Goal: Transaction & Acquisition: Book appointment/travel/reservation

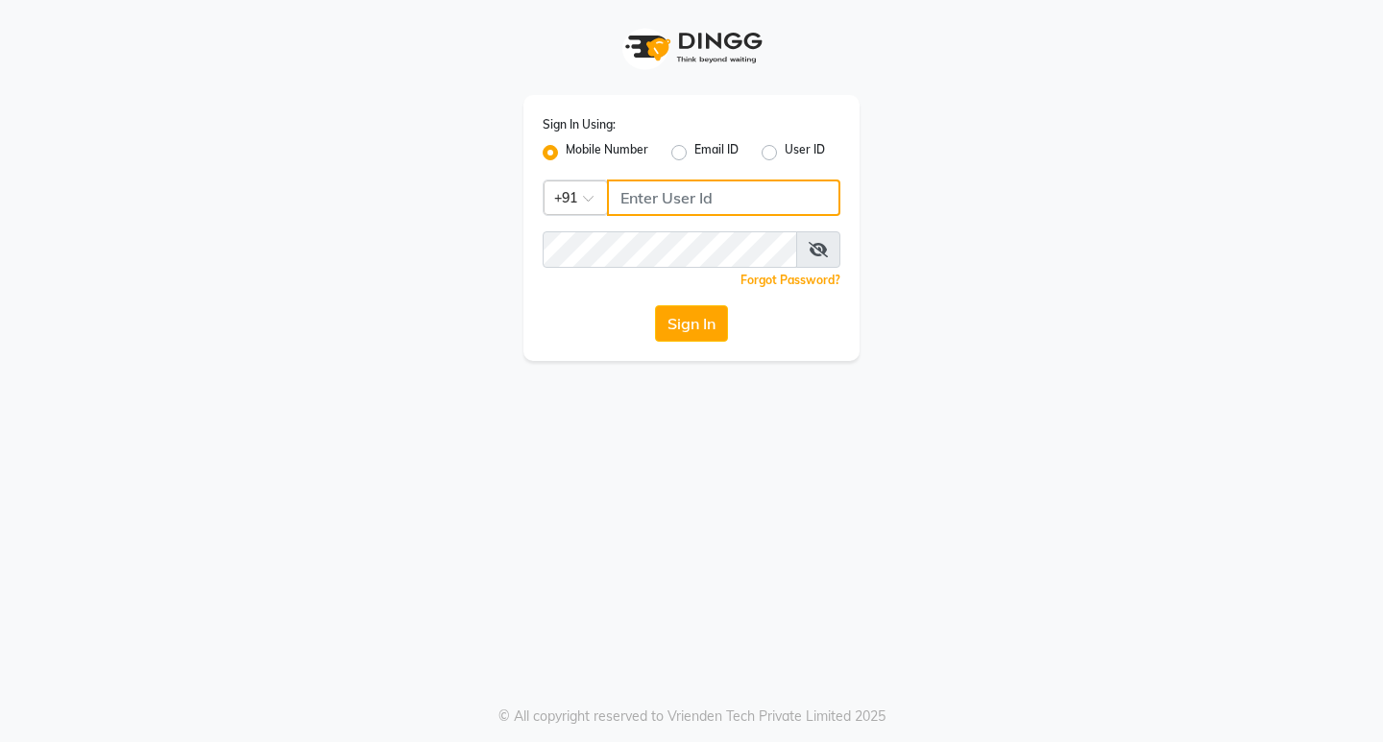
click at [654, 204] on input "Username" at bounding box center [723, 198] width 233 height 36
type input "8655000275"
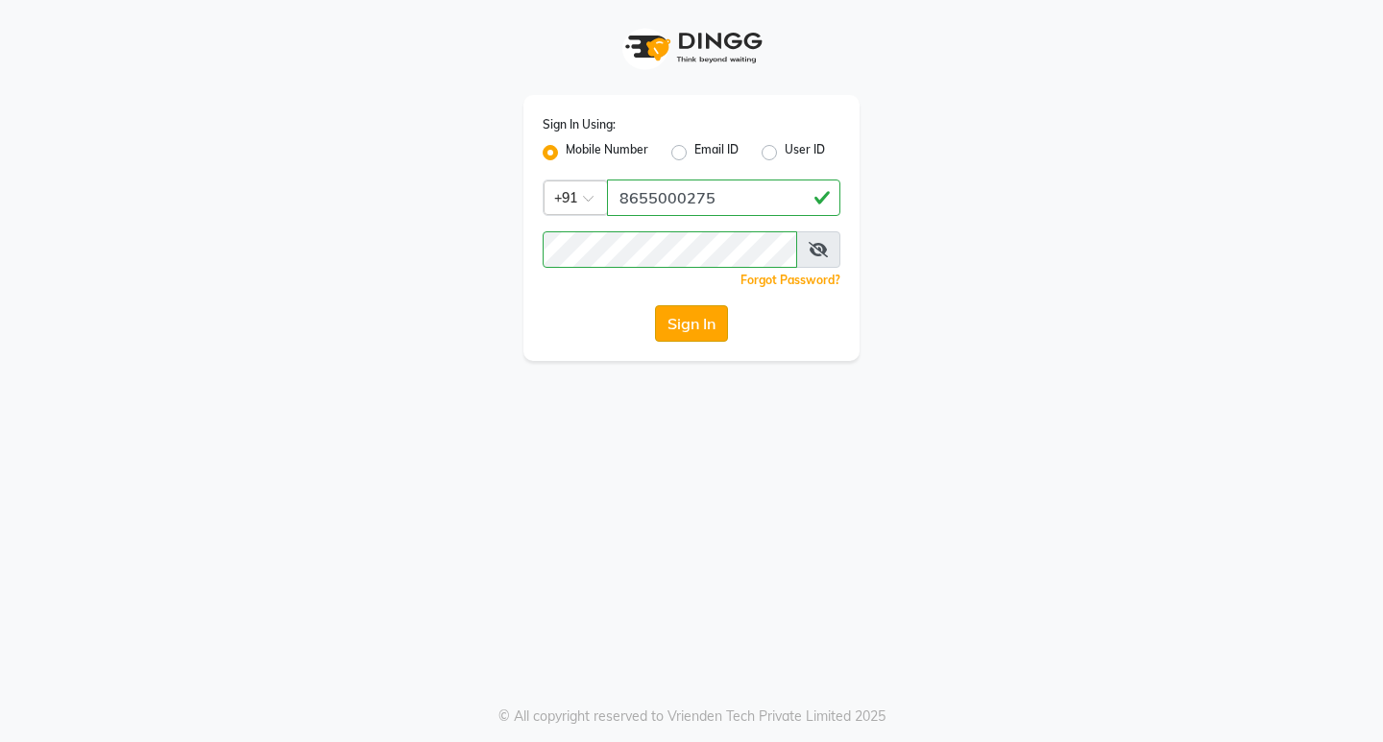
click at [671, 316] on button "Sign In" at bounding box center [691, 323] width 73 height 36
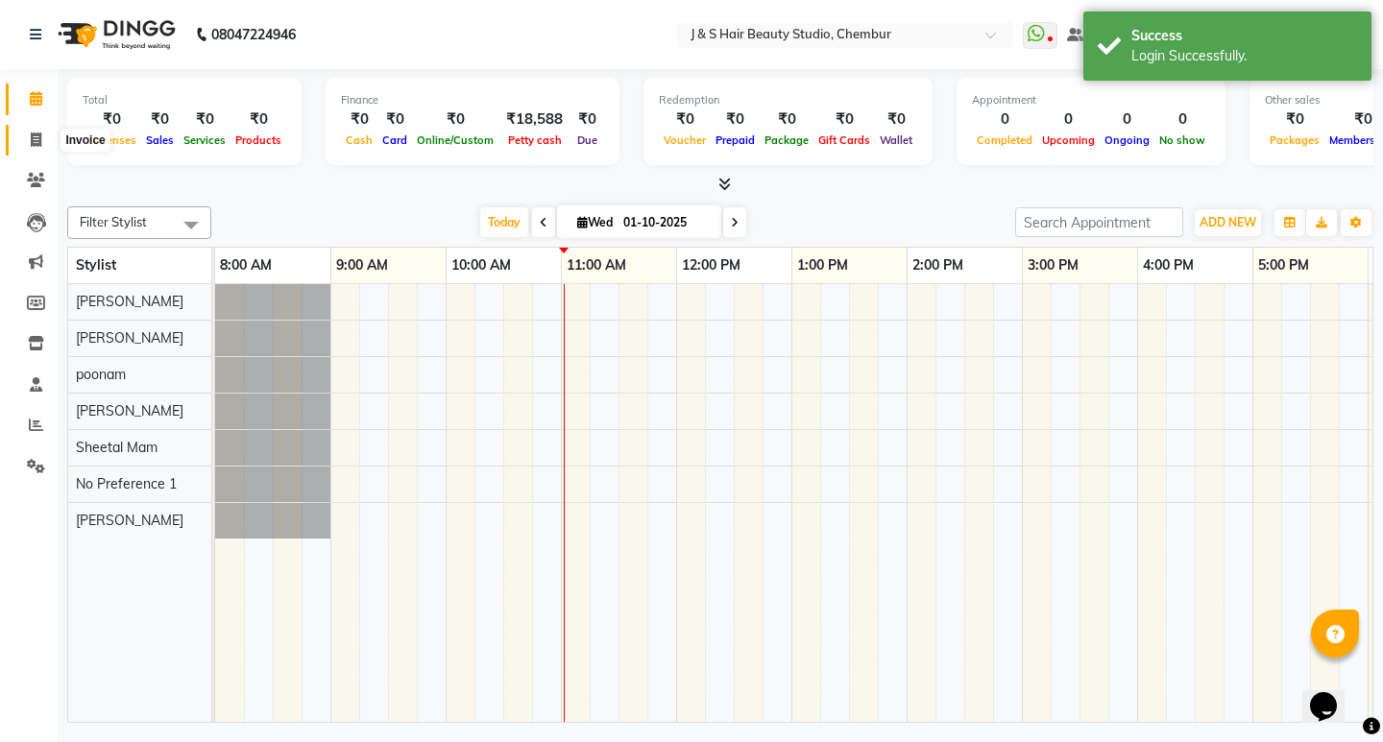
click at [36, 132] on icon at bounding box center [36, 139] width 11 height 14
select select "143"
select select "service"
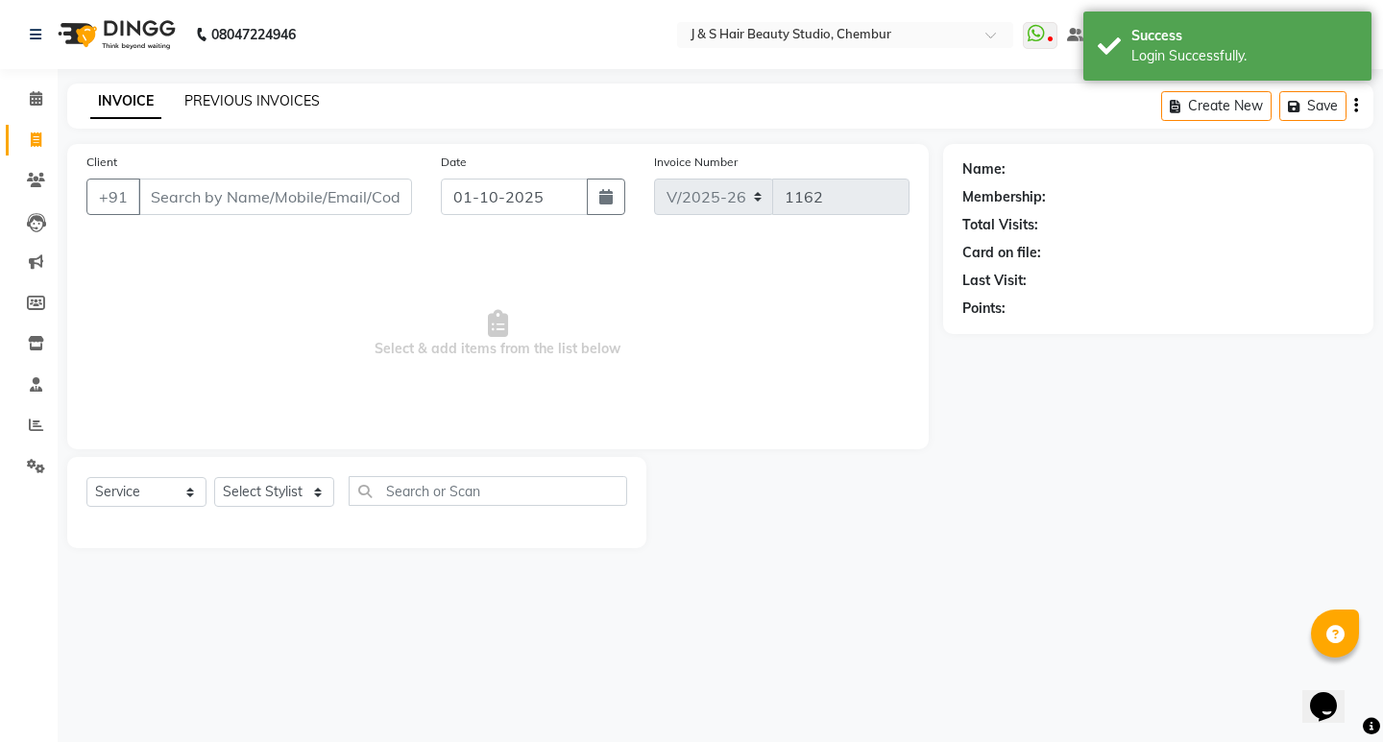
click at [233, 106] on link "PREVIOUS INVOICES" at bounding box center [251, 100] width 135 height 17
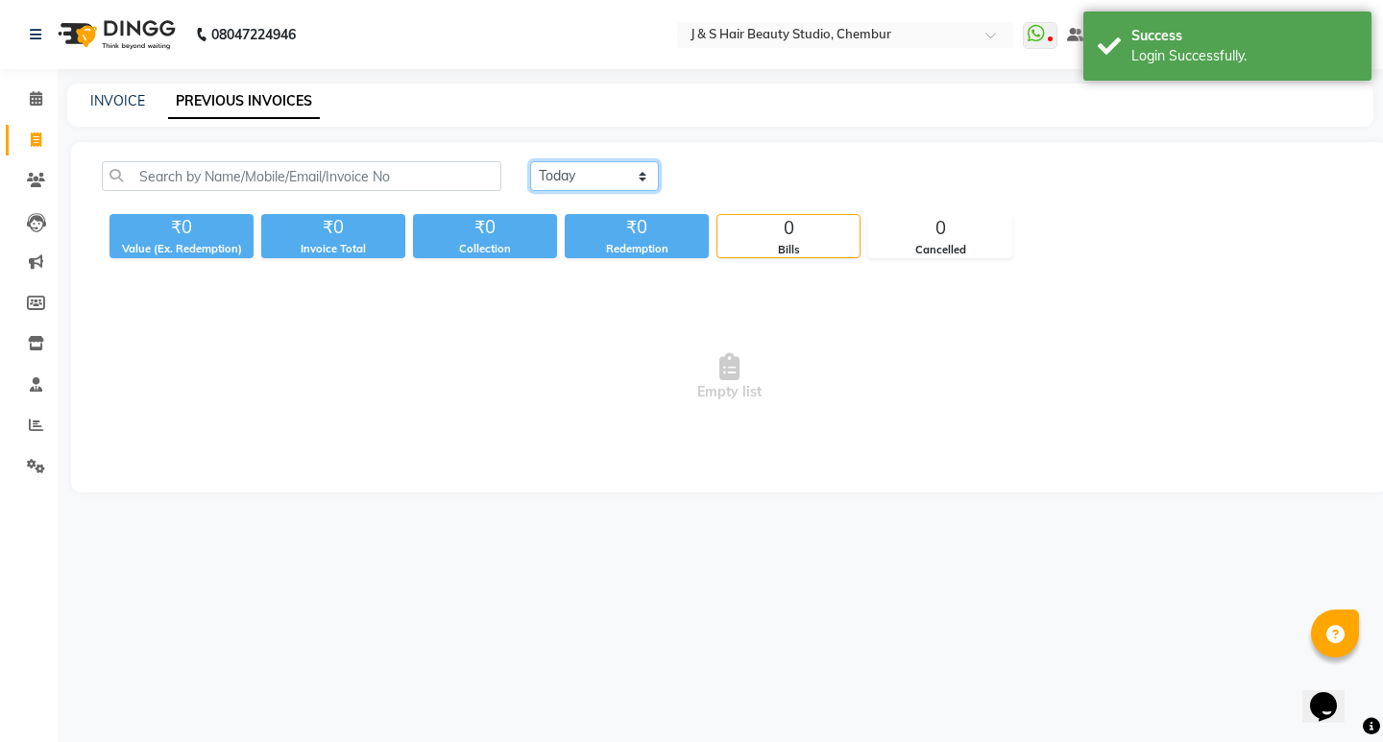
click at [596, 179] on select "[DATE] [DATE] Custom Range" at bounding box center [594, 176] width 129 height 30
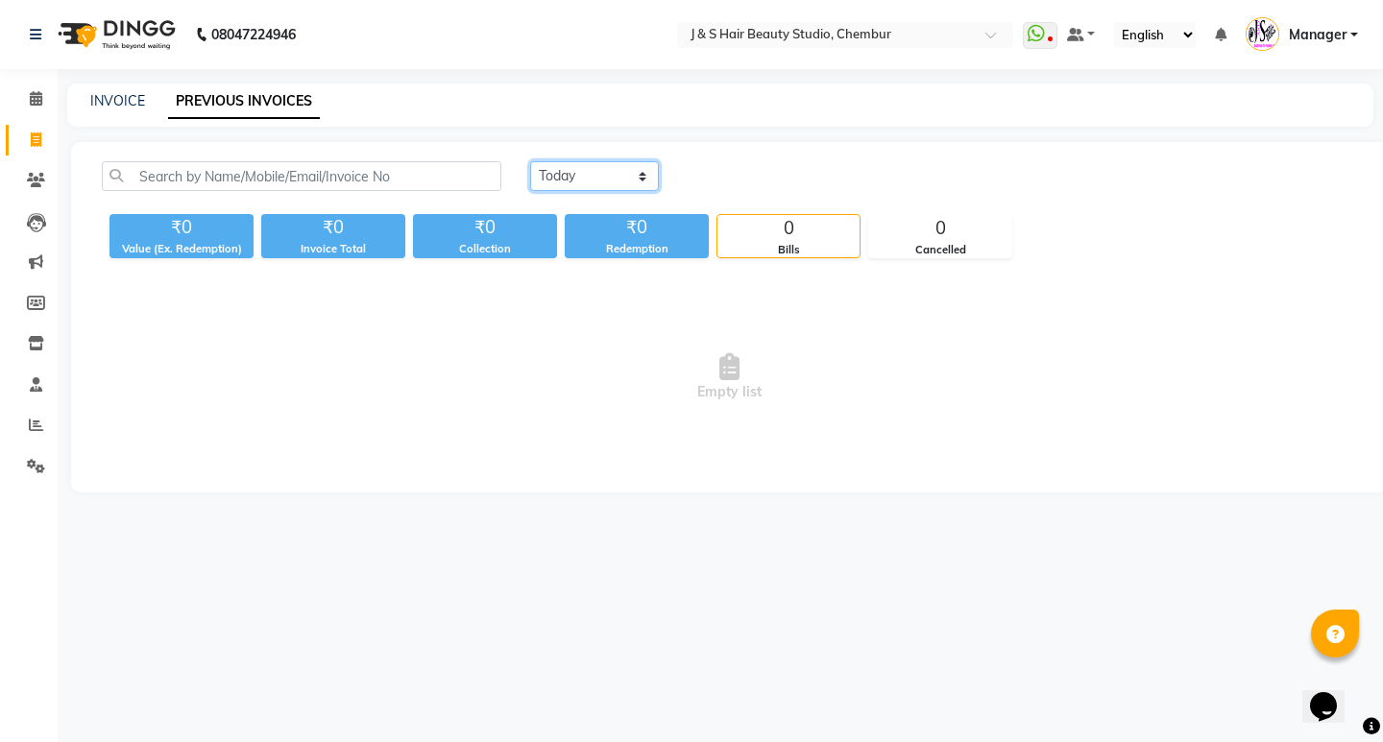
select select "[DATE]"
click at [530, 161] on select "[DATE] [DATE] Custom Range" at bounding box center [594, 176] width 129 height 30
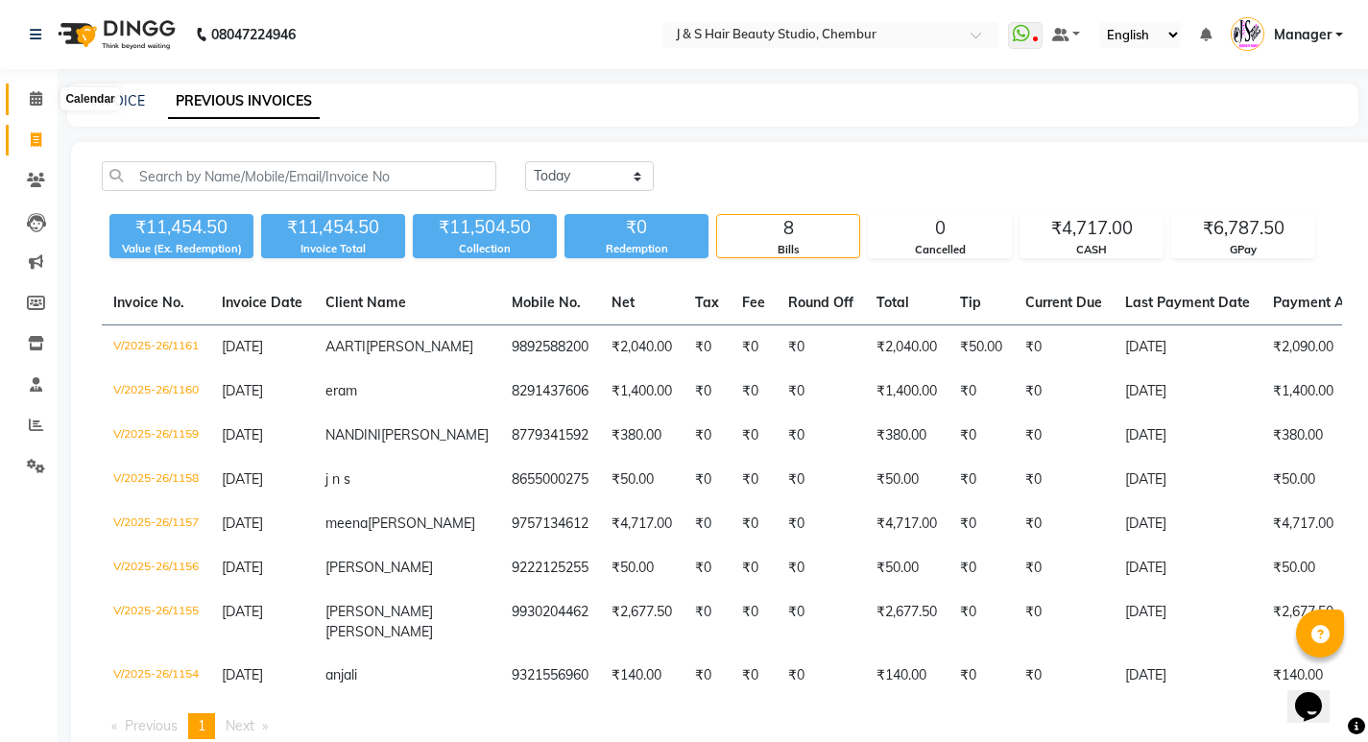
click at [40, 105] on icon at bounding box center [36, 98] width 12 height 14
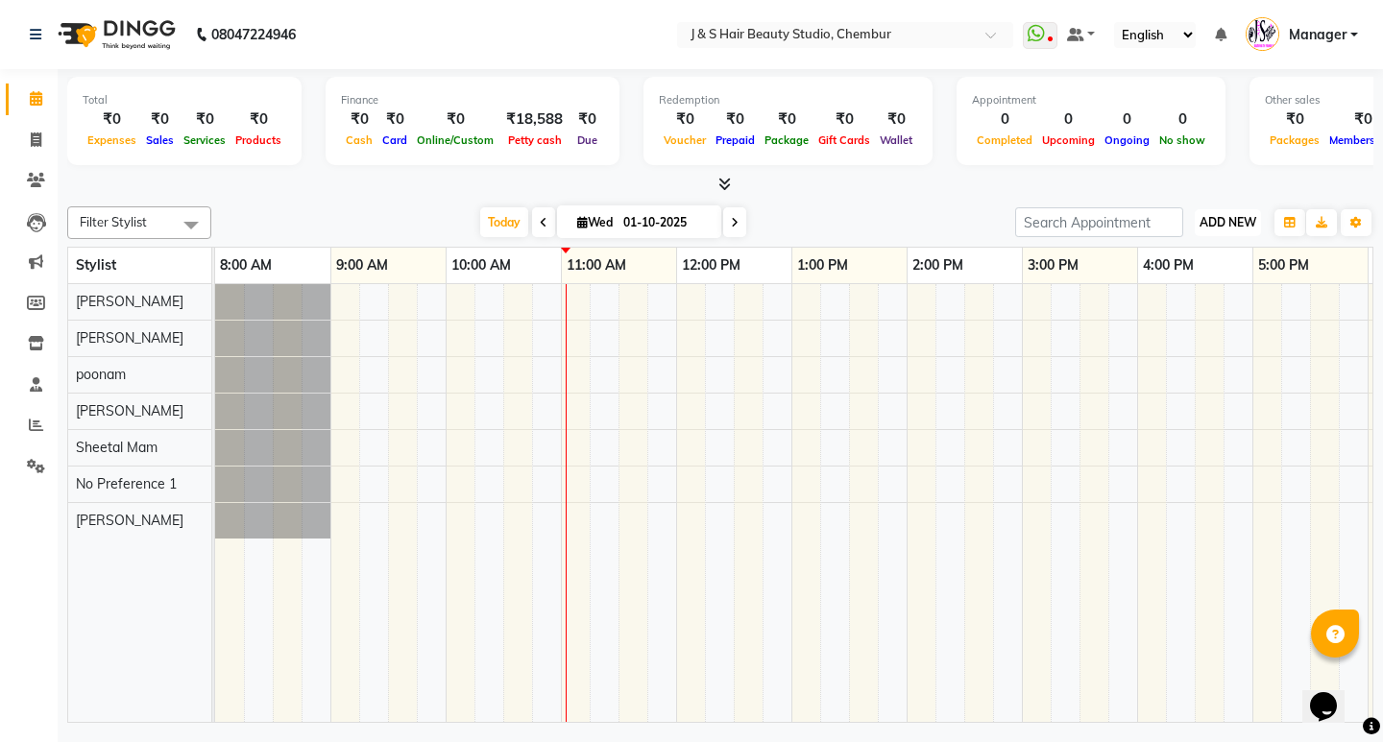
click at [1220, 218] on span "ADD NEW" at bounding box center [1227, 222] width 57 height 14
click at [1190, 307] on link "Add Expense" at bounding box center [1184, 309] width 152 height 25
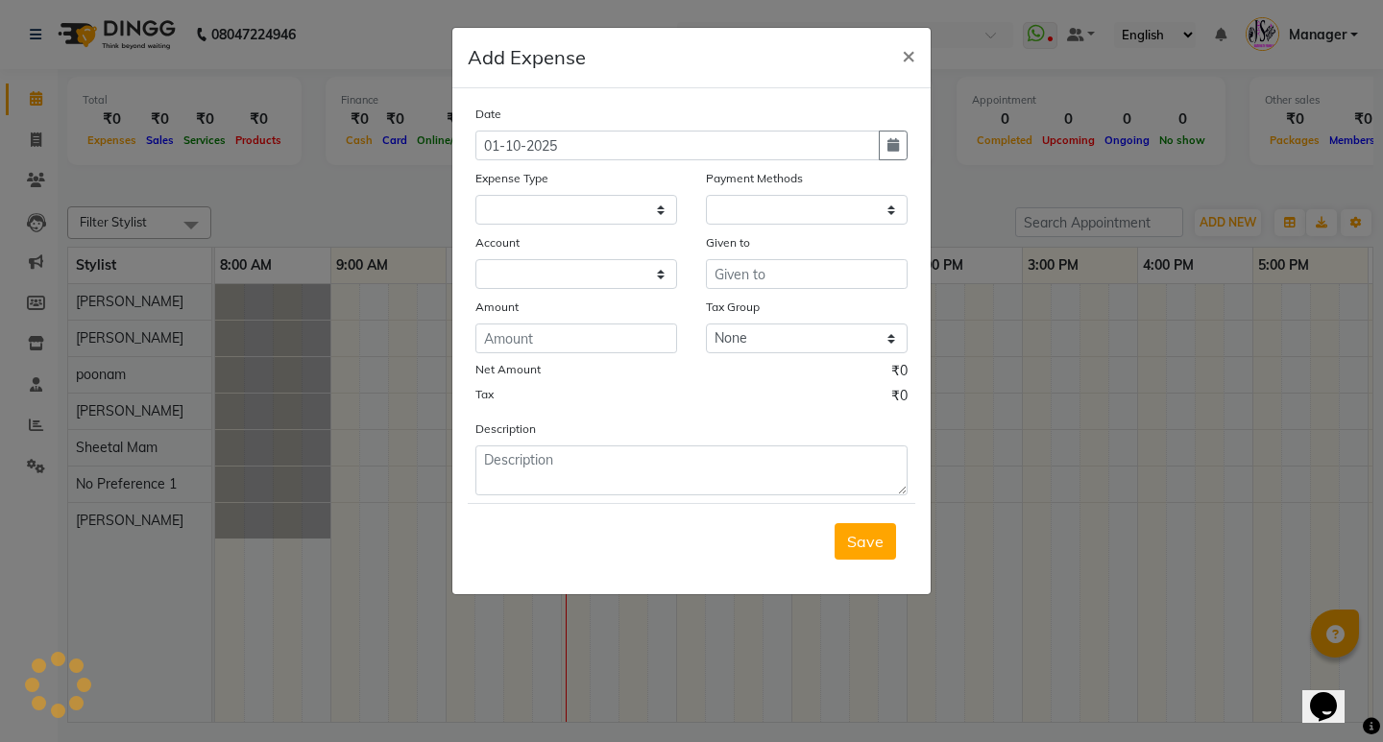
select select
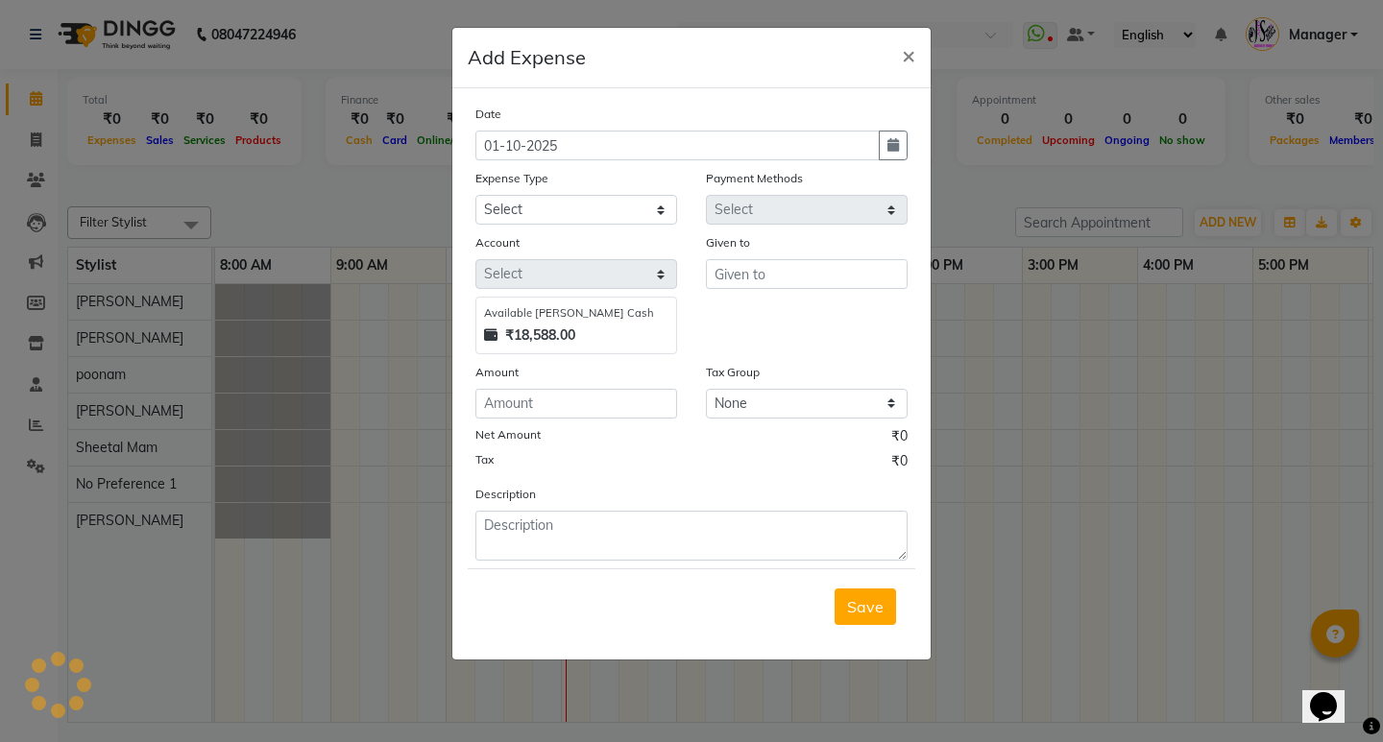
select select "1"
select select "2559"
click at [541, 204] on select "Select 2500 Advance Salary Bank charges Car maintenance Cash transfer to bank C…" at bounding box center [576, 210] width 202 height 30
select select "21286"
click at [475, 195] on select "Select 2500 Advance Salary Bank charges Car maintenance Cash transfer to bank C…" at bounding box center [576, 210] width 202 height 30
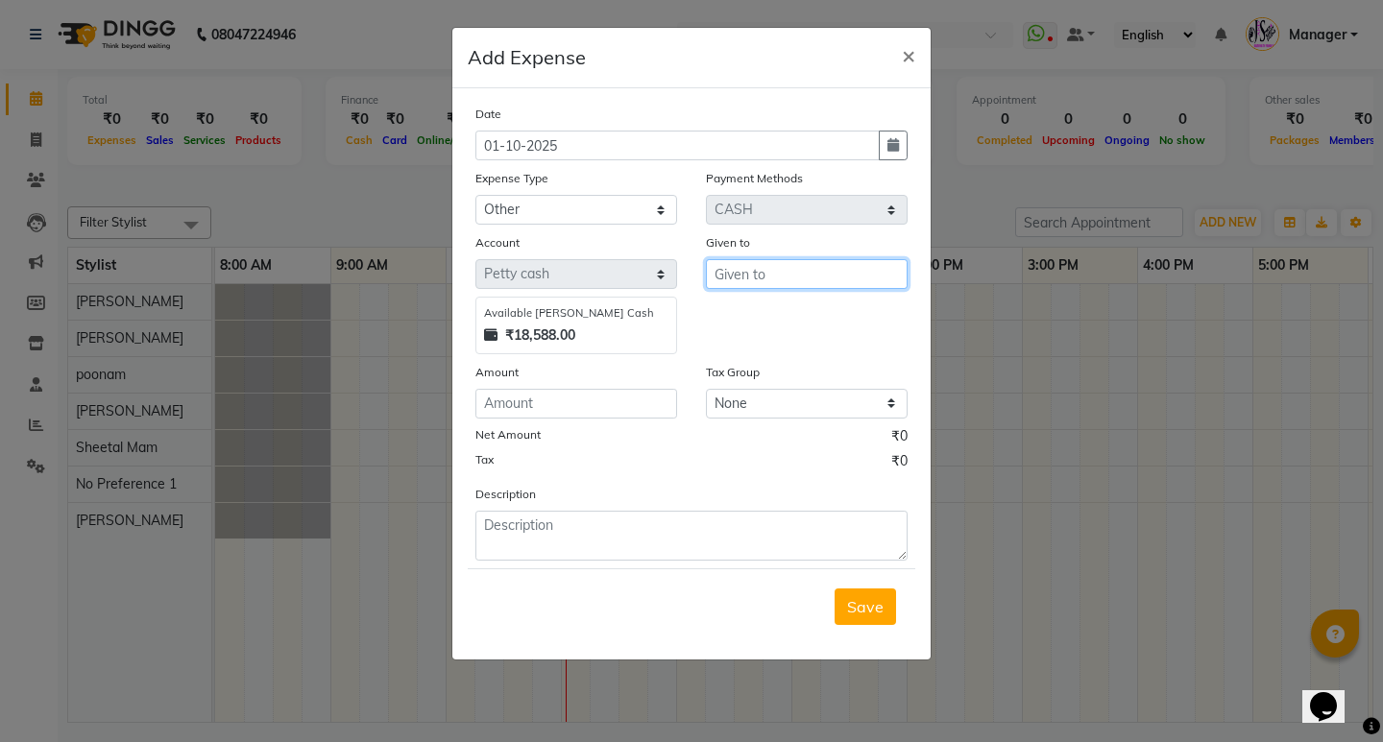
click at [785, 267] on input "text" at bounding box center [807, 274] width 202 height 30
type input "[PERSON_NAME]"
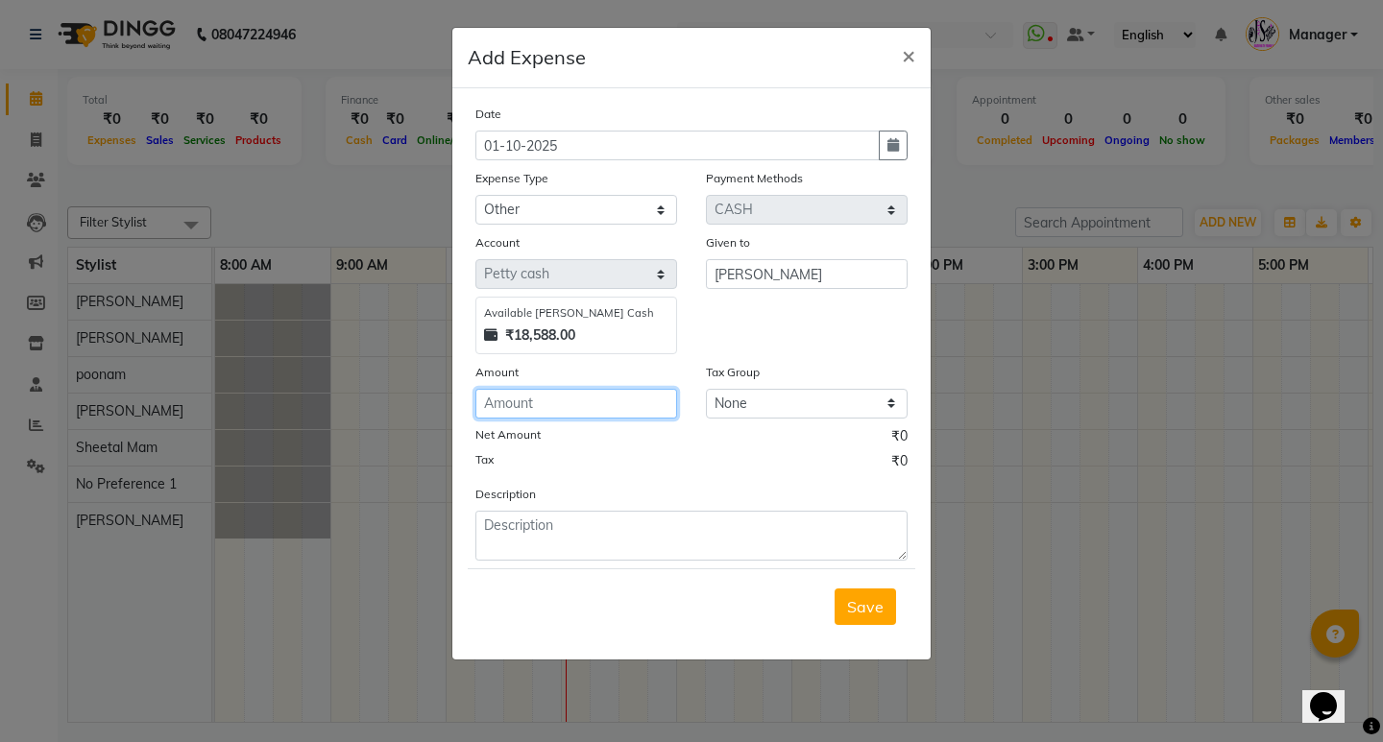
click at [593, 409] on input "number" at bounding box center [576, 404] width 202 height 30
type input "535"
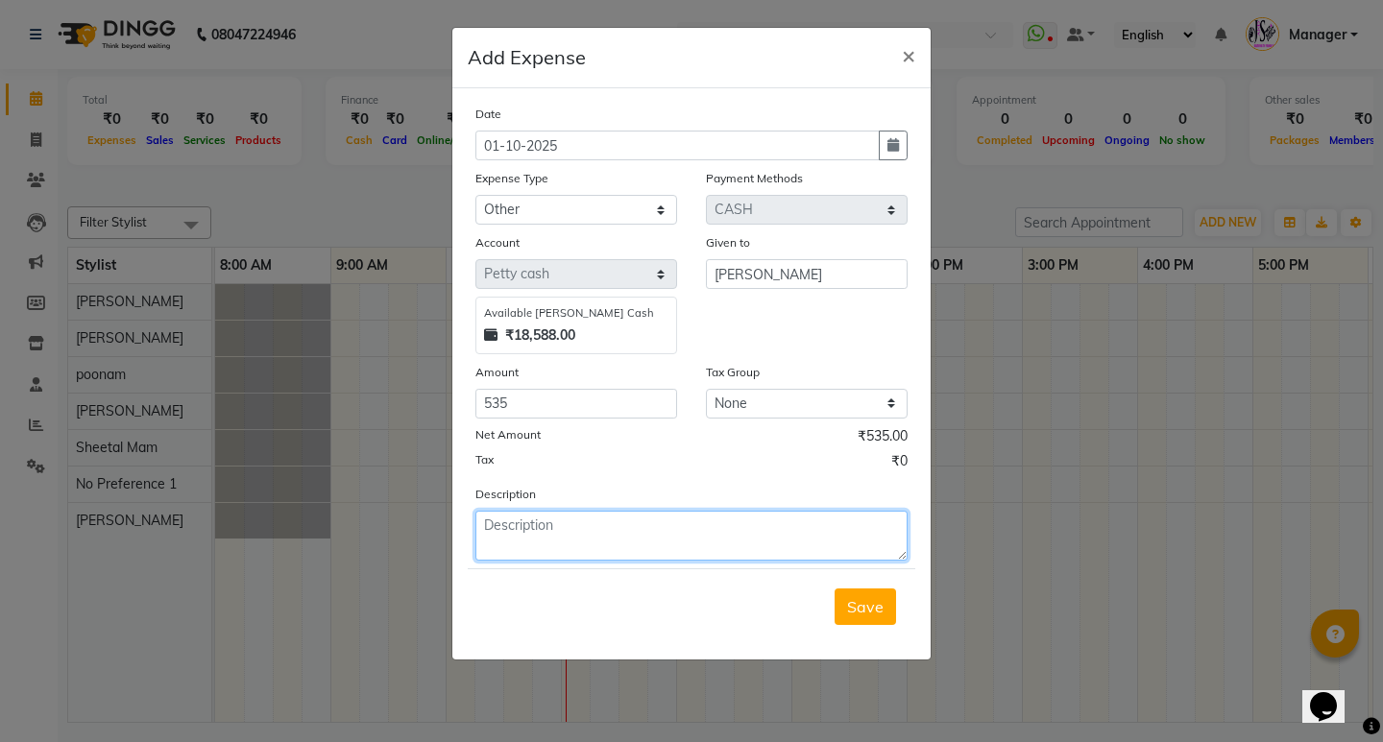
click at [544, 529] on textarea at bounding box center [691, 536] width 432 height 50
type textarea "poonam"
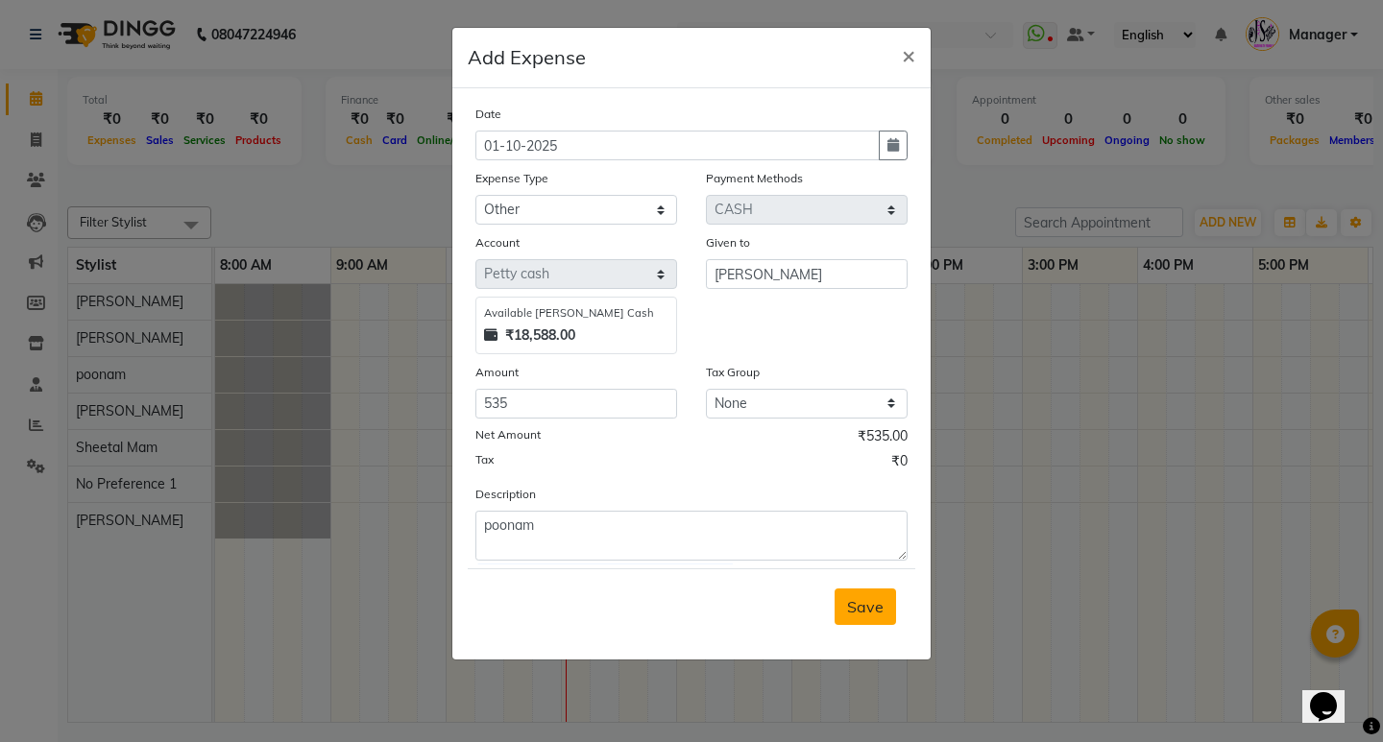
click at [869, 608] on span "Save" at bounding box center [865, 606] width 36 height 19
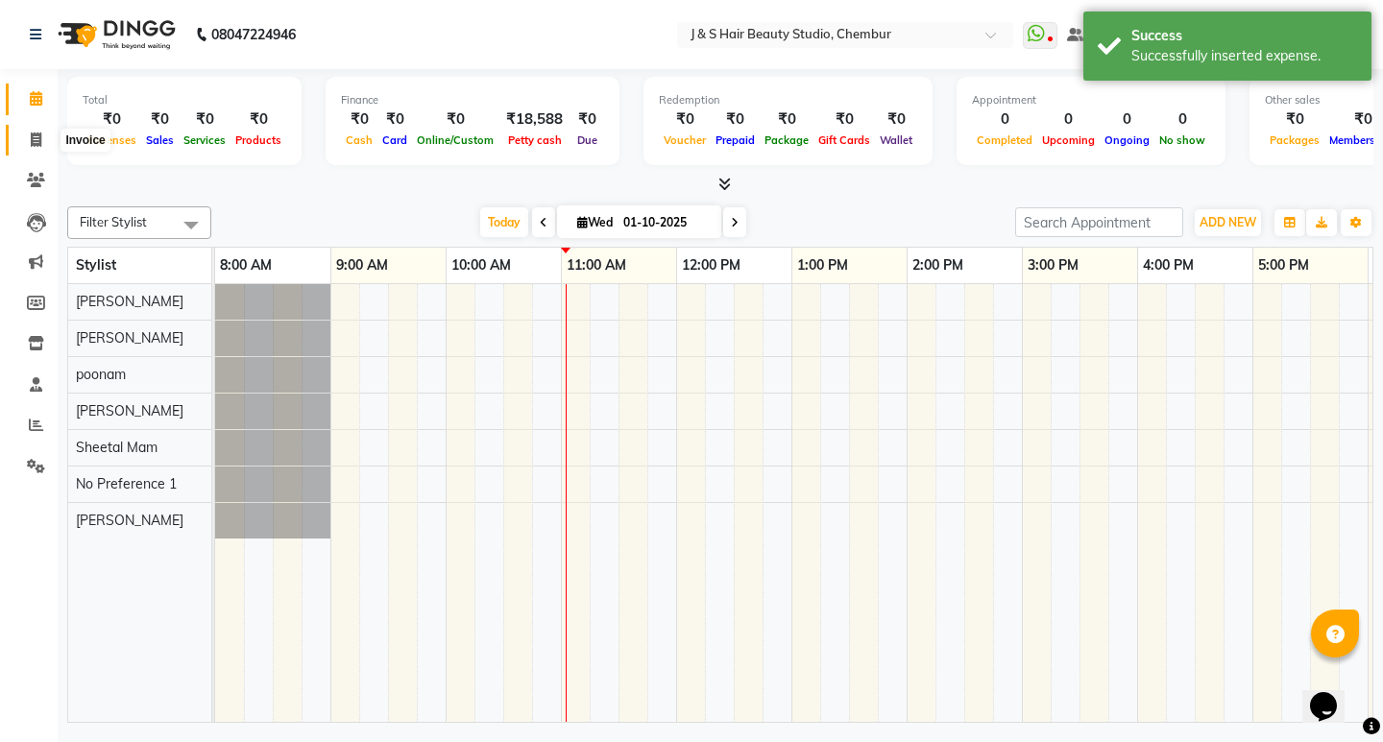
click at [33, 139] on icon at bounding box center [36, 139] width 11 height 14
select select "143"
select select "service"
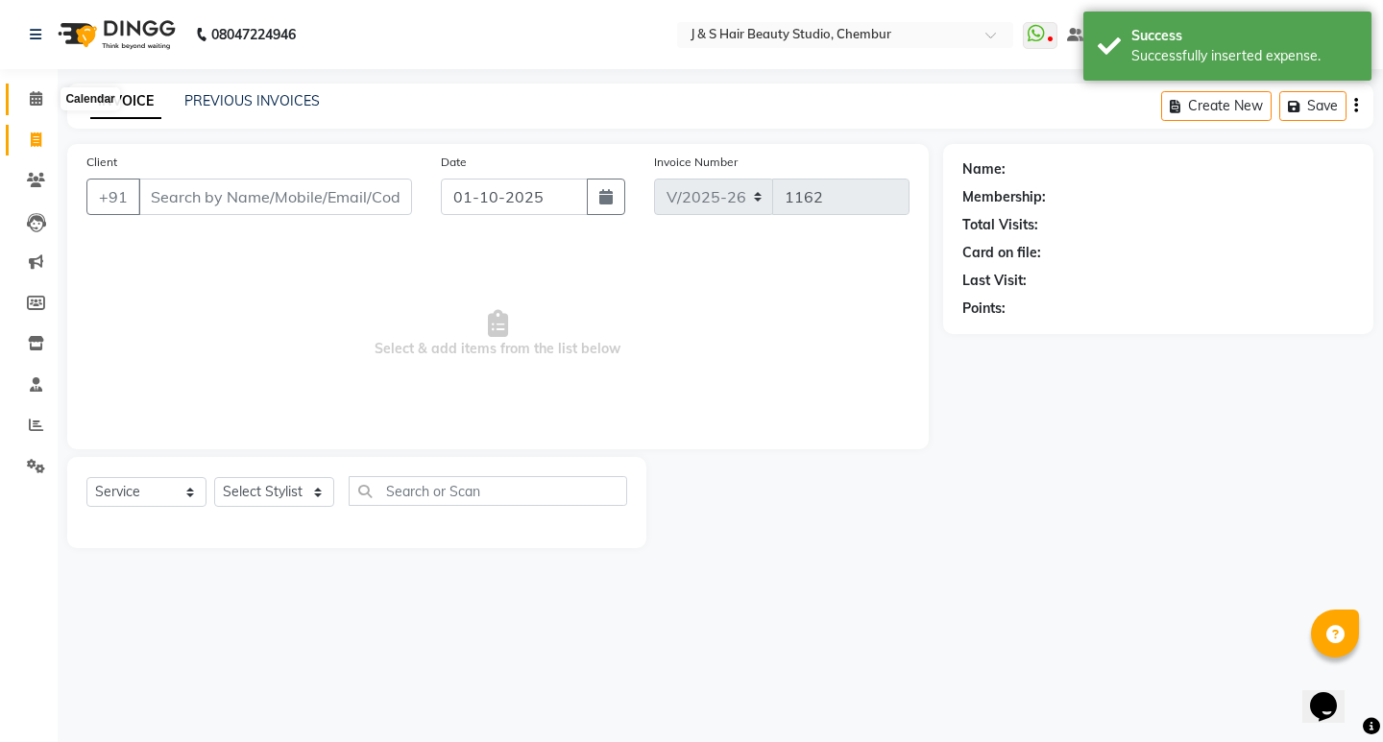
click at [34, 101] on icon at bounding box center [36, 98] width 12 height 14
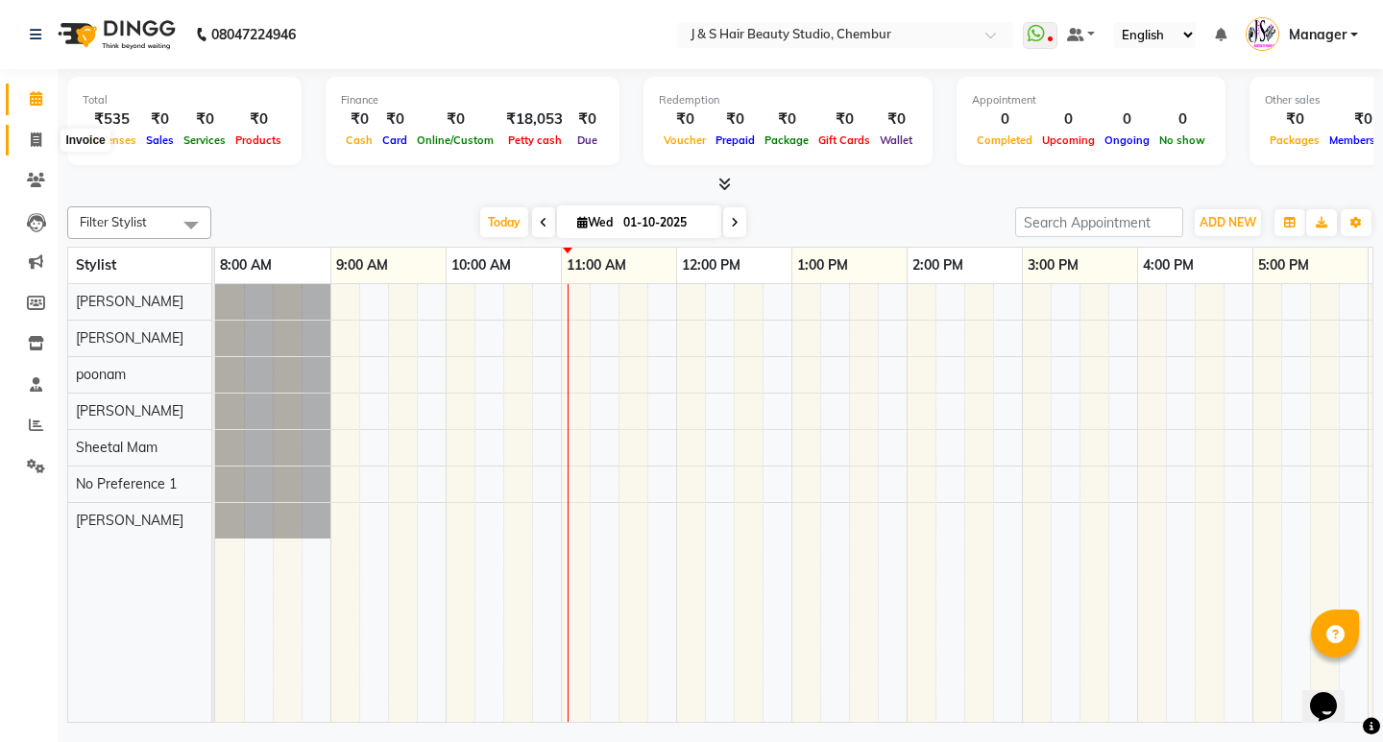
click at [31, 138] on icon at bounding box center [36, 139] width 11 height 14
select select "143"
select select "service"
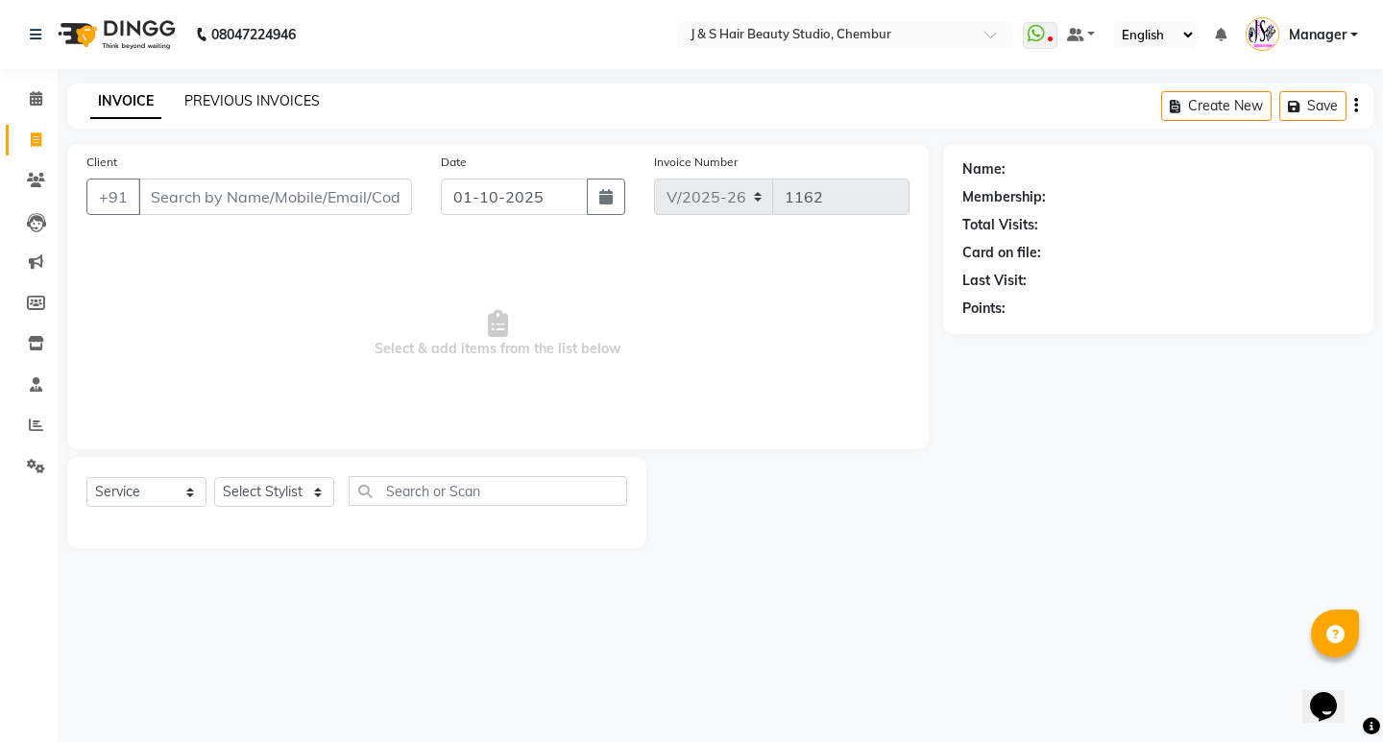
click at [241, 103] on link "PREVIOUS INVOICES" at bounding box center [251, 100] width 135 height 17
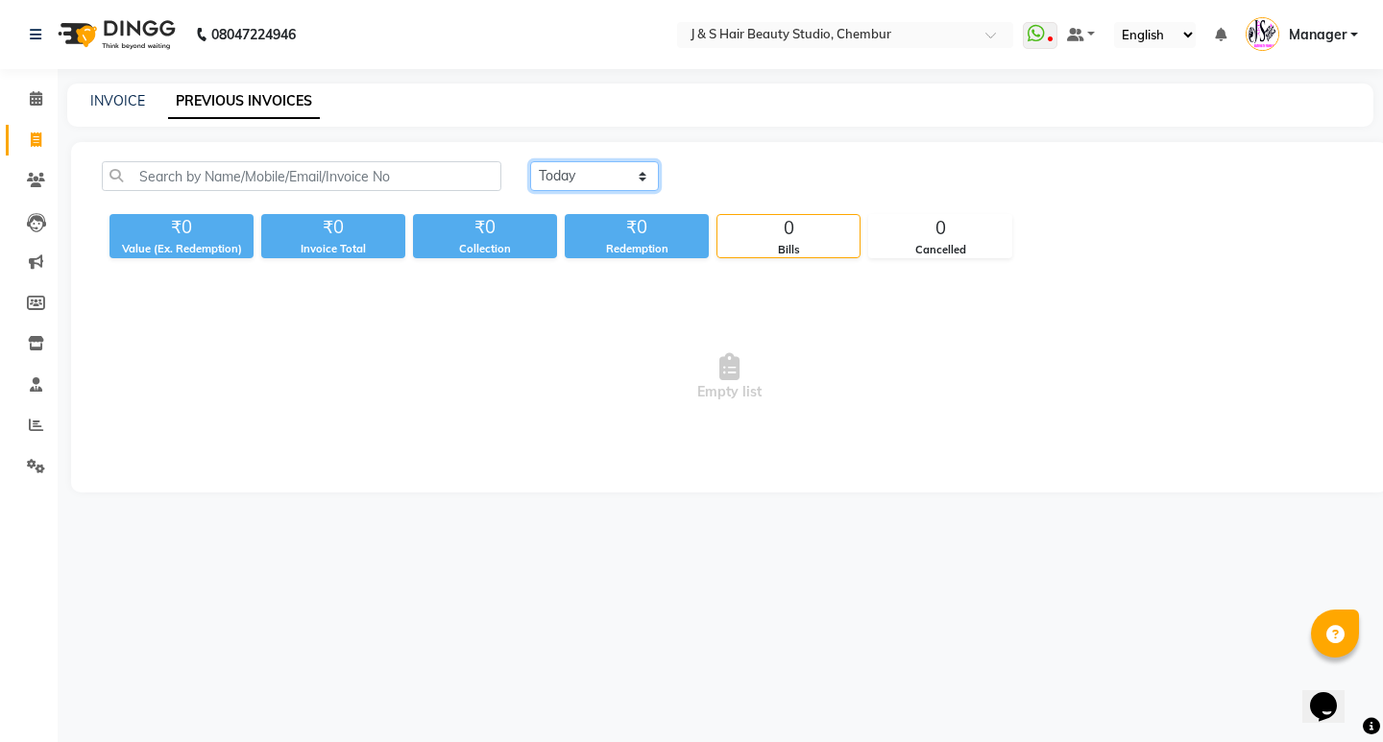
click at [615, 172] on select "[DATE] [DATE] Custom Range" at bounding box center [594, 176] width 129 height 30
select select "[DATE]"
click at [530, 161] on select "[DATE] [DATE] Custom Range" at bounding box center [594, 176] width 129 height 30
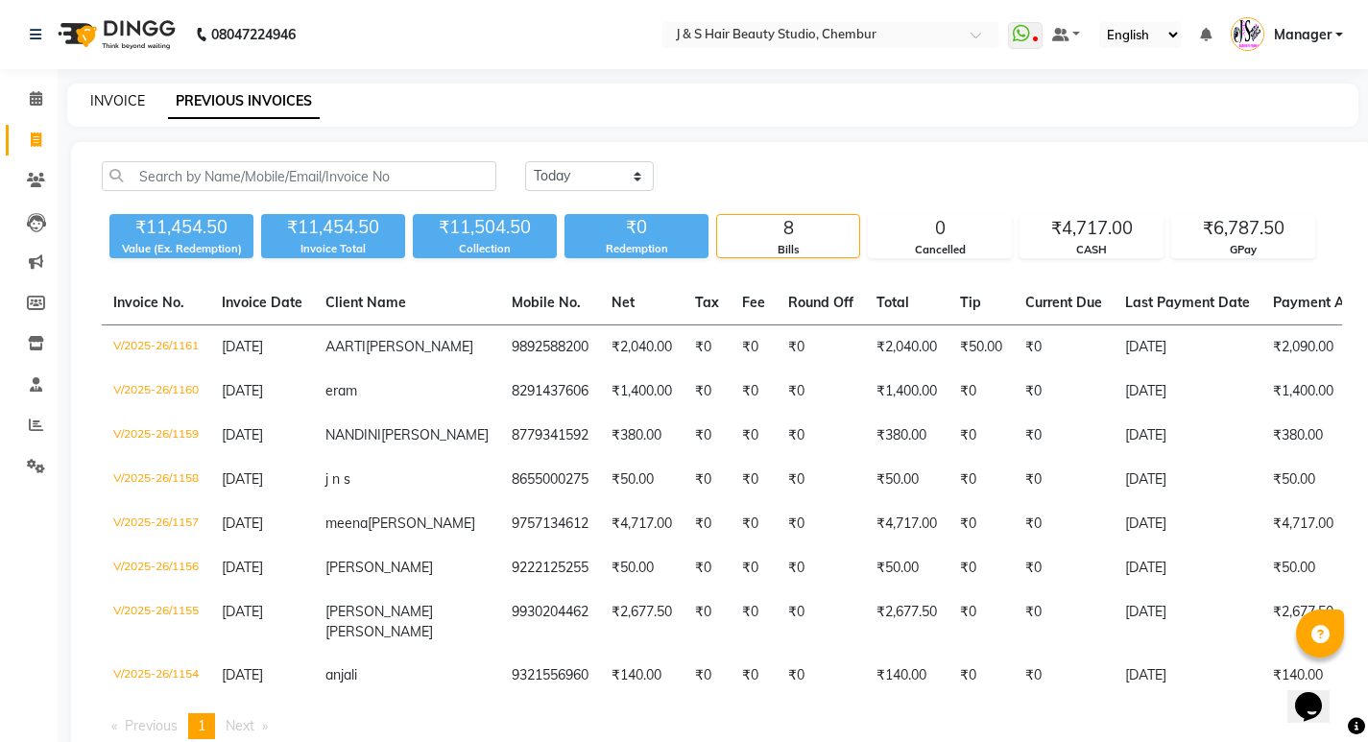
click at [118, 104] on link "INVOICE" at bounding box center [117, 100] width 55 height 17
select select "143"
select select "service"
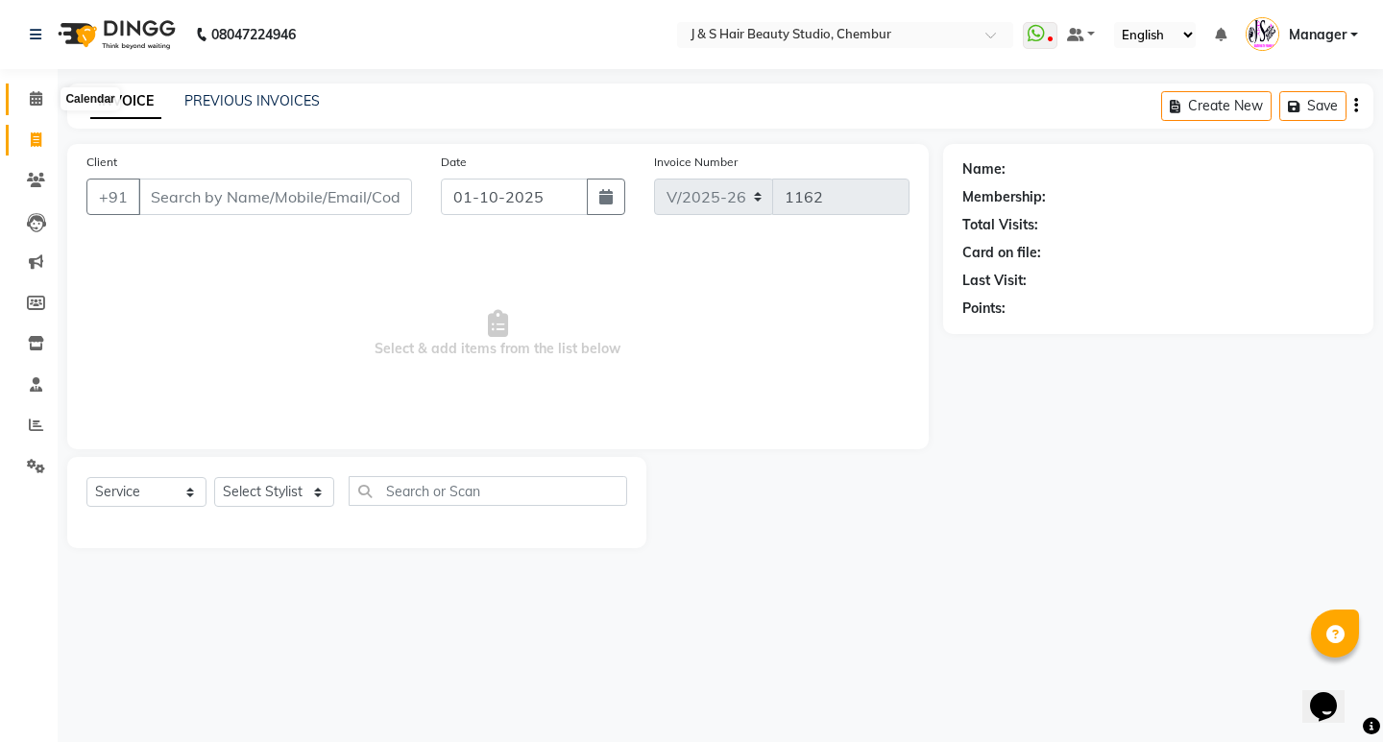
click at [40, 101] on icon at bounding box center [36, 98] width 12 height 14
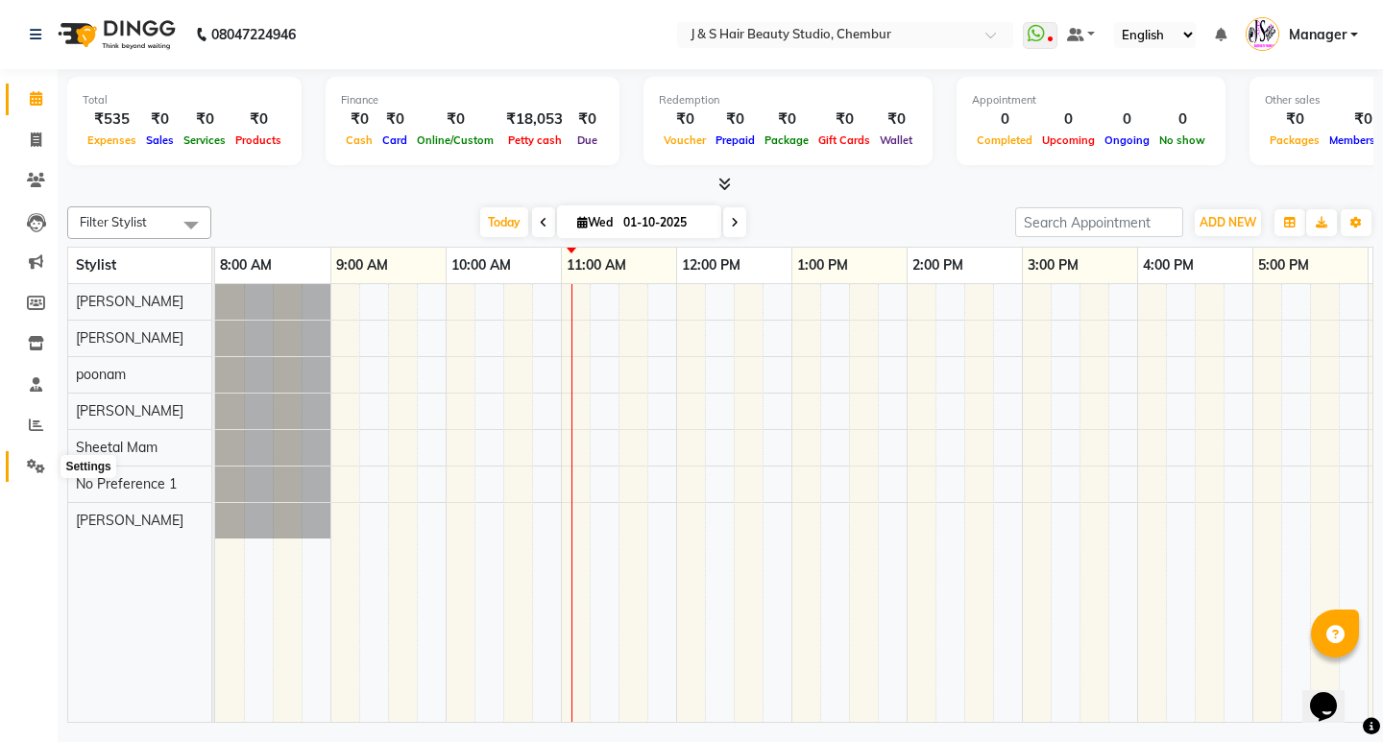
click at [33, 463] on icon at bounding box center [36, 466] width 18 height 14
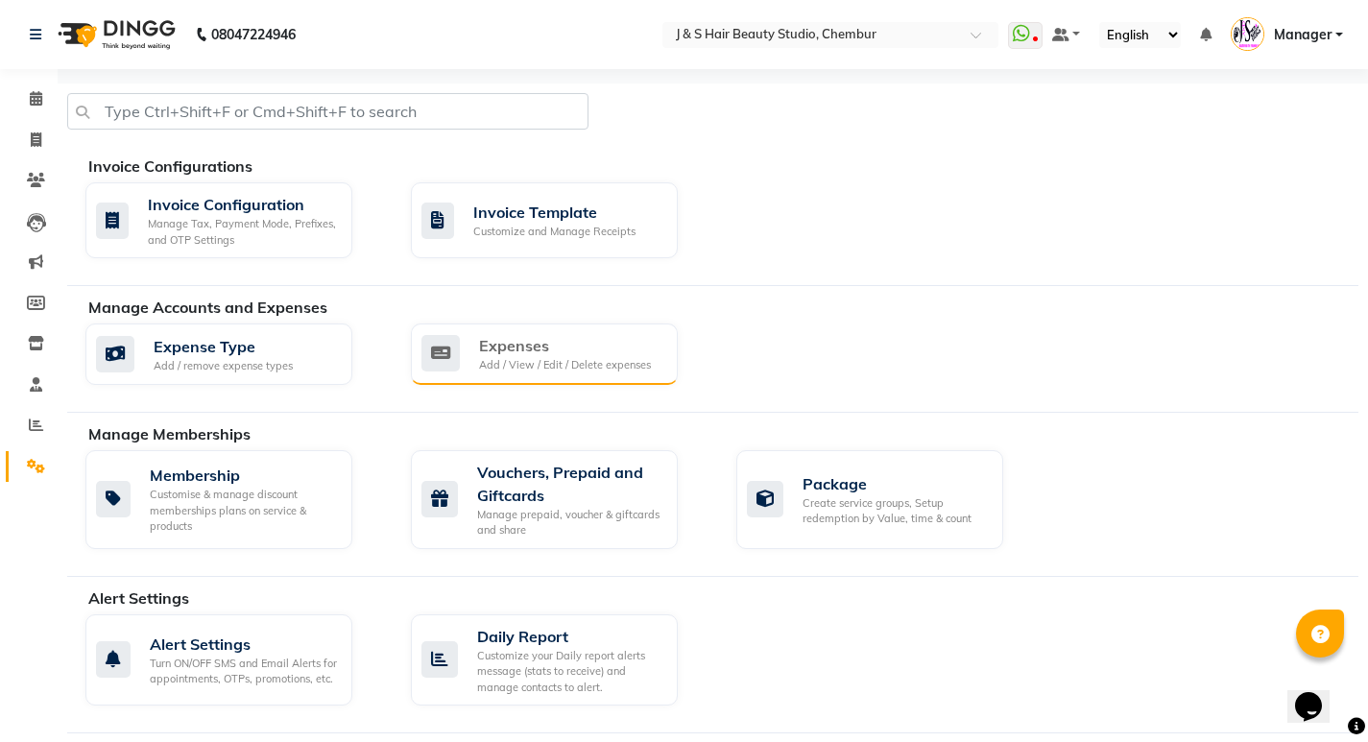
click at [497, 369] on div "Add / View / Edit / Delete expenses" at bounding box center [565, 365] width 172 height 16
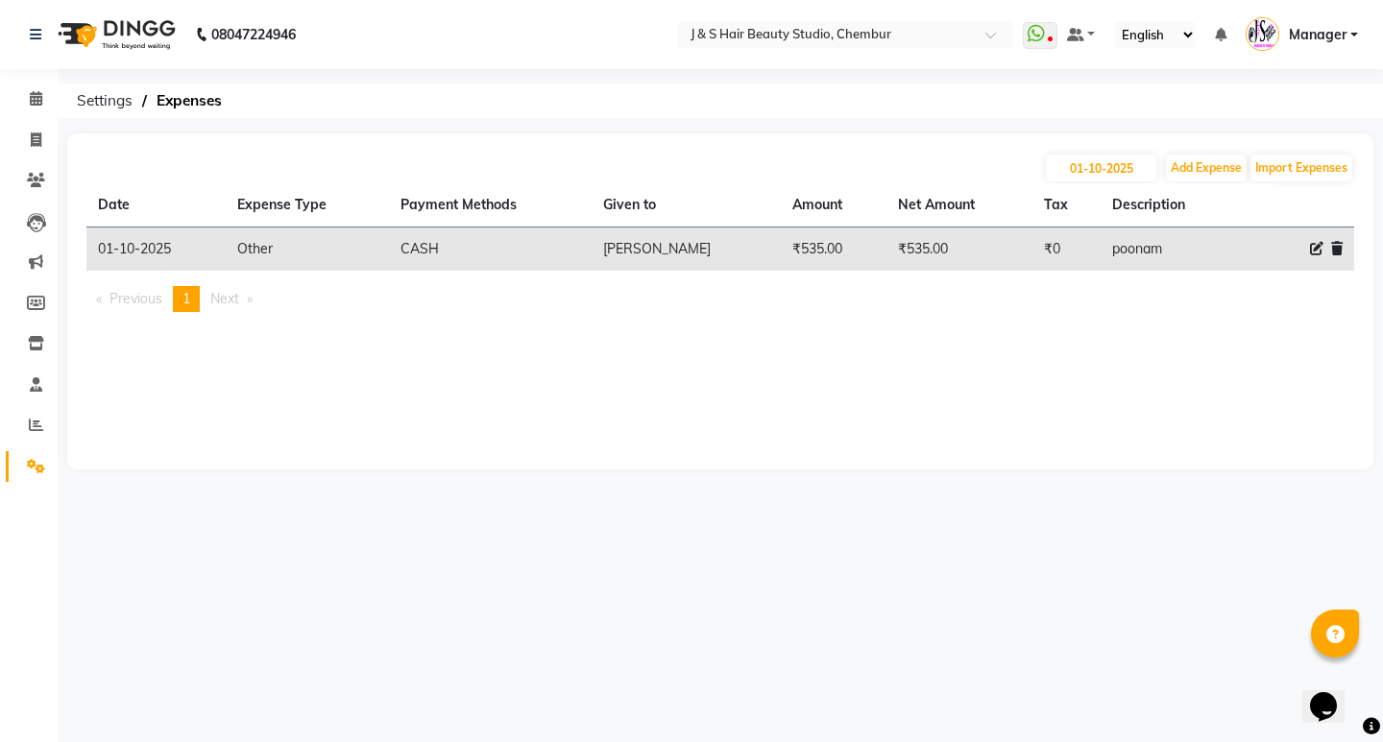
click at [1332, 249] on icon at bounding box center [1337, 248] width 12 height 13
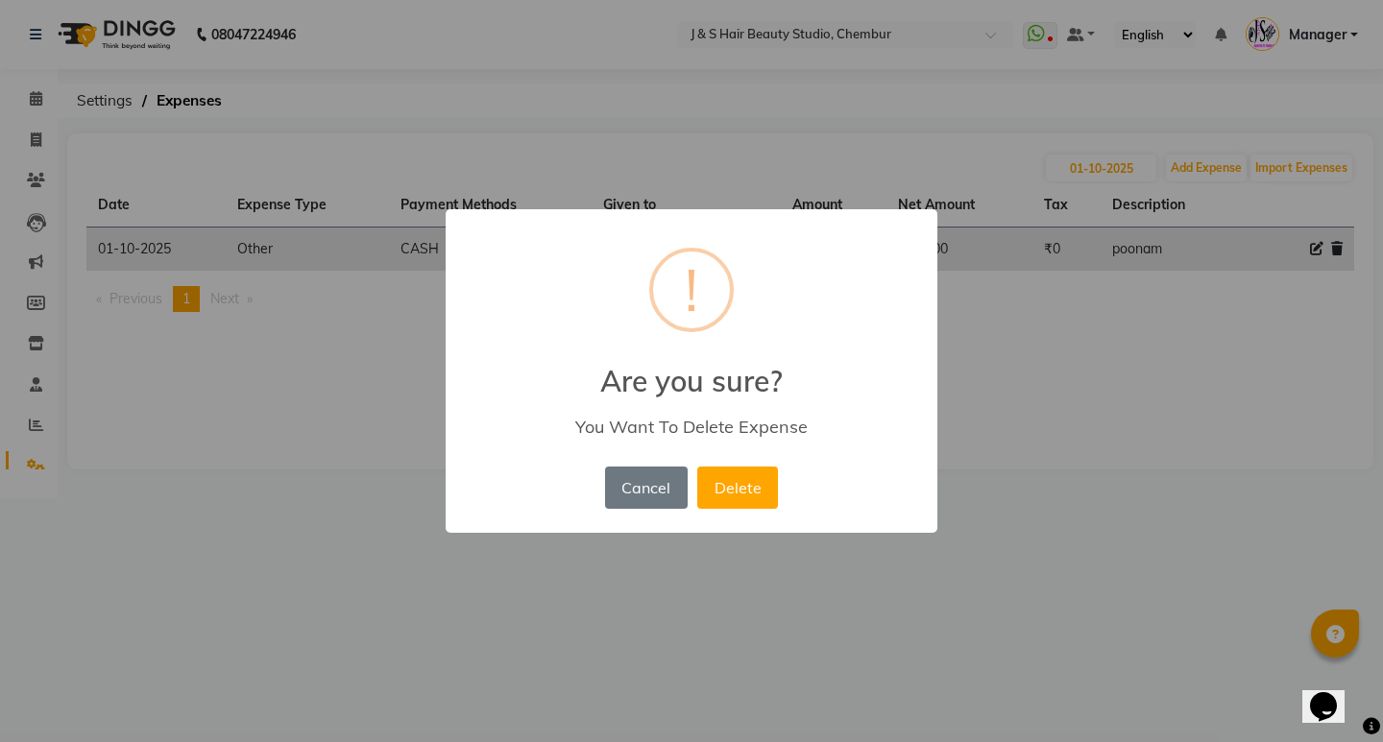
drag, startPoint x: 731, startPoint y: 486, endPoint x: 740, endPoint y: 479, distance: 11.7
click at [734, 484] on button "Delete" at bounding box center [737, 488] width 81 height 42
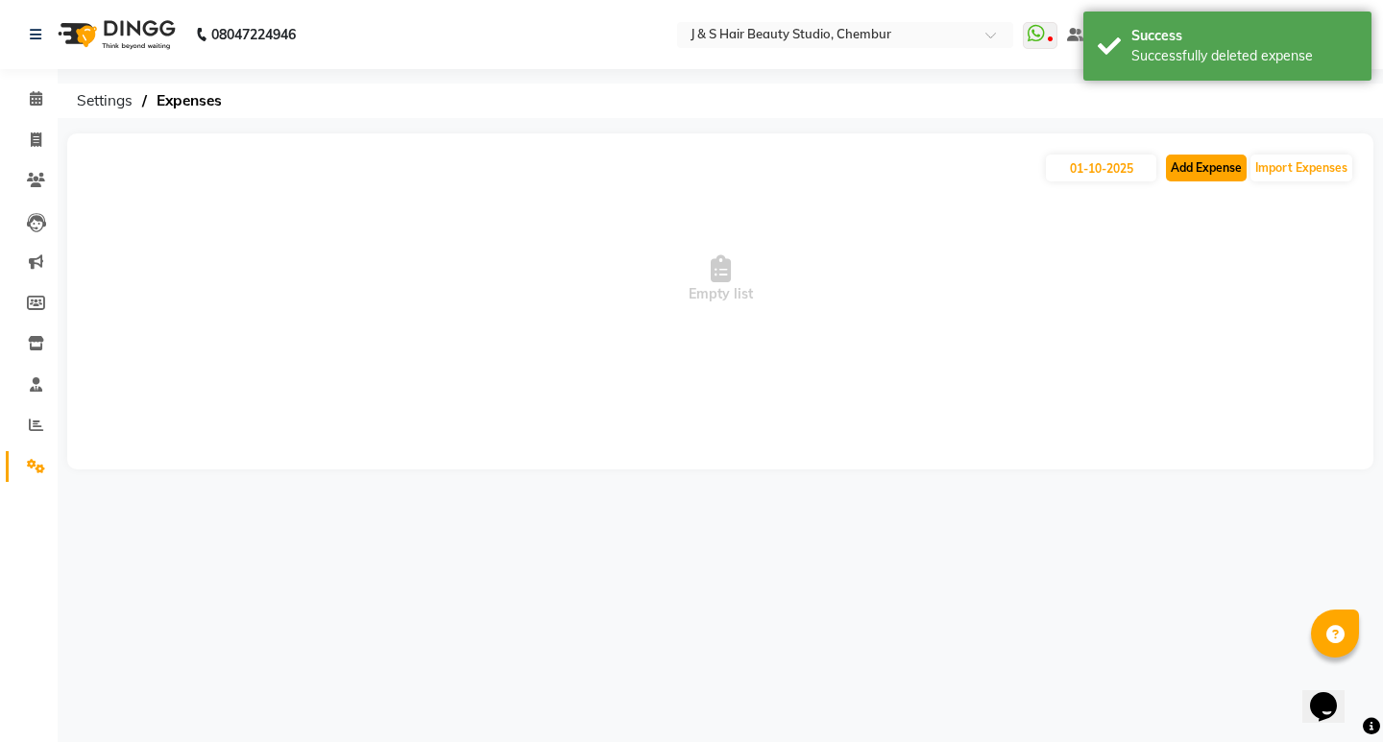
click at [1194, 160] on button "Add Expense" at bounding box center [1206, 168] width 81 height 27
select select "1"
select select "2559"
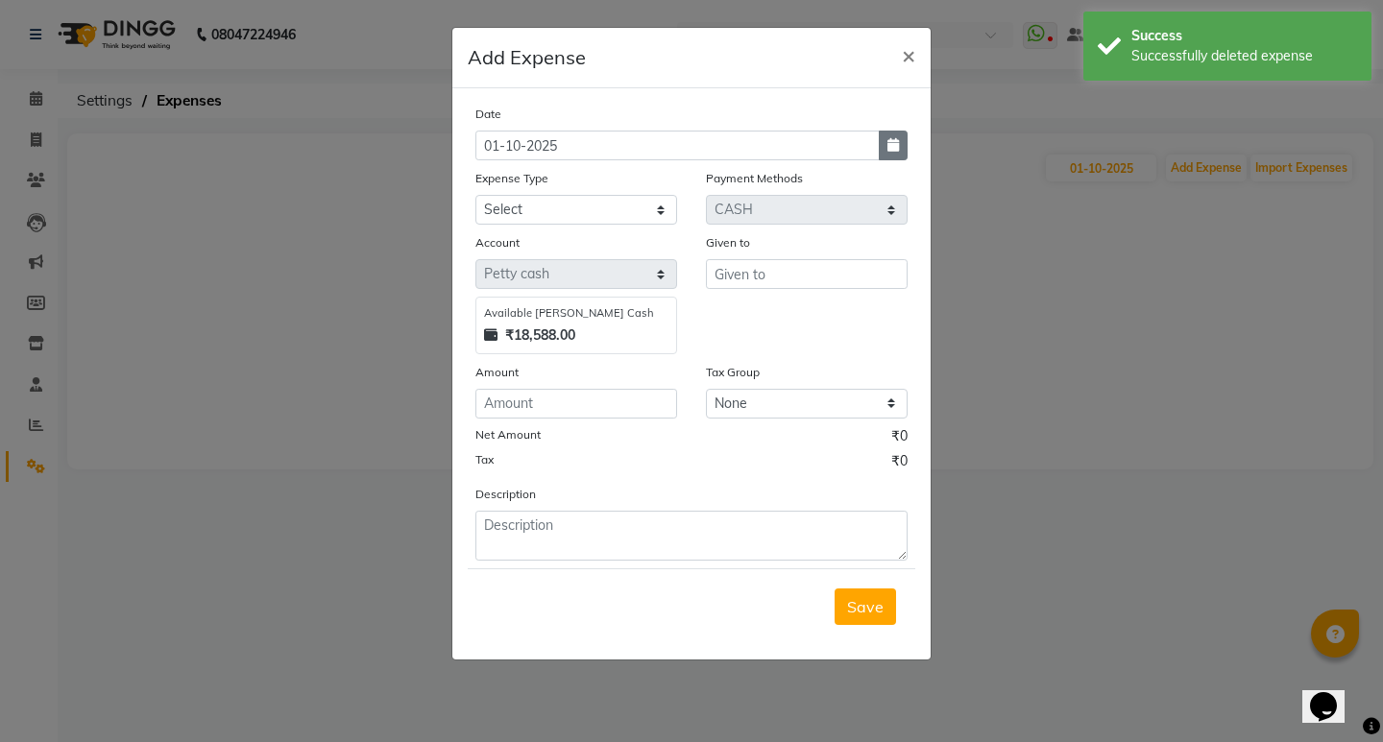
click at [896, 145] on icon "button" at bounding box center [893, 144] width 12 height 13
select select "10"
select select "2025"
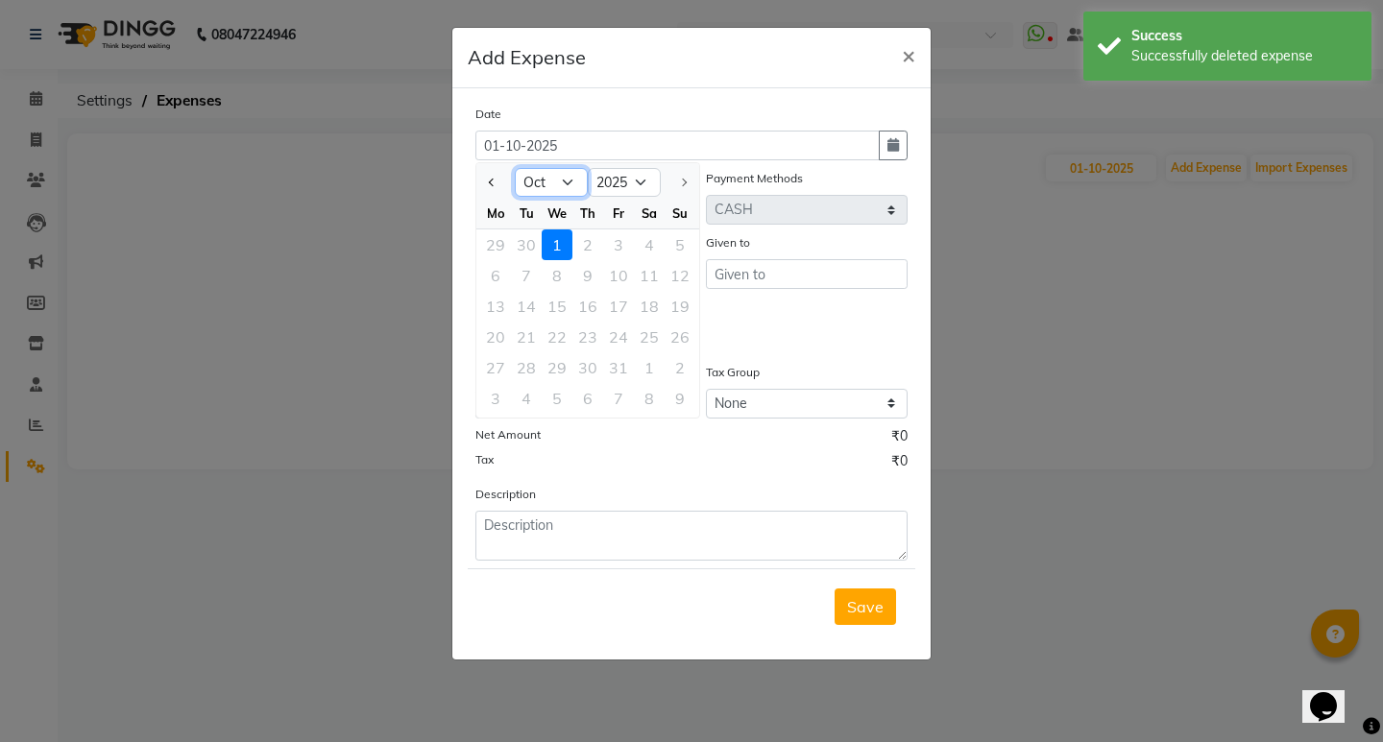
click at [557, 180] on select "Jan Feb Mar Apr May Jun [DATE] Aug Sep Oct" at bounding box center [551, 182] width 73 height 29
select select "9"
click at [515, 168] on select "Jan Feb Mar Apr May Jun [DATE] Aug Sep Oct" at bounding box center [551, 182] width 73 height 29
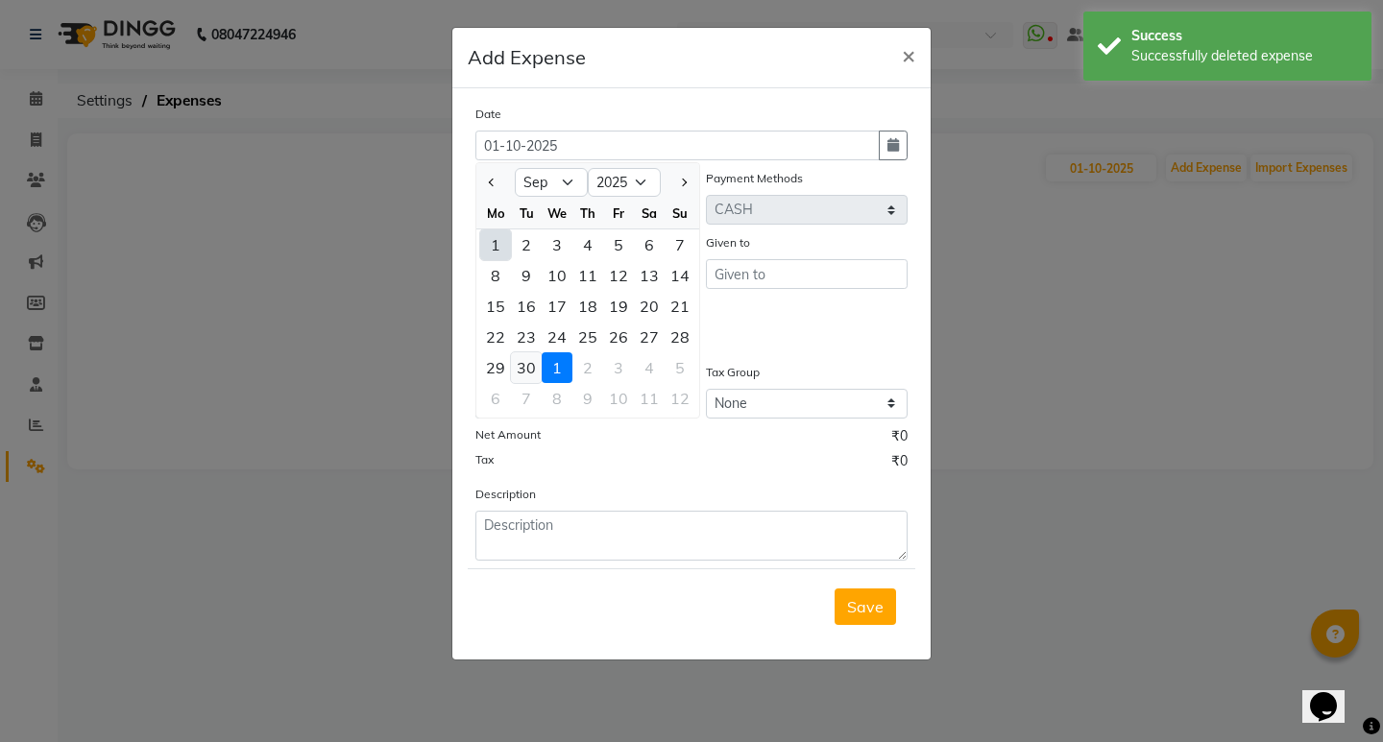
click at [531, 367] on div "30" at bounding box center [526, 367] width 31 height 31
type input "[DATE]"
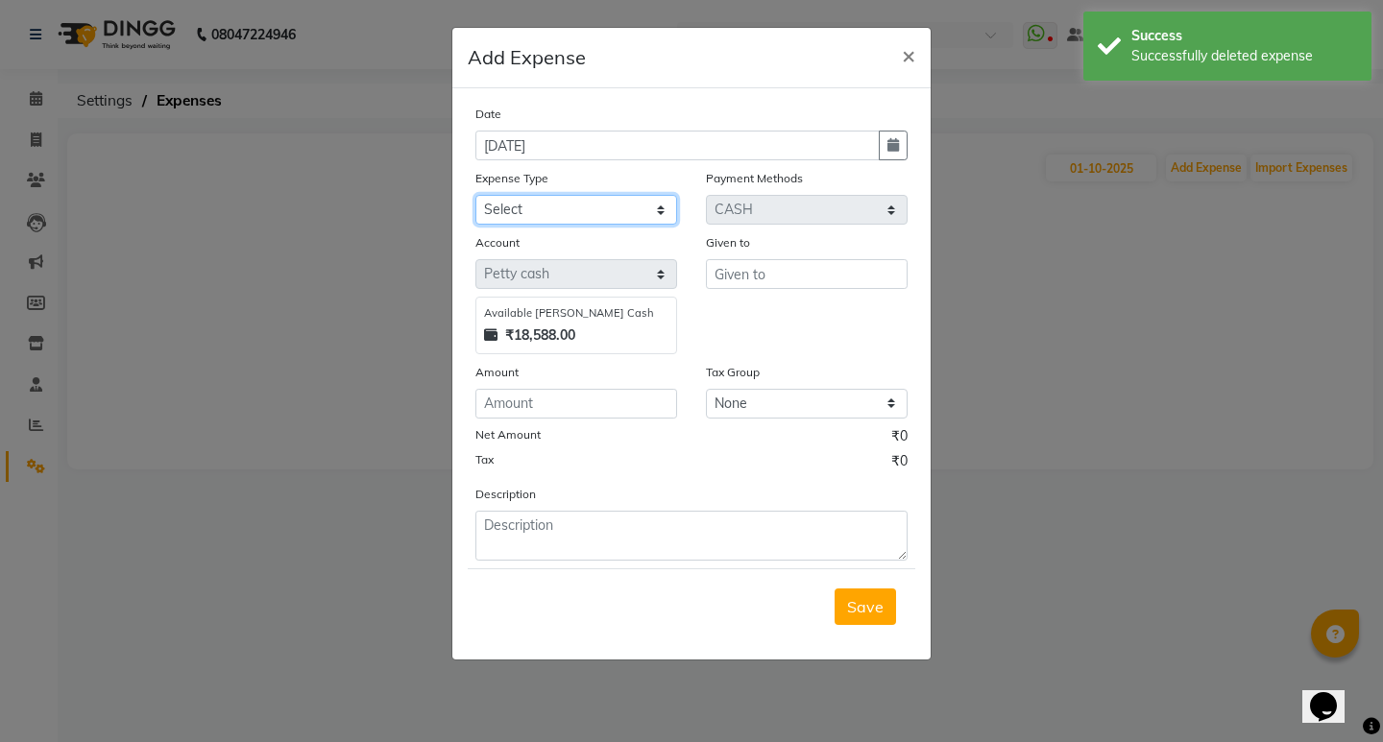
click at [579, 206] on select "Select 2500 Advance Salary Bank charges Car maintenance Cash transfer to bank C…" at bounding box center [576, 210] width 202 height 30
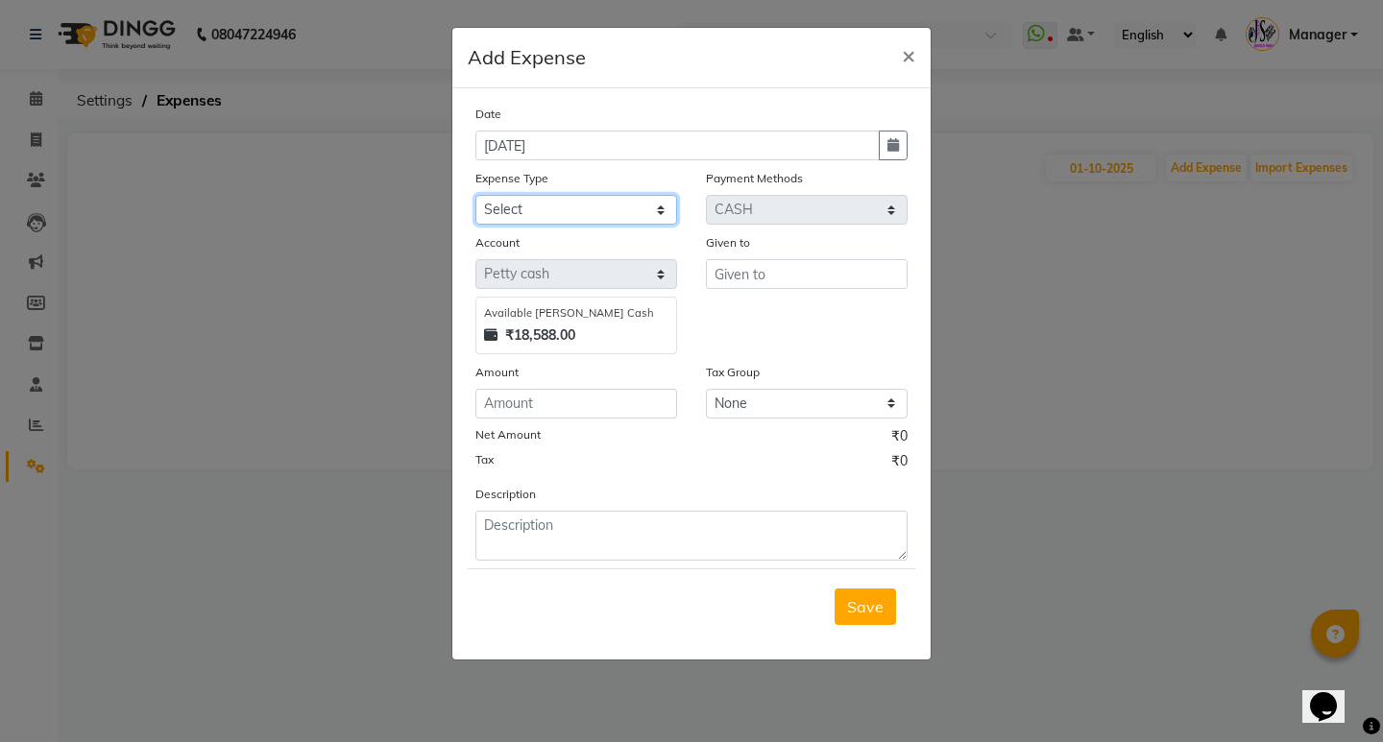
select select "21286"
click at [475, 195] on select "Select 2500 Advance Salary Bank charges Car maintenance Cash transfer to bank C…" at bounding box center [576, 210] width 202 height 30
click at [746, 266] on input "text" at bounding box center [807, 274] width 202 height 30
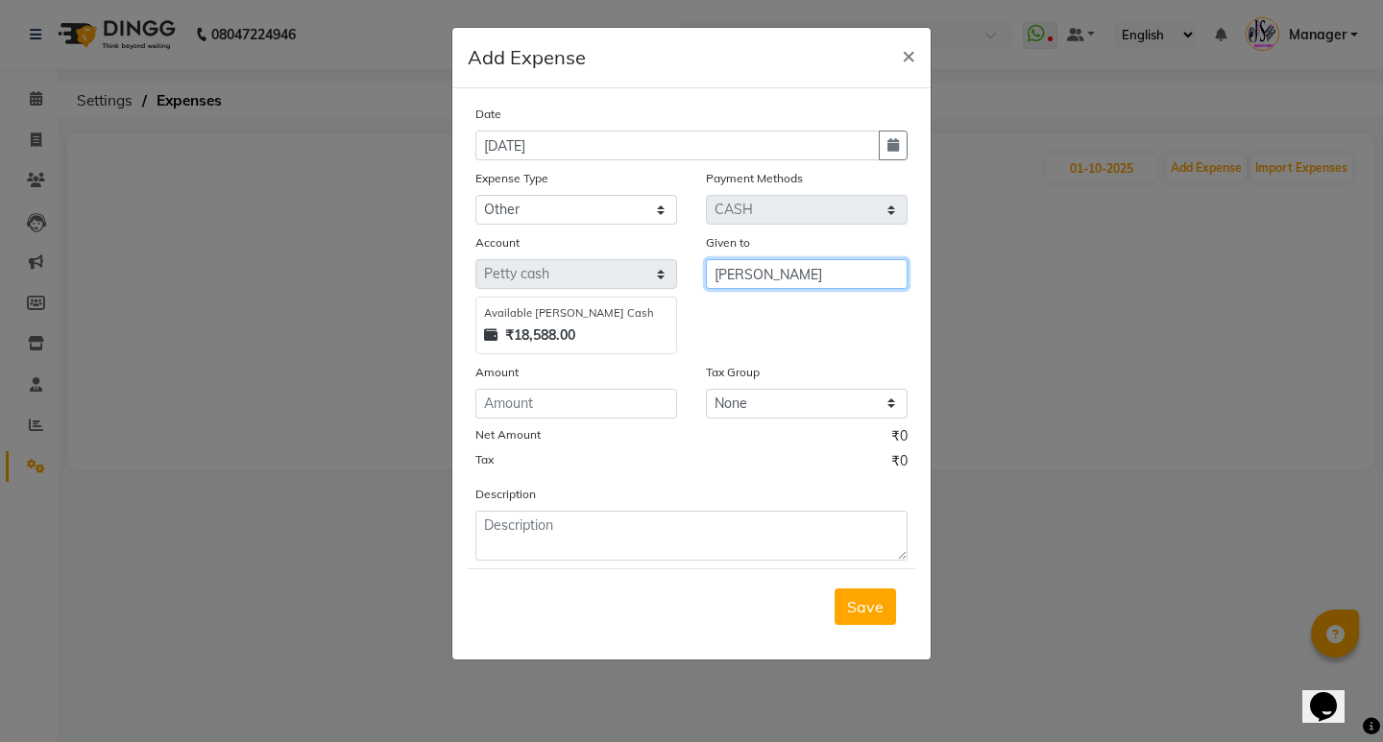
type input "[PERSON_NAME]"
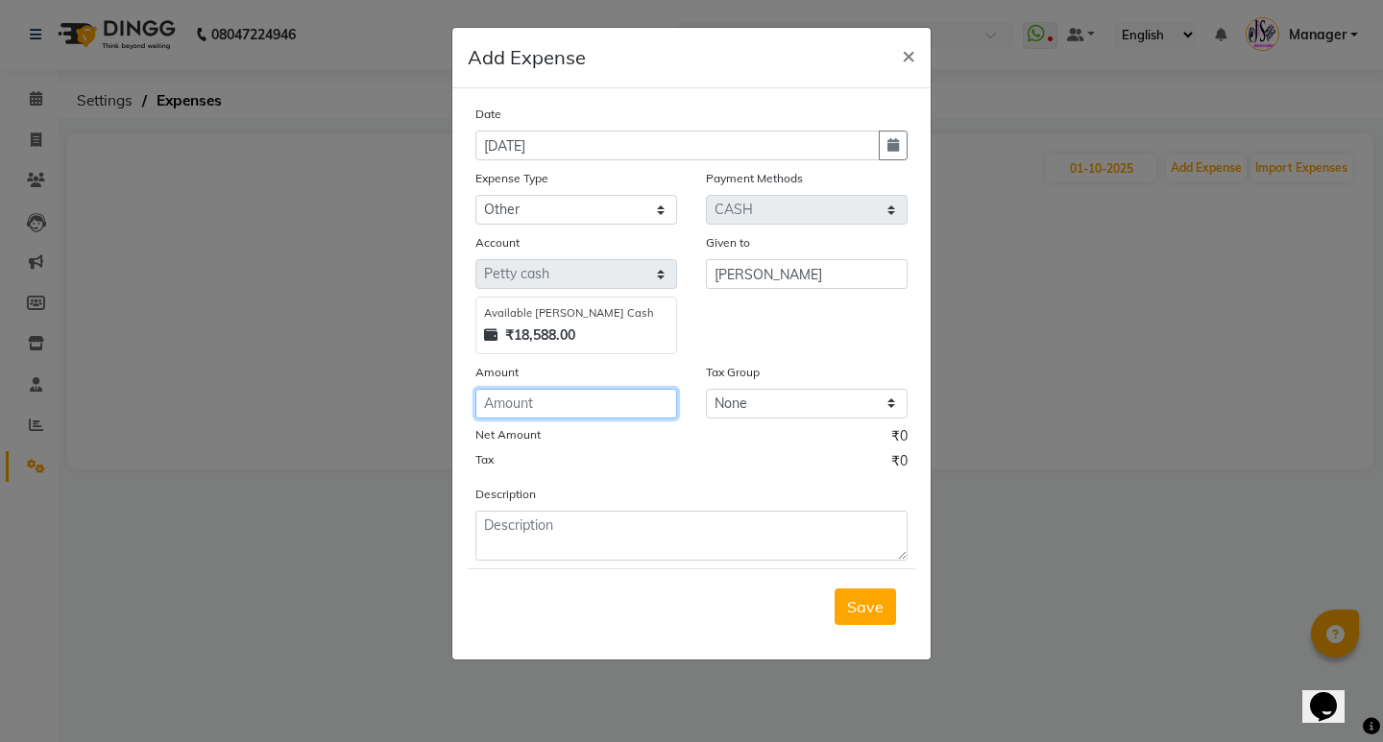
click at [554, 402] on input "number" at bounding box center [576, 404] width 202 height 30
type input "535"
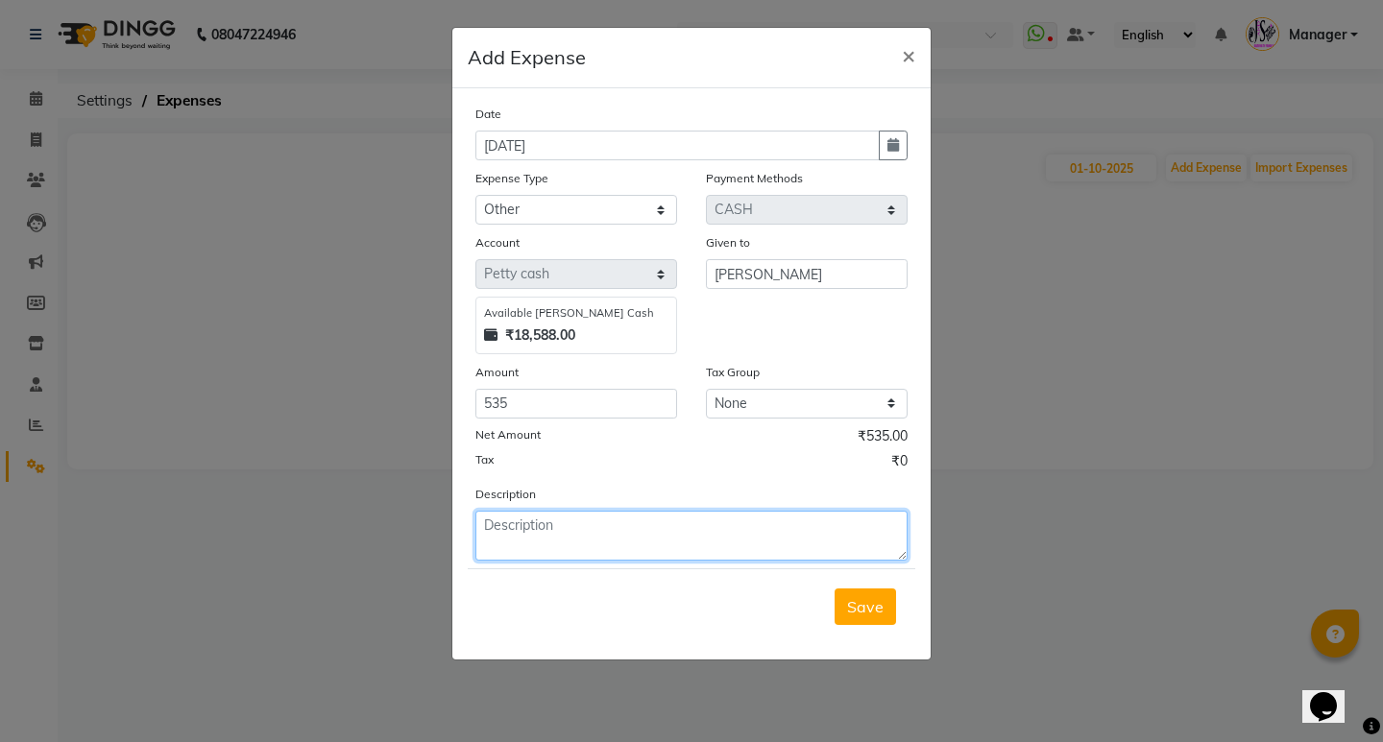
click at [544, 524] on textarea at bounding box center [691, 536] width 432 height 50
type textarea "poonam"
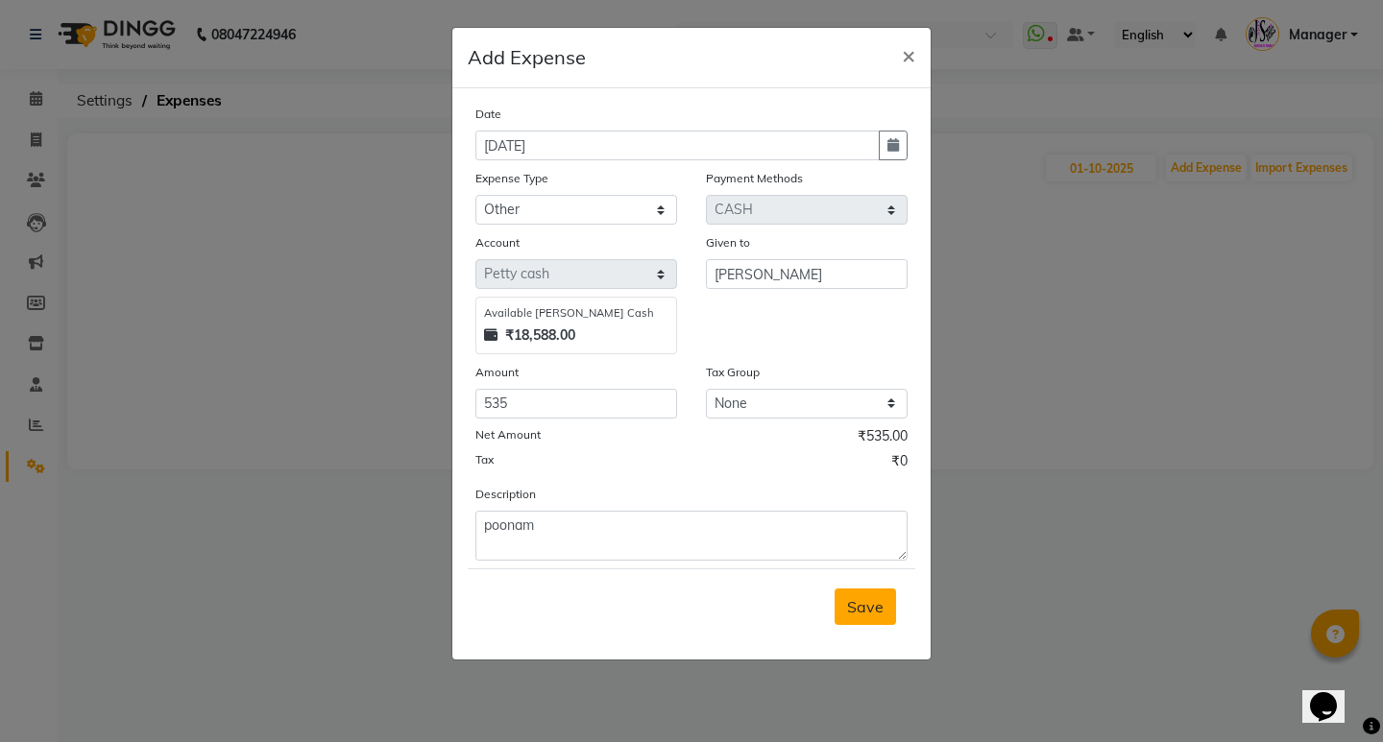
click at [868, 602] on span "Save" at bounding box center [865, 606] width 36 height 19
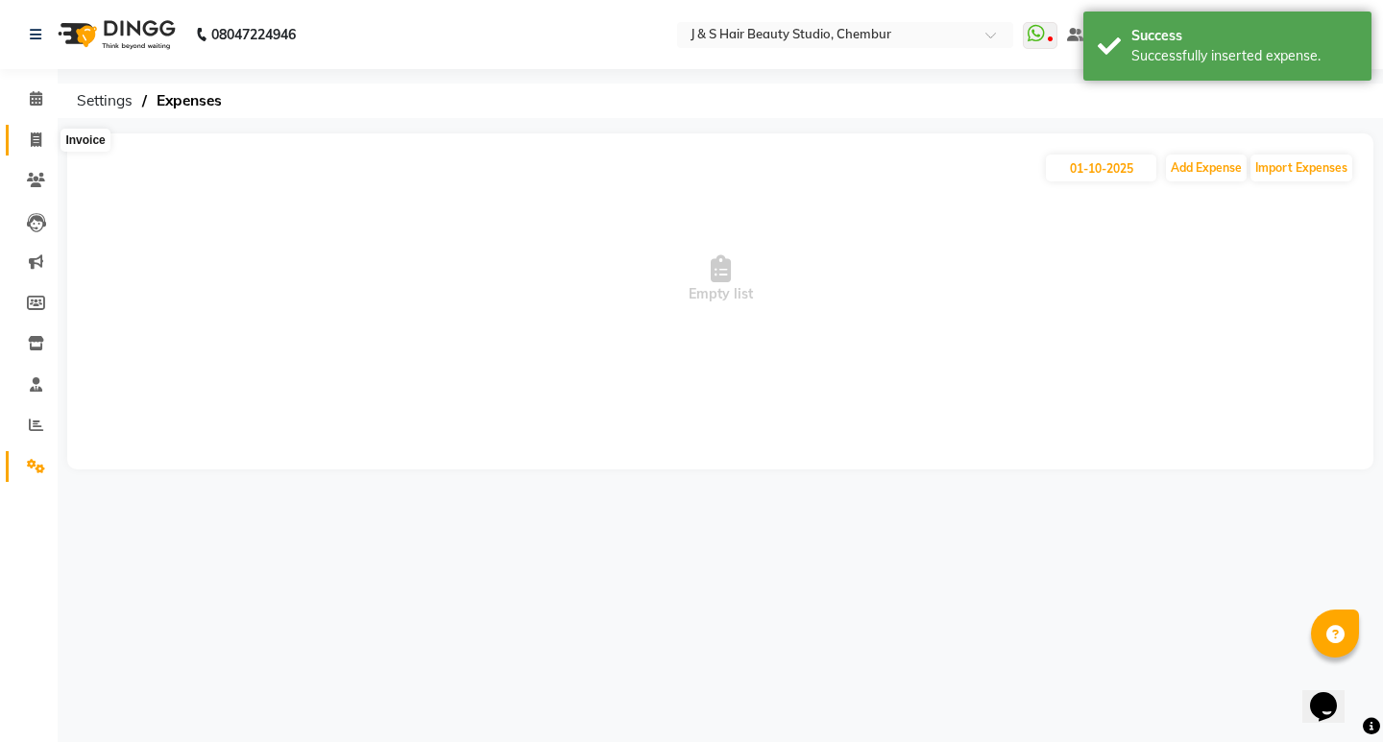
click at [39, 143] on icon at bounding box center [36, 139] width 11 height 14
select select "143"
select select "service"
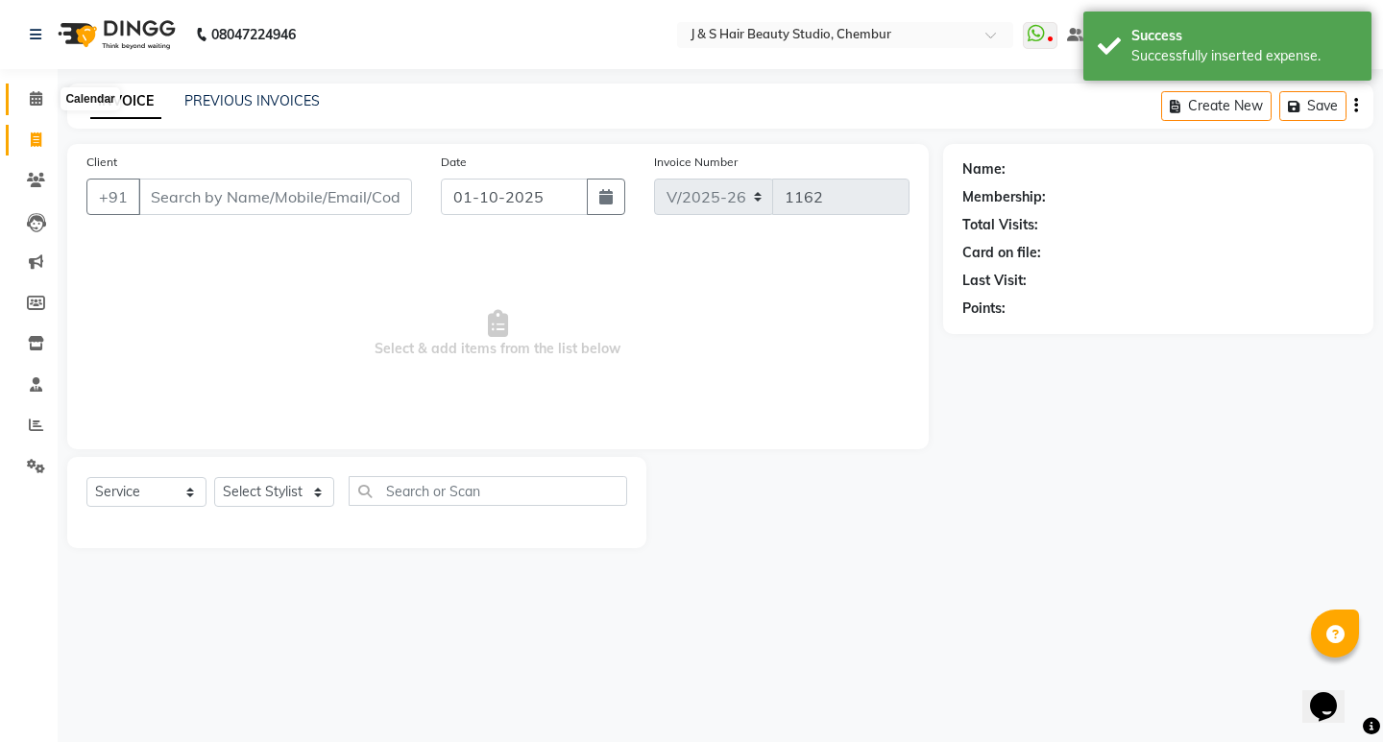
click at [31, 103] on icon at bounding box center [36, 98] width 12 height 14
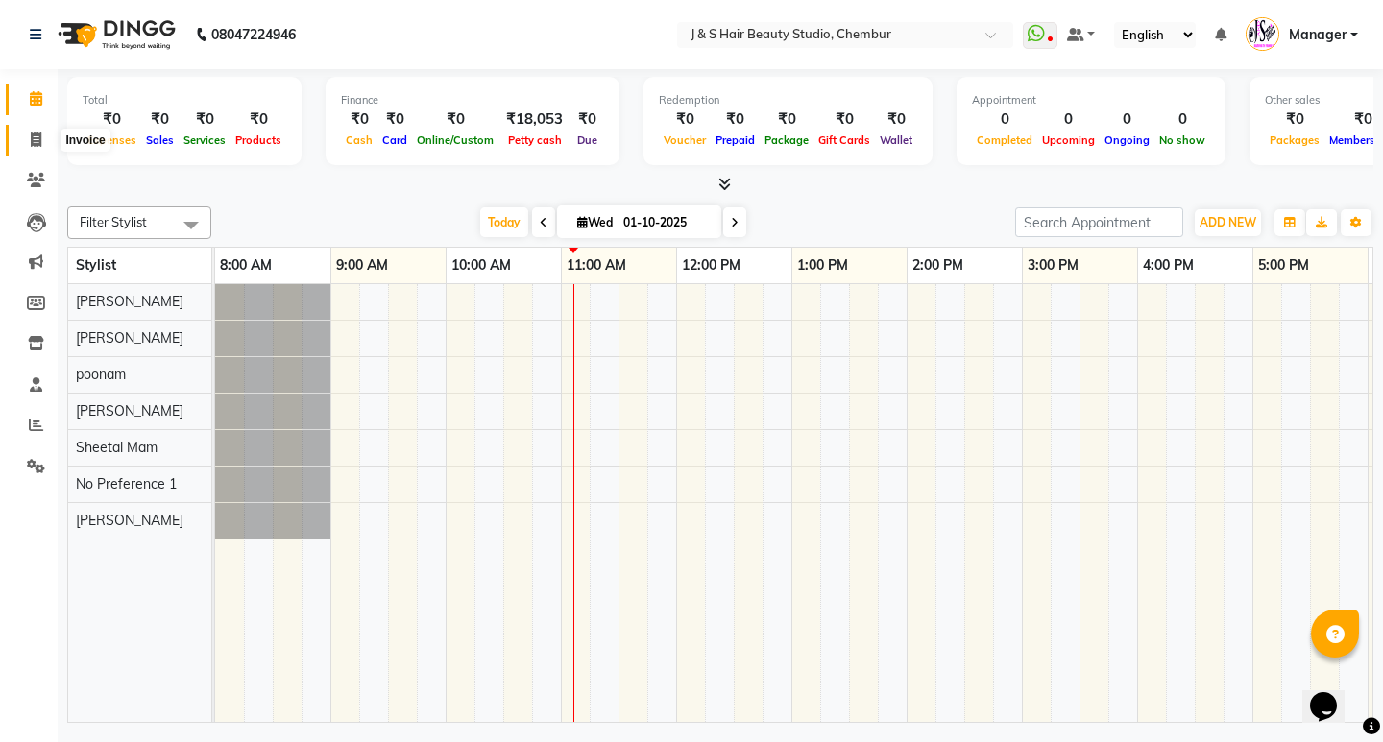
click at [33, 130] on span at bounding box center [36, 141] width 34 height 22
select select "service"
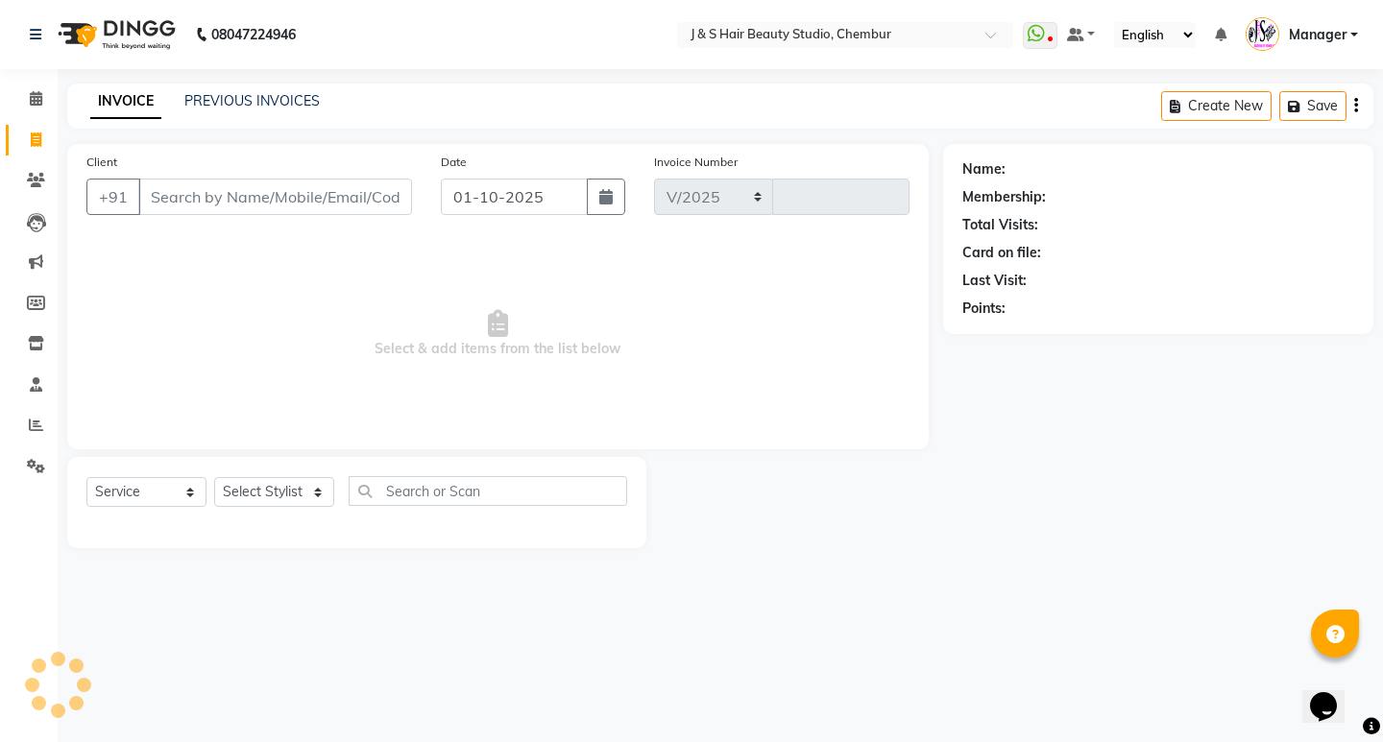
select select "143"
type input "1162"
click at [29, 106] on span at bounding box center [36, 99] width 34 height 22
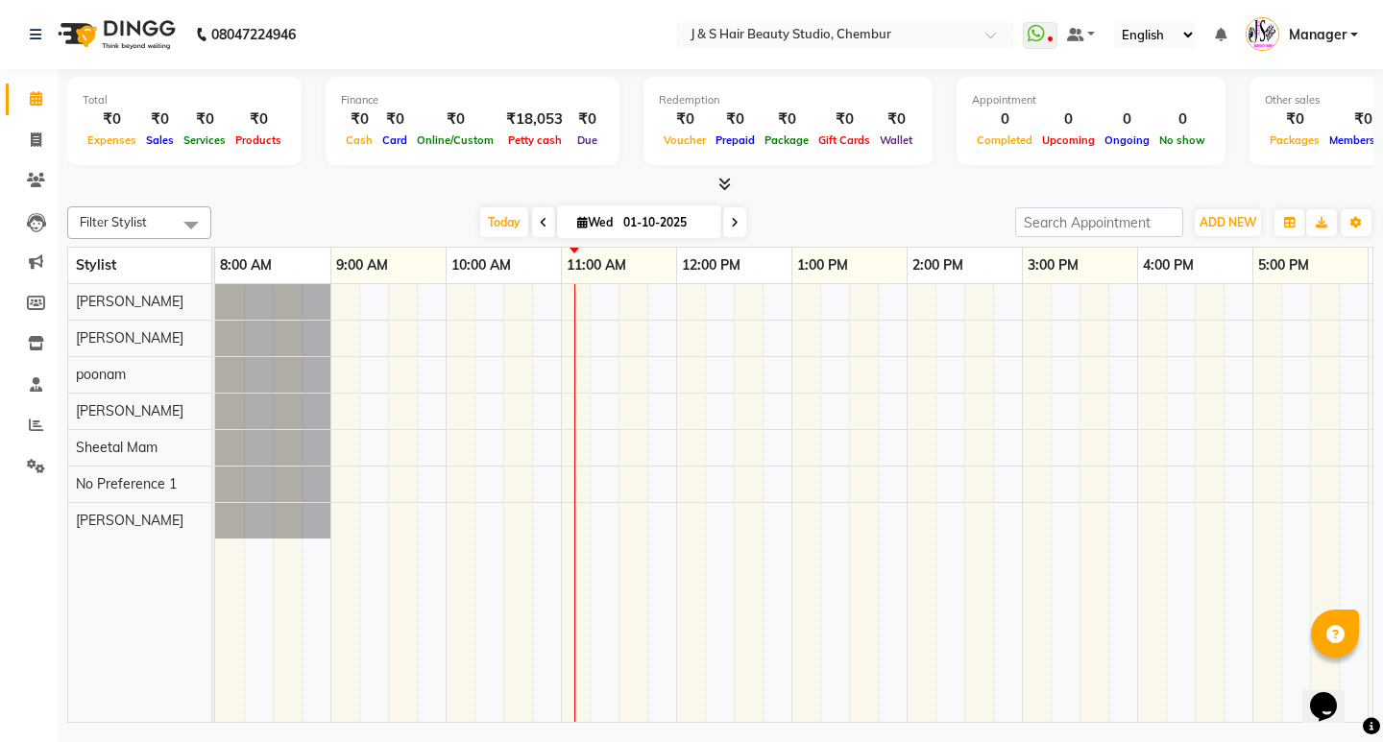
click at [733, 233] on span at bounding box center [734, 222] width 23 height 30
type input "02-10-2025"
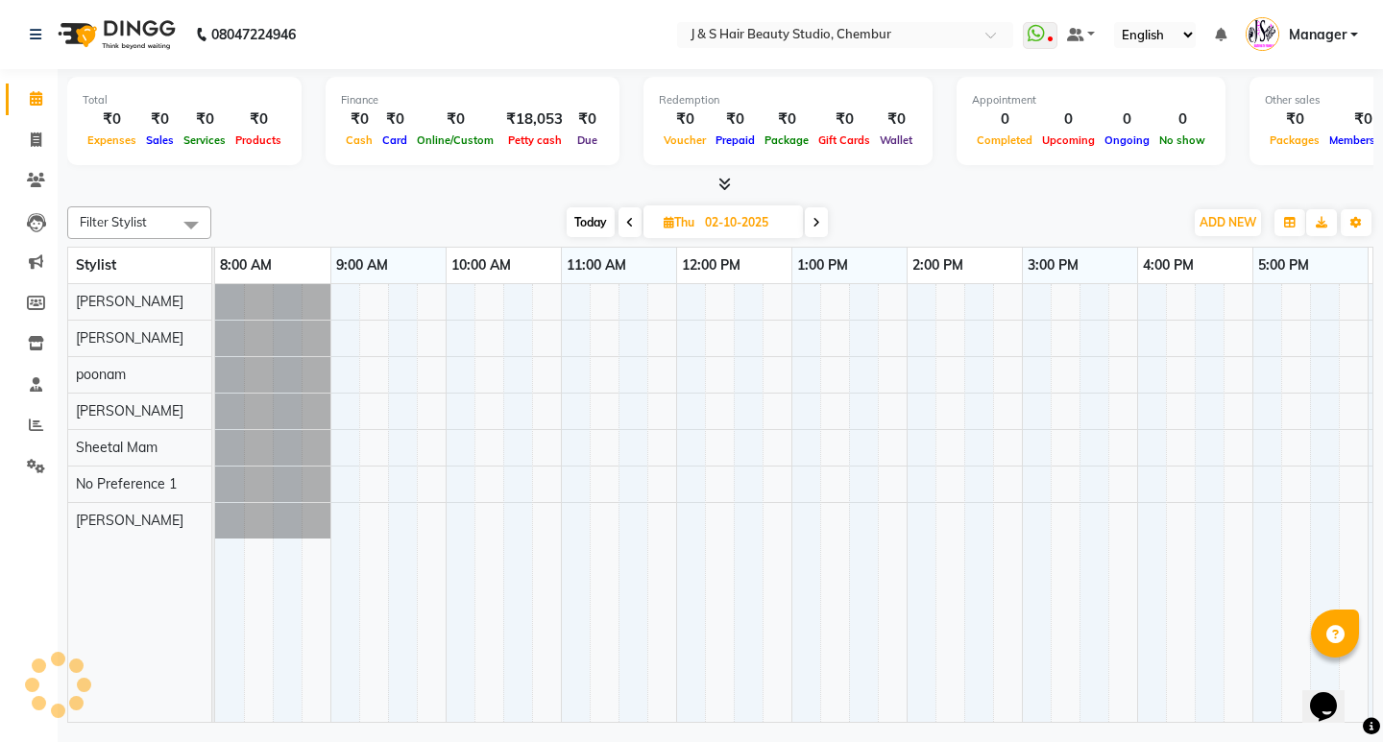
scroll to position [0, 341]
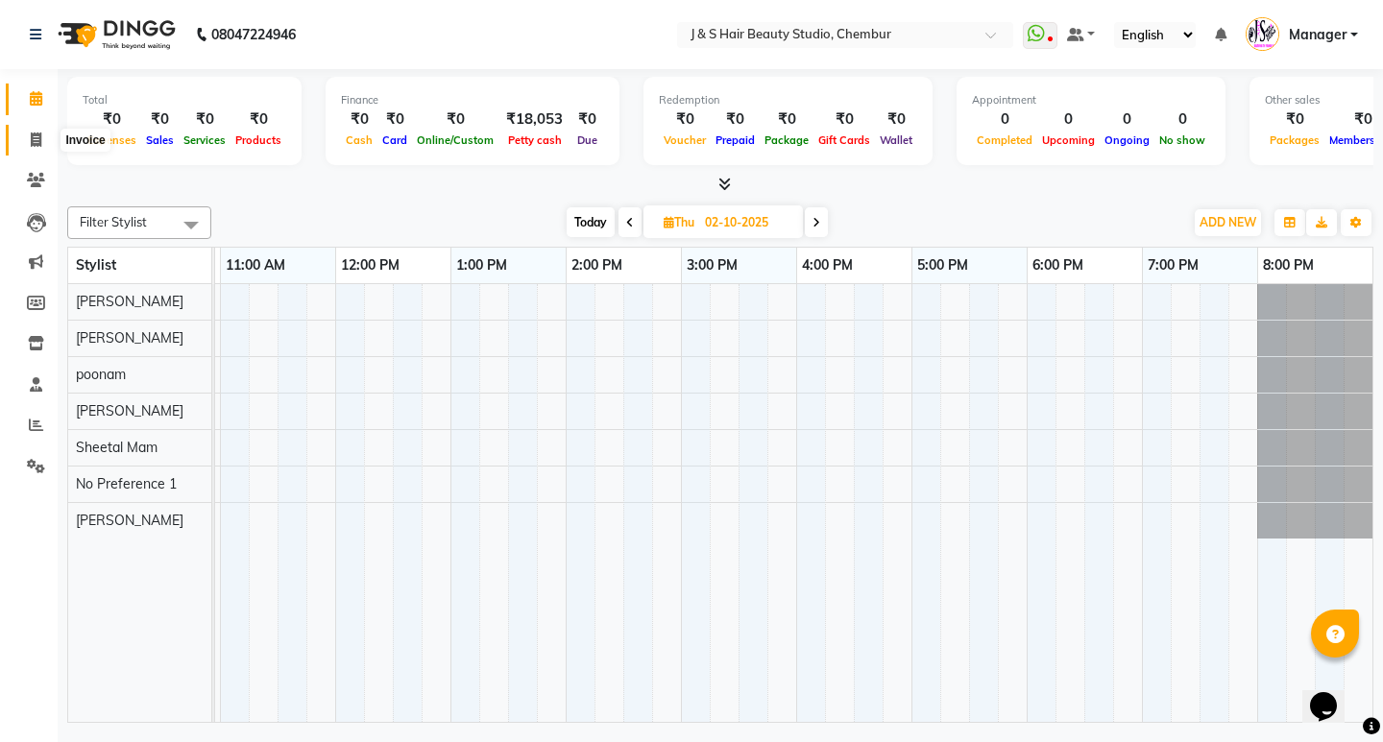
click at [37, 132] on icon at bounding box center [36, 139] width 11 height 14
select select "143"
select select "service"
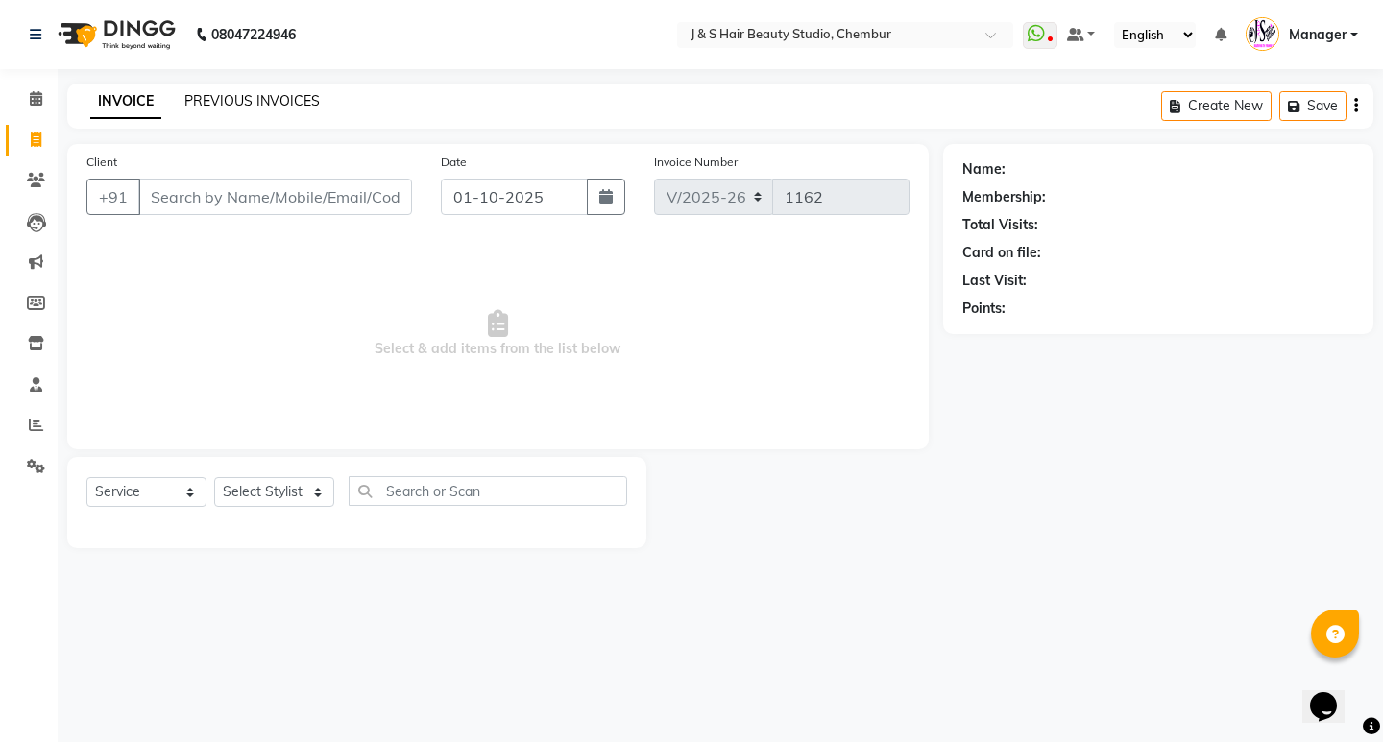
click at [248, 106] on link "PREVIOUS INVOICES" at bounding box center [251, 100] width 135 height 17
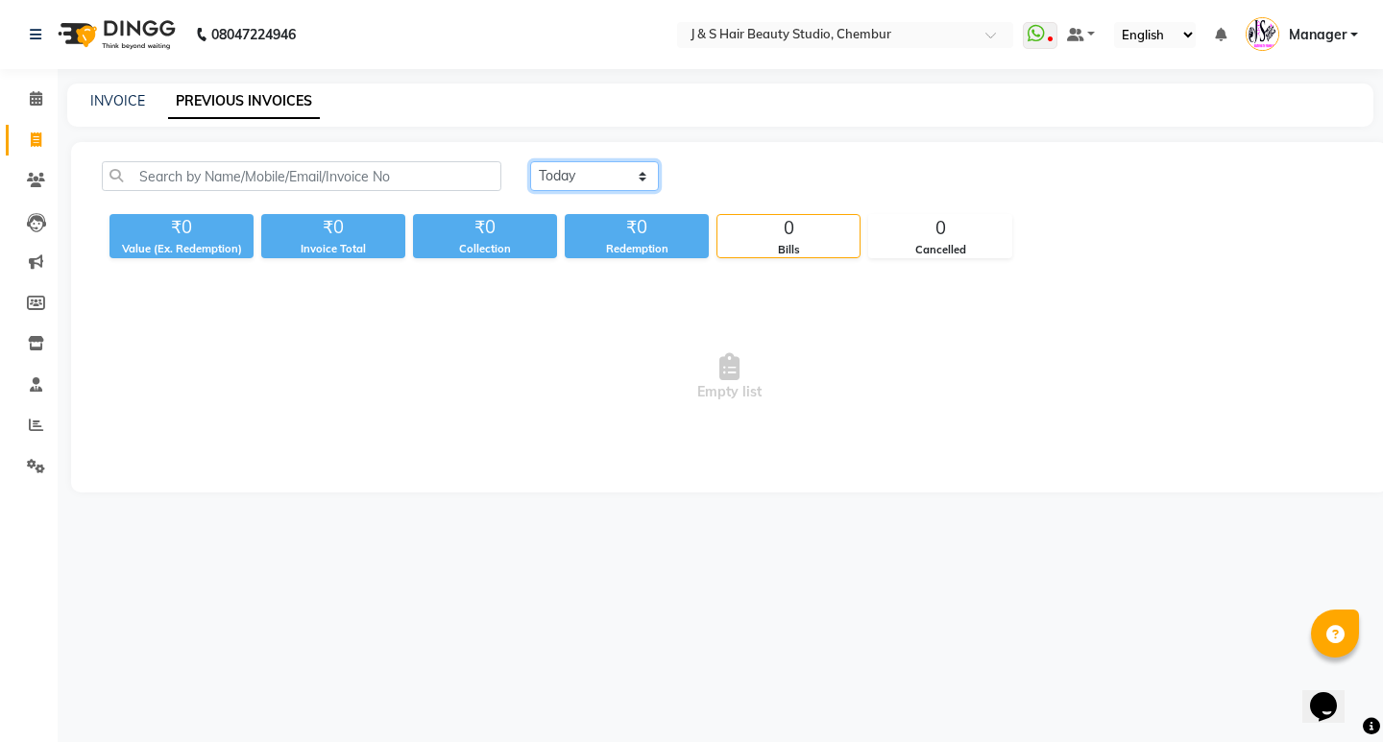
click at [576, 170] on select "[DATE] [DATE] Custom Range" at bounding box center [594, 176] width 129 height 30
select select "range"
click at [530, 161] on select "[DATE] [DATE] Custom Range" at bounding box center [594, 176] width 129 height 30
click at [735, 185] on input "01-10-2025" at bounding box center [751, 176] width 134 height 27
select select "10"
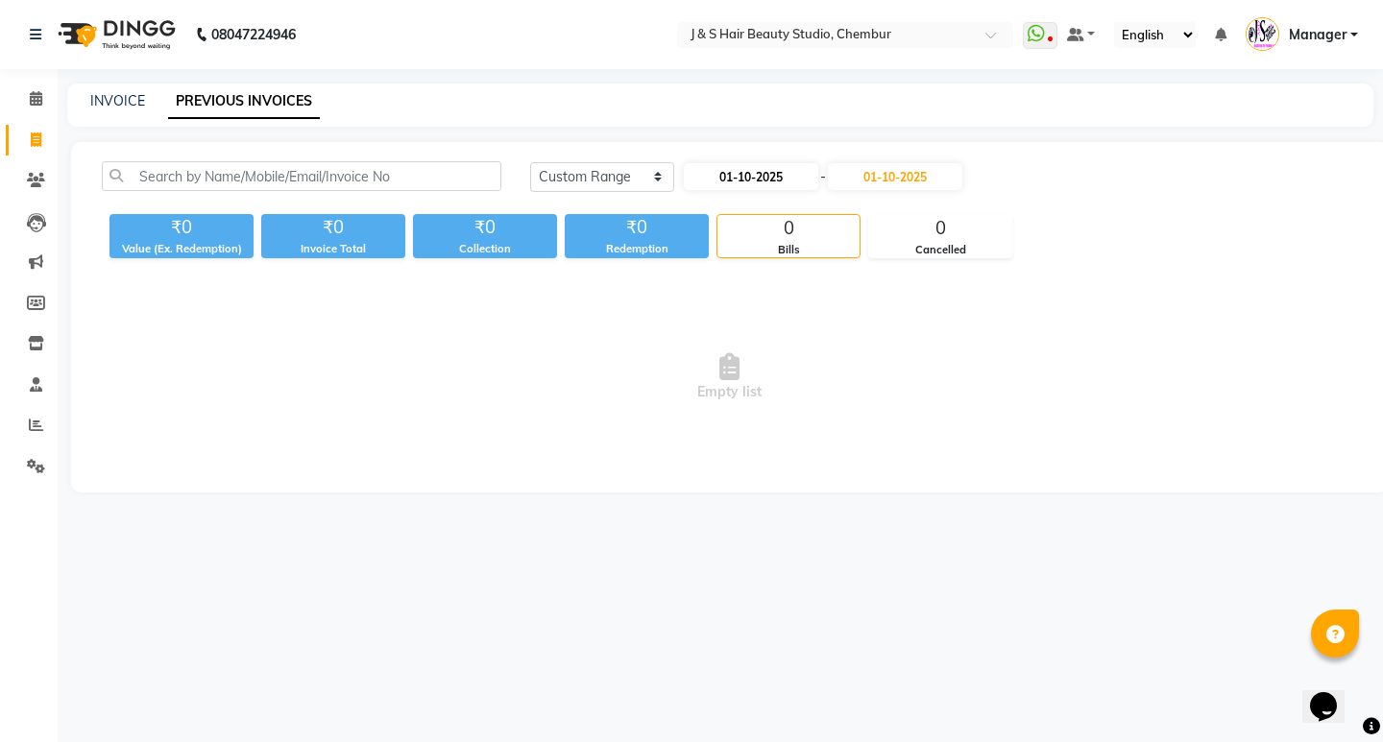
select select "2025"
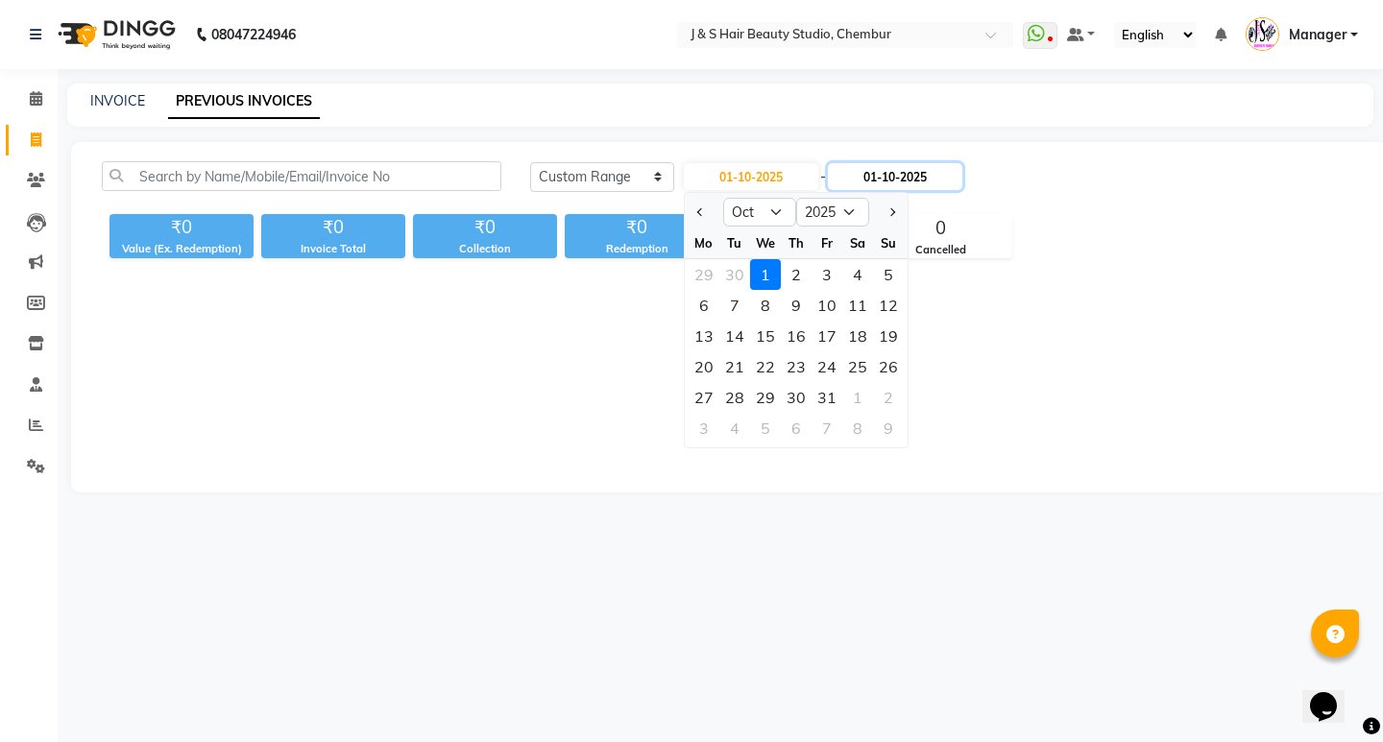
click at [926, 181] on input "01-10-2025" at bounding box center [895, 176] width 134 height 27
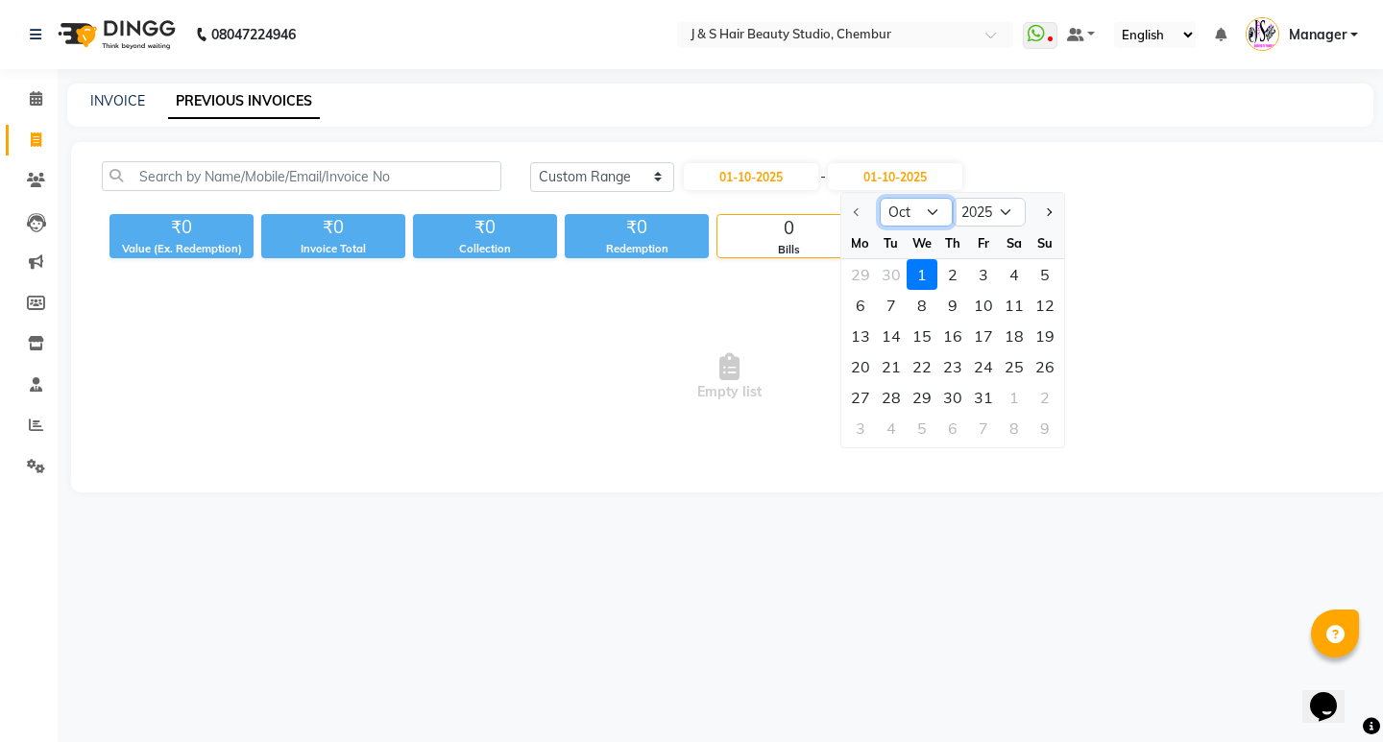
click at [933, 208] on select "Oct Nov Dec" at bounding box center [915, 212] width 73 height 29
click at [797, 162] on div "[DATE] [DATE] Custom Range [DATE] - [DATE] Oct Nov [DATE] 2026 2027 2028 2029 2…" at bounding box center [729, 317] width 1316 height 350
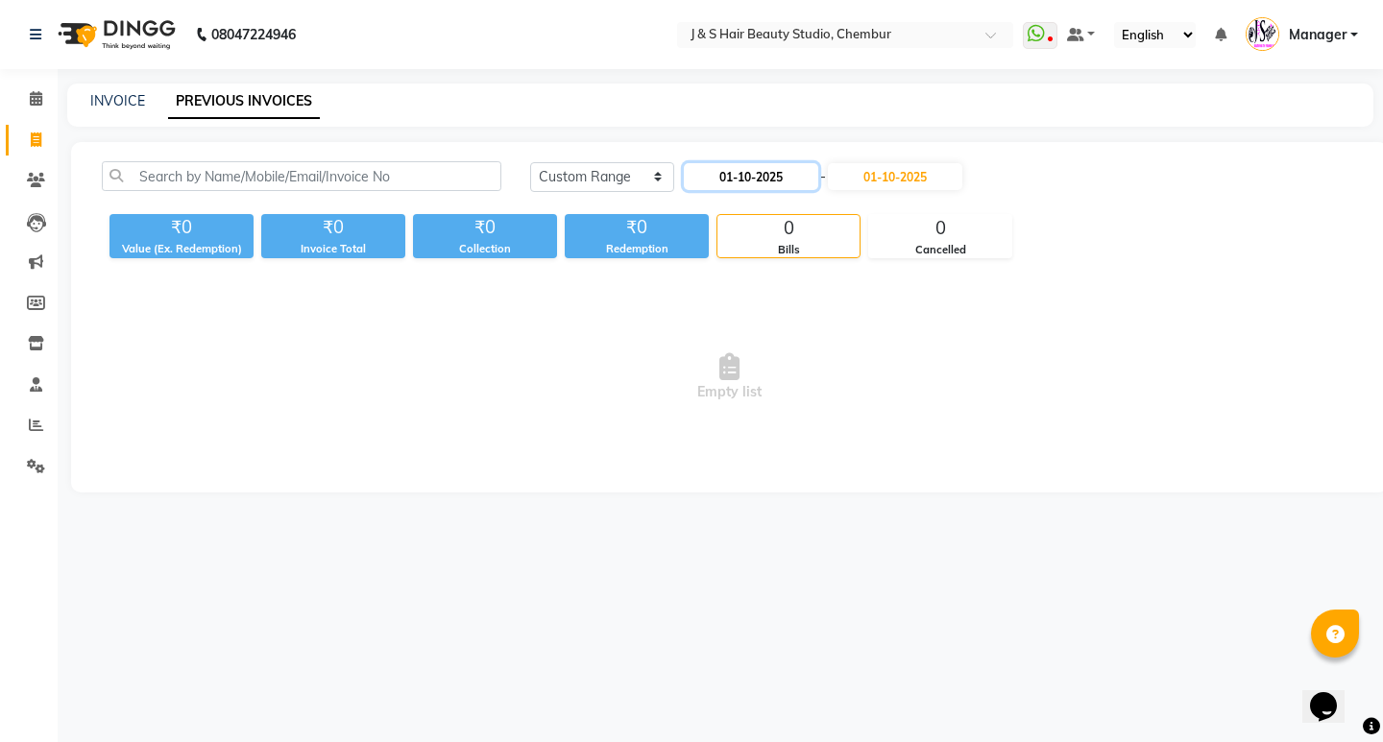
click at [801, 172] on input "01-10-2025" at bounding box center [751, 176] width 134 height 27
select select "10"
select select "2025"
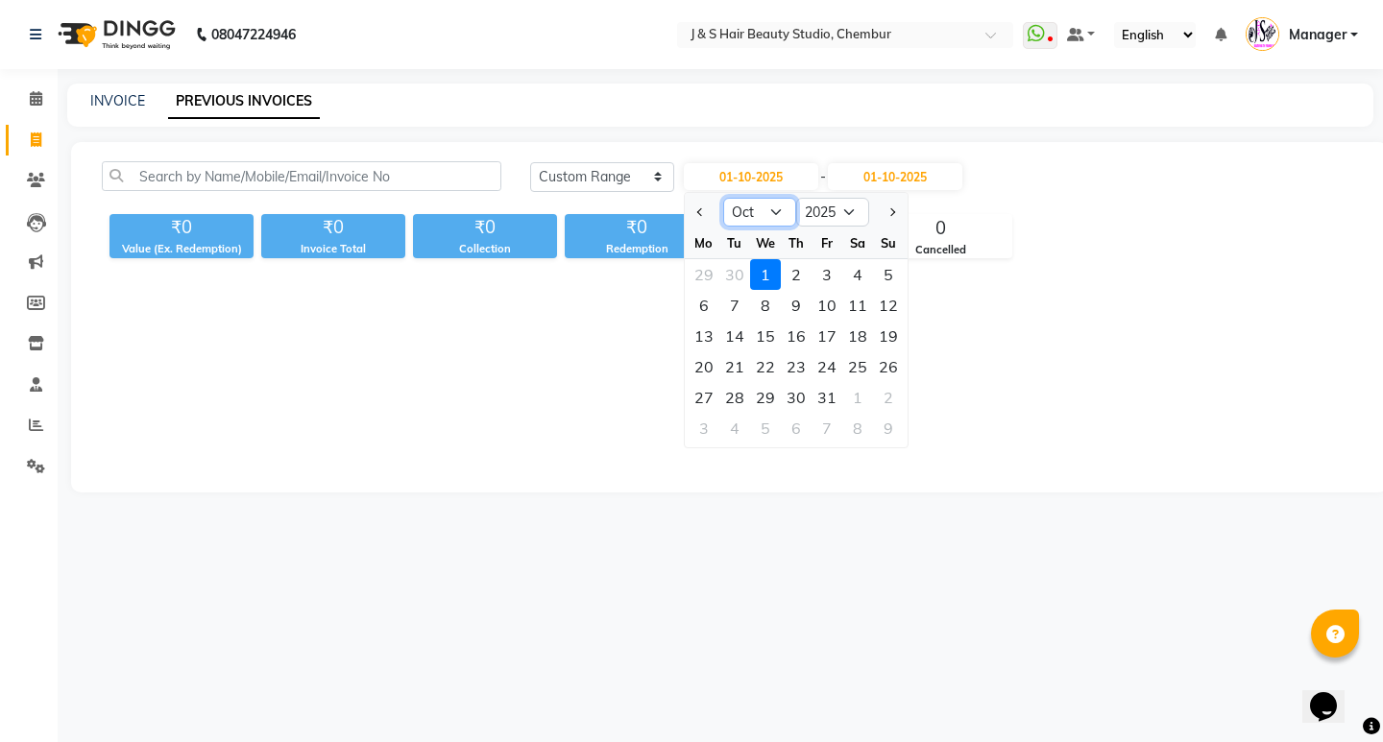
click at [768, 220] on select "Jan Feb Mar Apr May Jun [DATE] Aug Sep Oct Nov Dec" at bounding box center [759, 212] width 73 height 29
select select "9"
click at [723, 198] on select "Jan Feb Mar Apr May Jun [DATE] Aug Sep Oct Nov Dec" at bounding box center [759, 212] width 73 height 29
click at [738, 398] on div "30" at bounding box center [734, 397] width 31 height 31
type input "[DATE]"
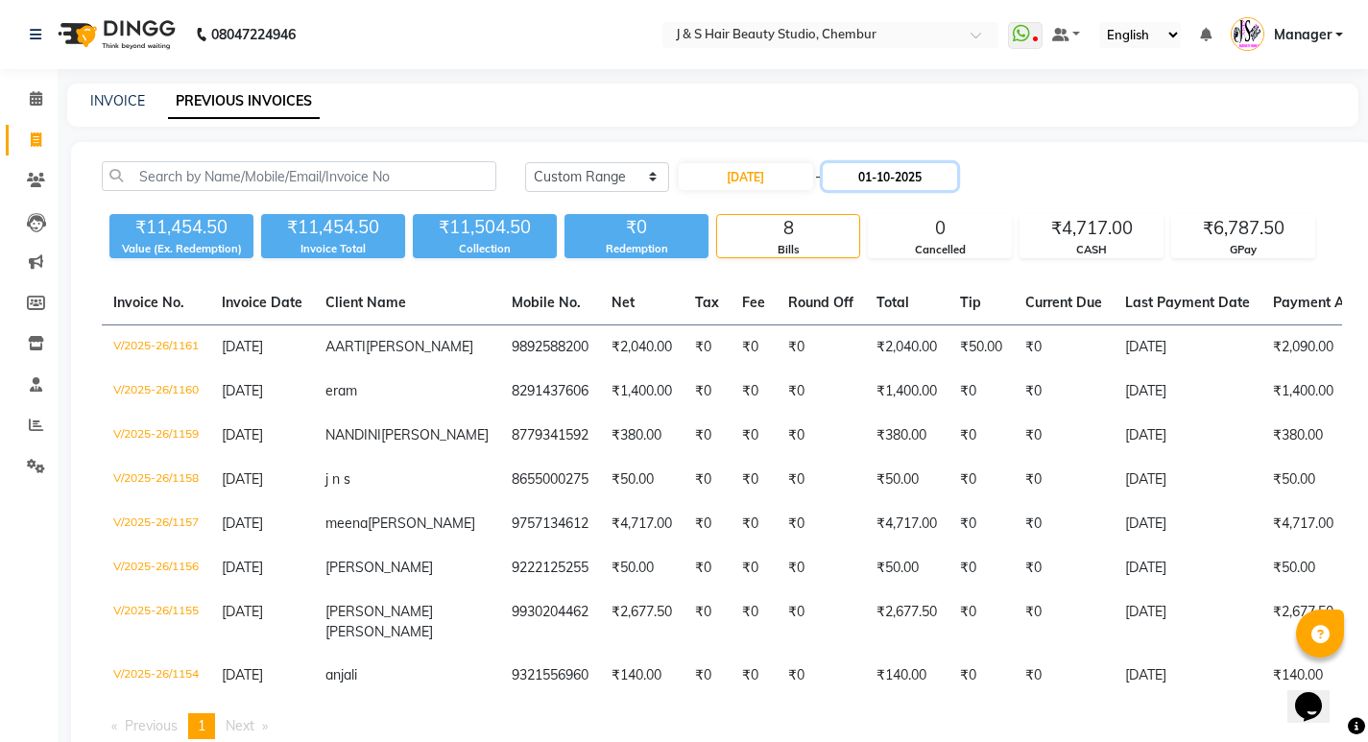
click at [901, 179] on input "01-10-2025" at bounding box center [890, 176] width 134 height 27
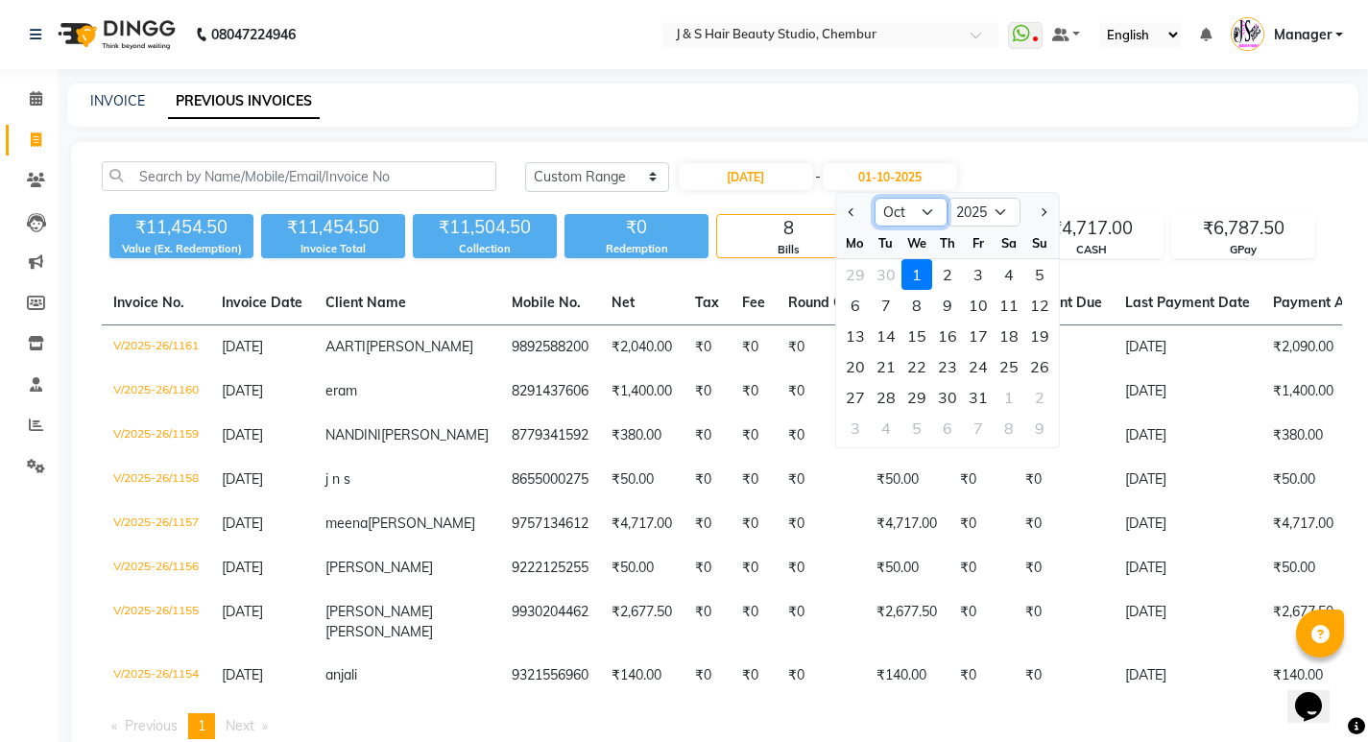
click at [912, 213] on select "Sep Oct Nov Dec" at bounding box center [911, 212] width 73 height 29
select select "9"
click at [875, 198] on select "Sep Oct Nov Dec" at bounding box center [911, 212] width 73 height 29
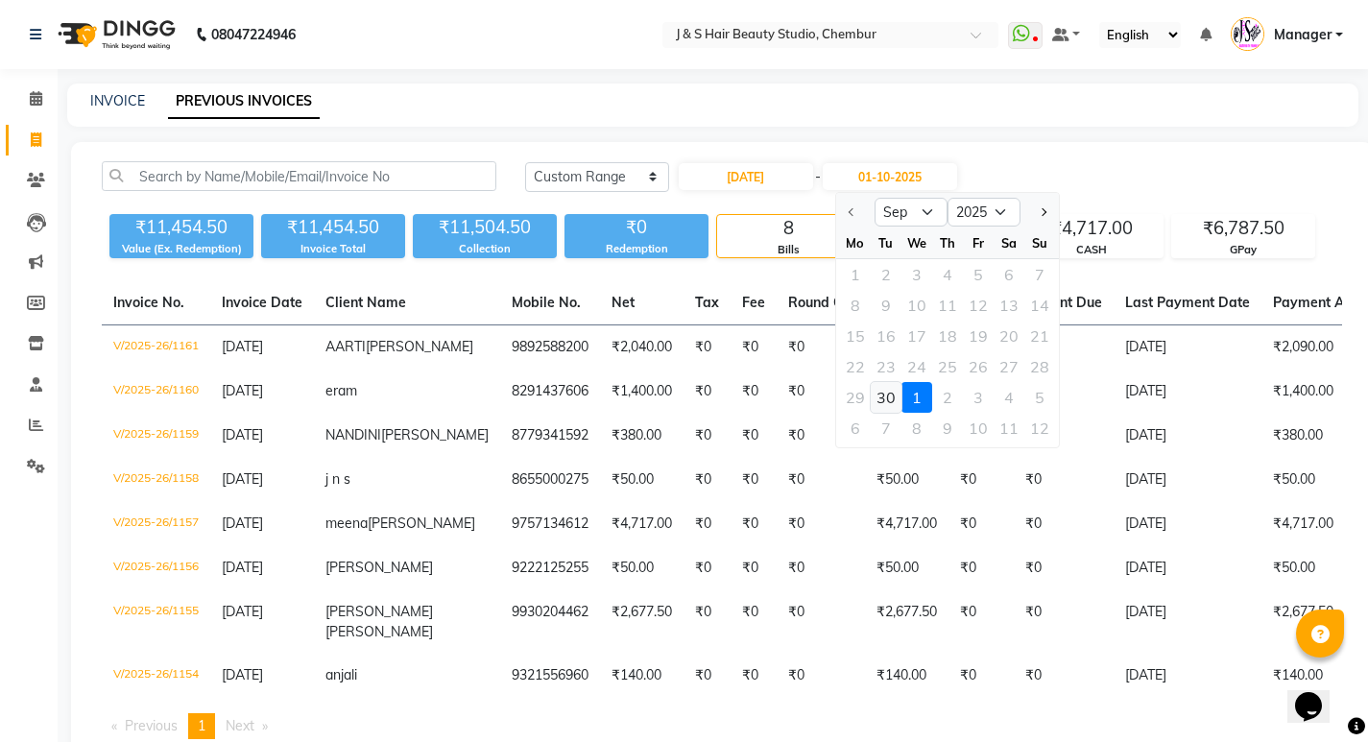
click at [892, 405] on div "30" at bounding box center [886, 397] width 31 height 31
type input "[DATE]"
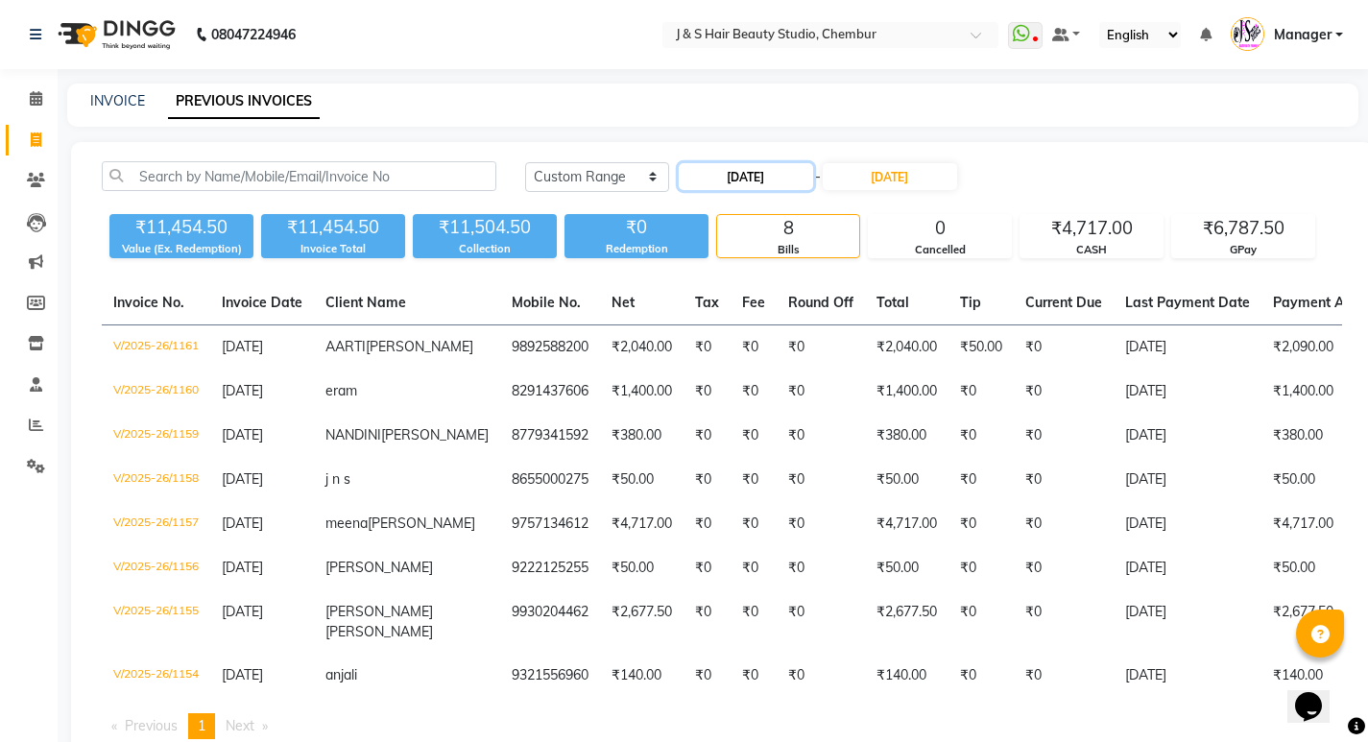
click at [792, 181] on input "[DATE]" at bounding box center [746, 176] width 134 height 27
select select "9"
select select "2025"
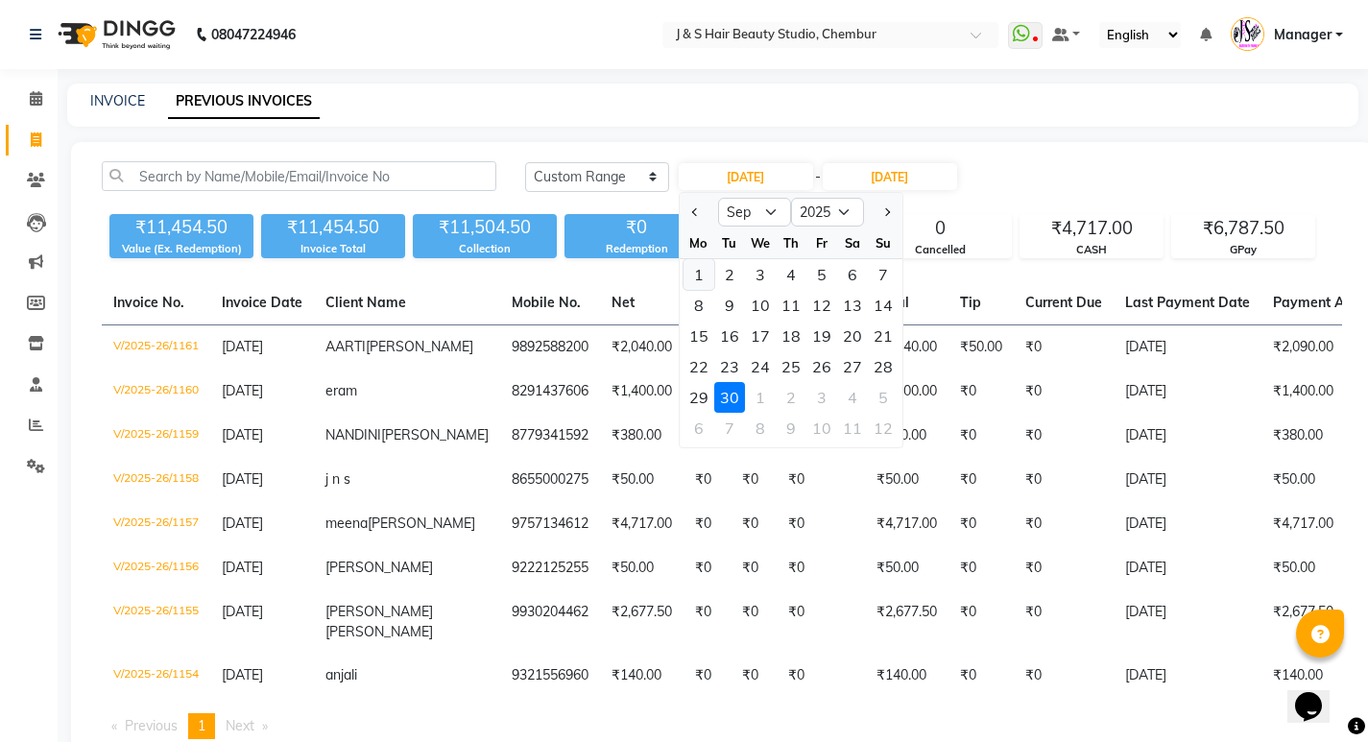
click at [704, 277] on div "1" at bounding box center [699, 274] width 31 height 31
type input "01-09-2025"
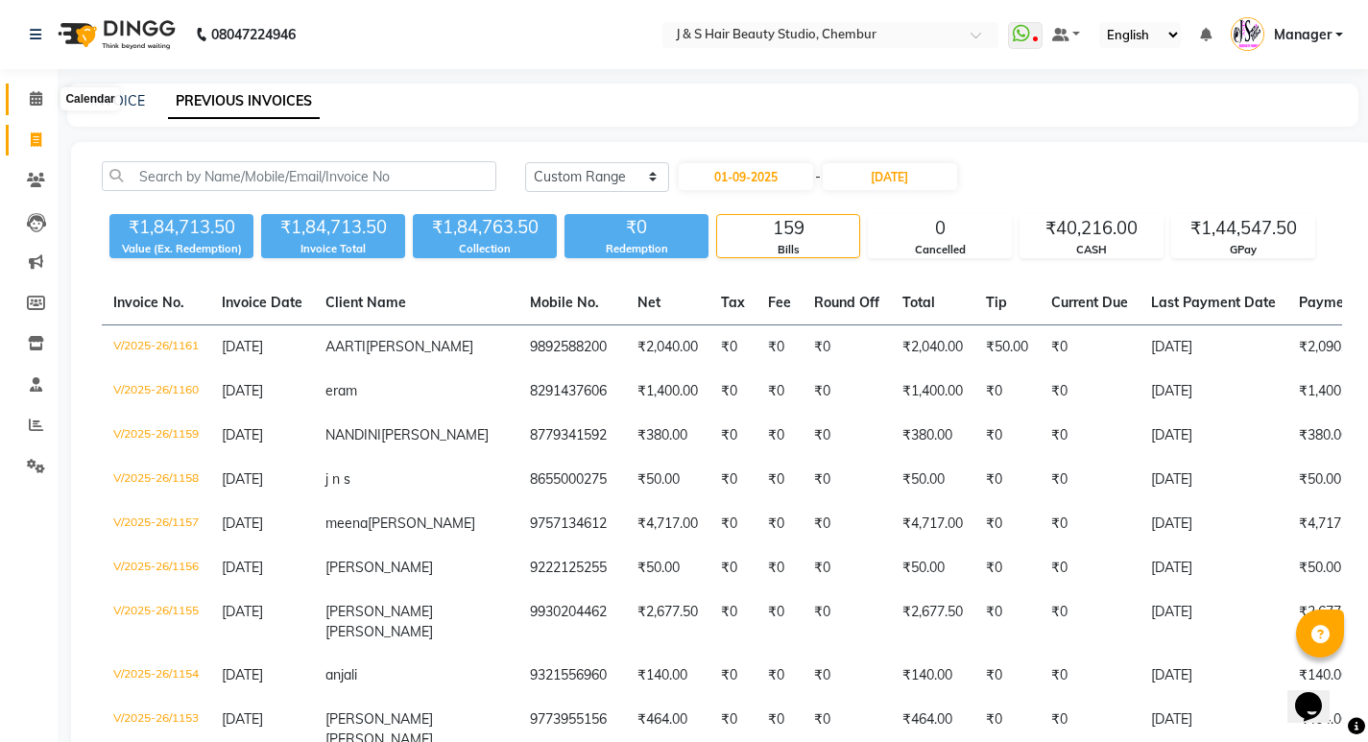
click at [45, 98] on span at bounding box center [36, 99] width 34 height 22
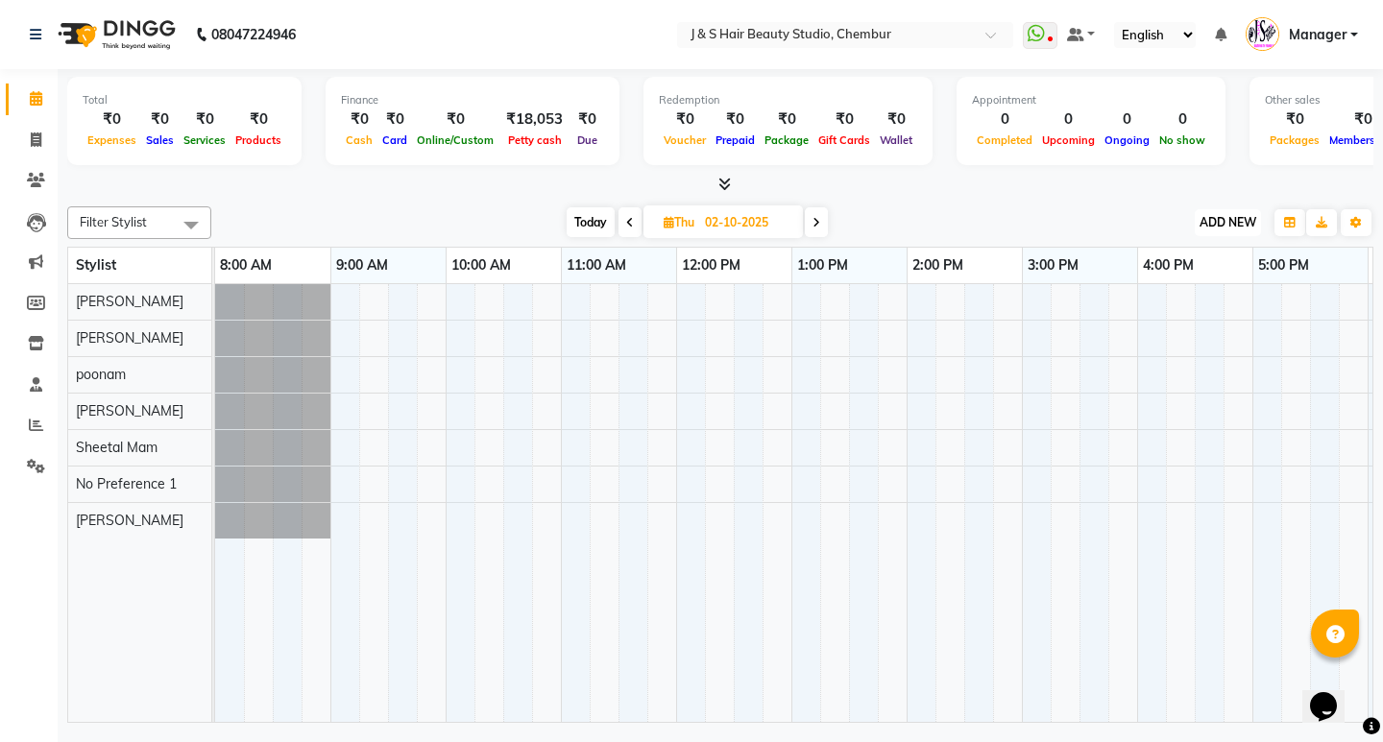
click at [1251, 216] on span "ADD NEW" at bounding box center [1227, 222] width 57 height 14
click at [1189, 306] on link "Add Expense" at bounding box center [1184, 309] width 152 height 25
select select "1"
select select "2559"
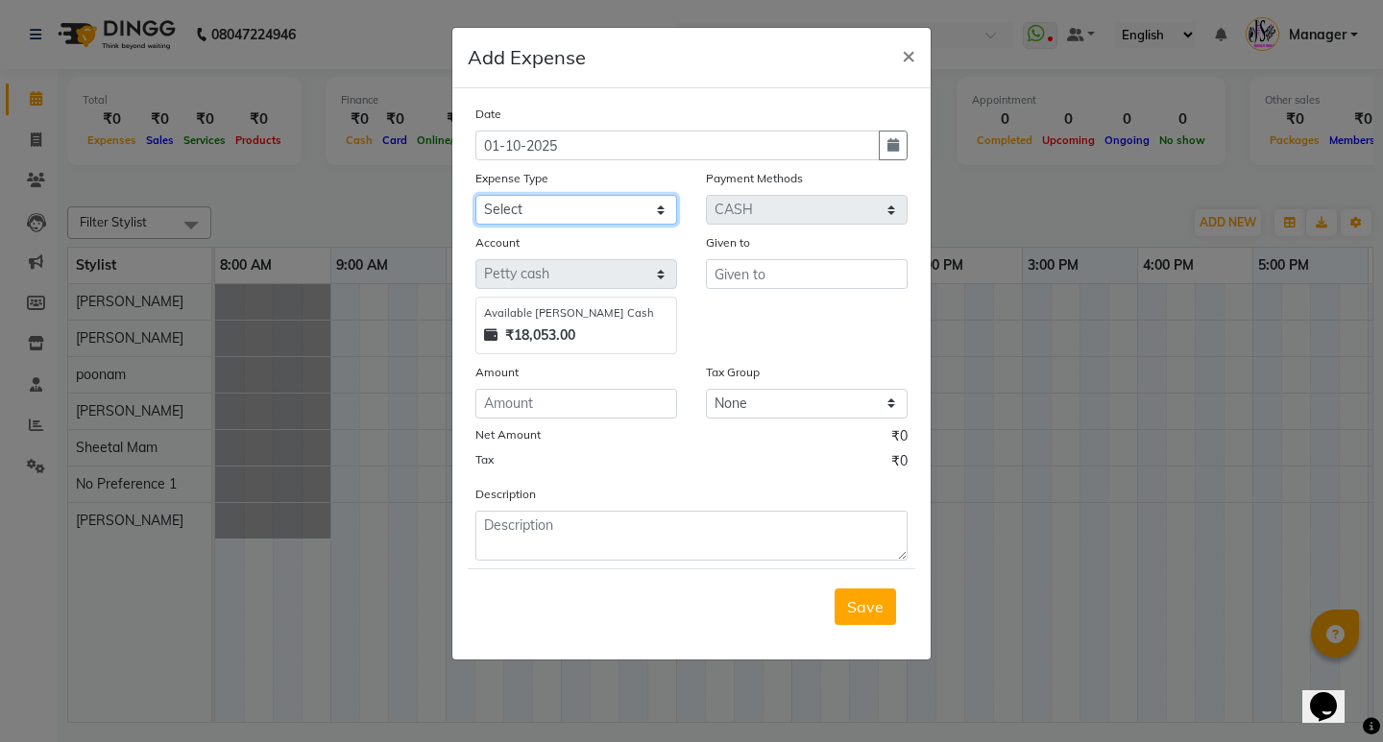
click at [594, 205] on select "Select 2500 Advance Salary Bank charges Car maintenance Cash transfer to bank C…" at bounding box center [576, 210] width 202 height 30
select select "21289"
click at [475, 195] on select "Select 2500 Advance Salary Bank charges Car maintenance Cash transfer to bank C…" at bounding box center [576, 210] width 202 height 30
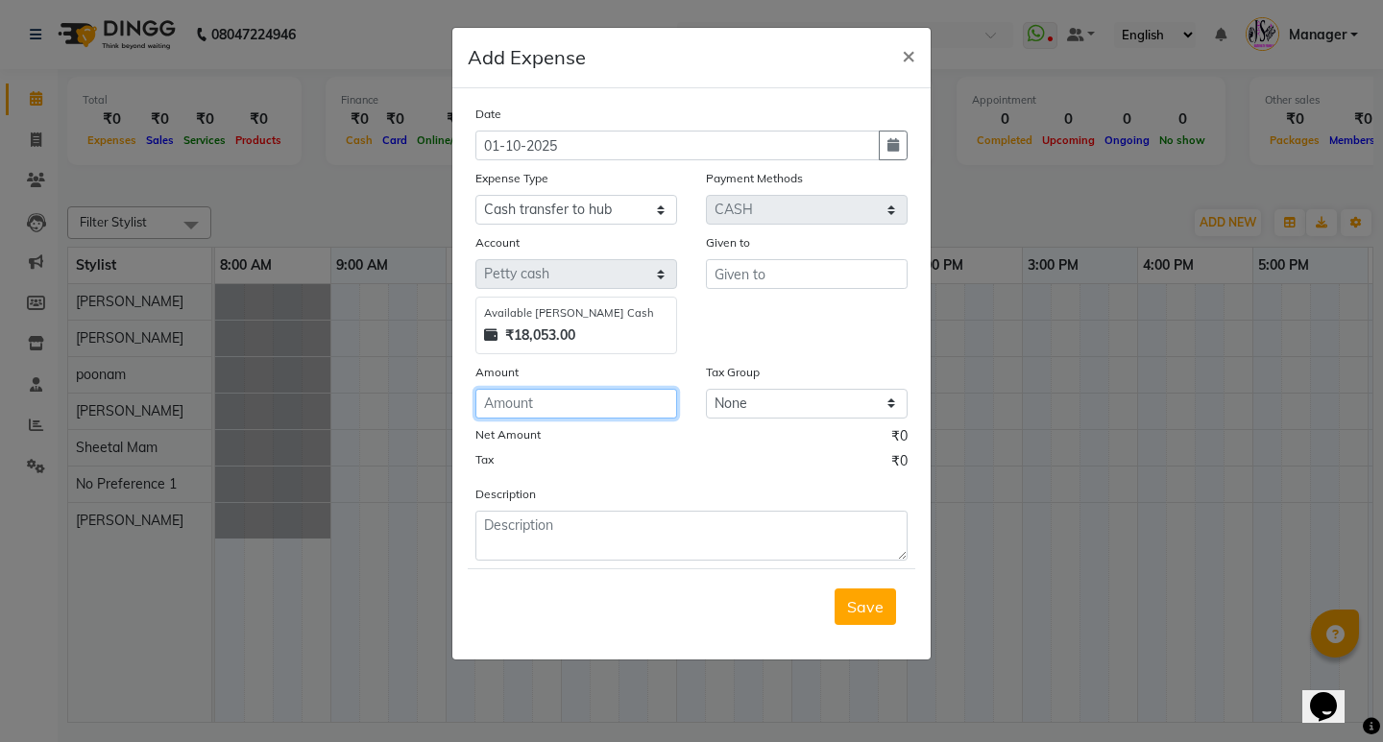
click at [578, 411] on input "number" at bounding box center [576, 404] width 202 height 30
type input "18053"
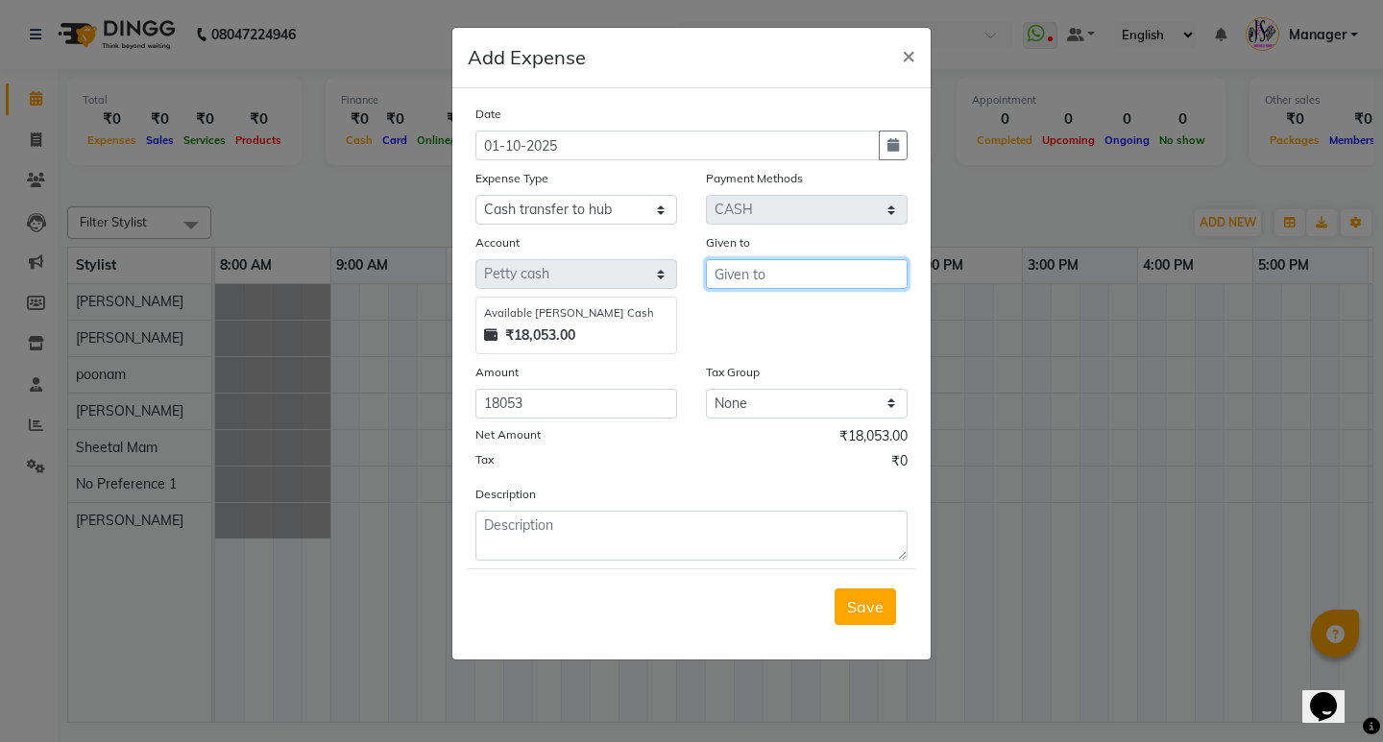
click at [761, 270] on input "text" at bounding box center [807, 274] width 202 height 30
click at [733, 276] on input "text" at bounding box center [807, 274] width 202 height 30
click at [761, 304] on button "Sh eetal Mam" at bounding box center [783, 315] width 152 height 31
type input "Sheetal Mam"
click at [866, 615] on button "Save" at bounding box center [864, 607] width 61 height 36
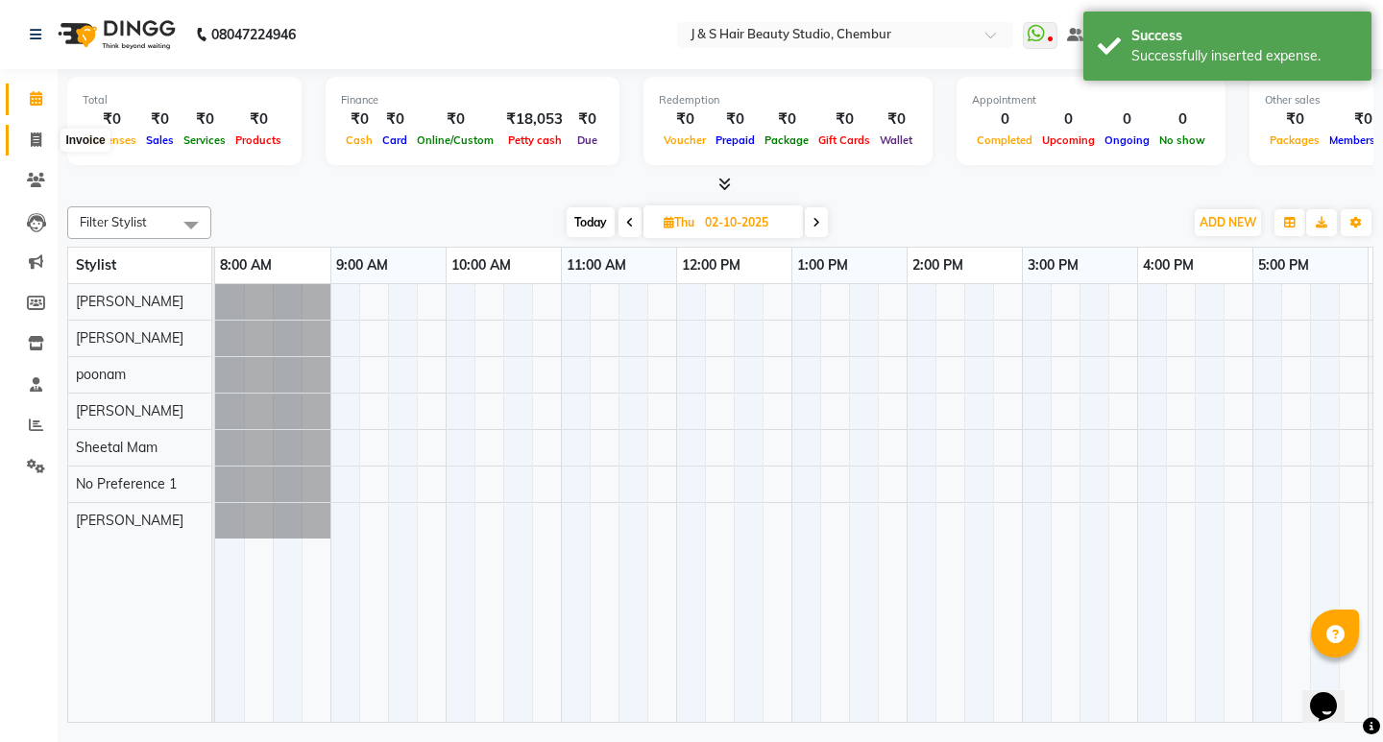
click at [36, 134] on icon at bounding box center [36, 139] width 11 height 14
select select "143"
select select "service"
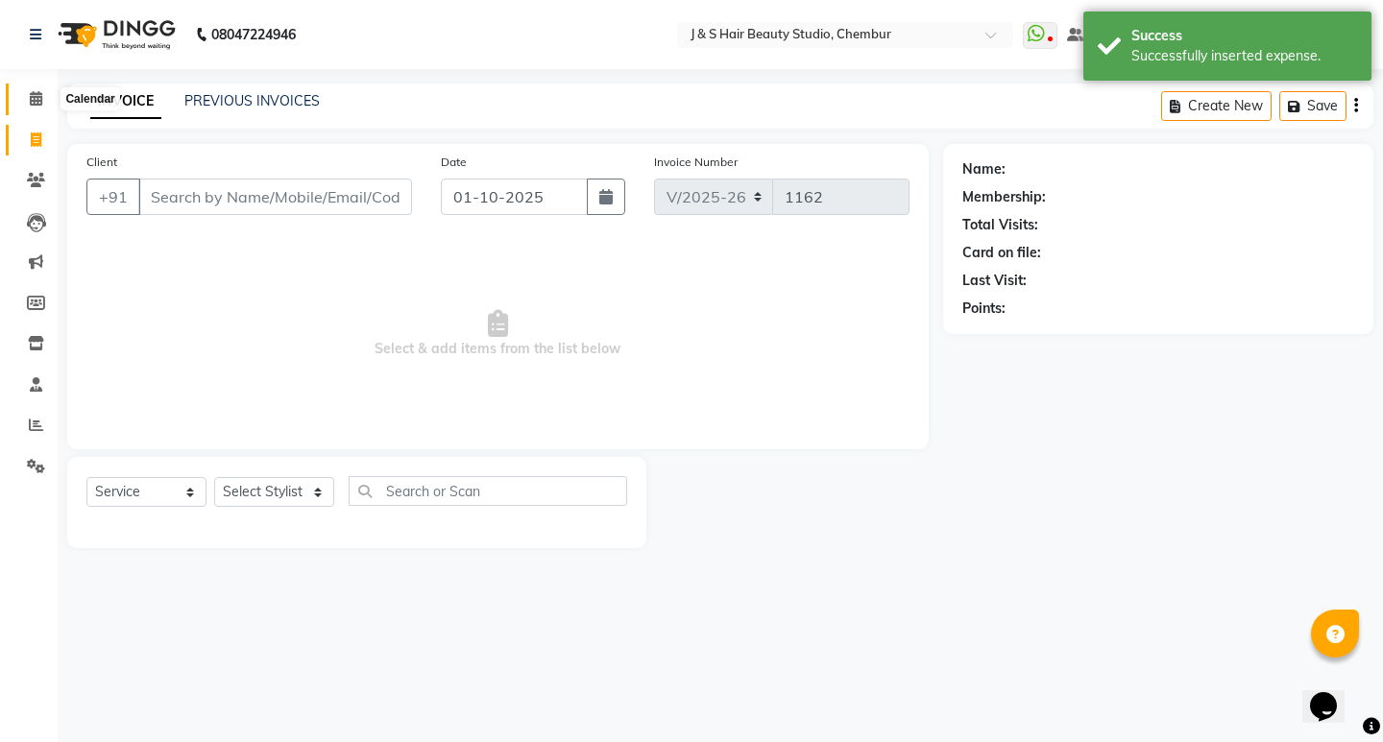
click at [42, 100] on icon at bounding box center [36, 98] width 12 height 14
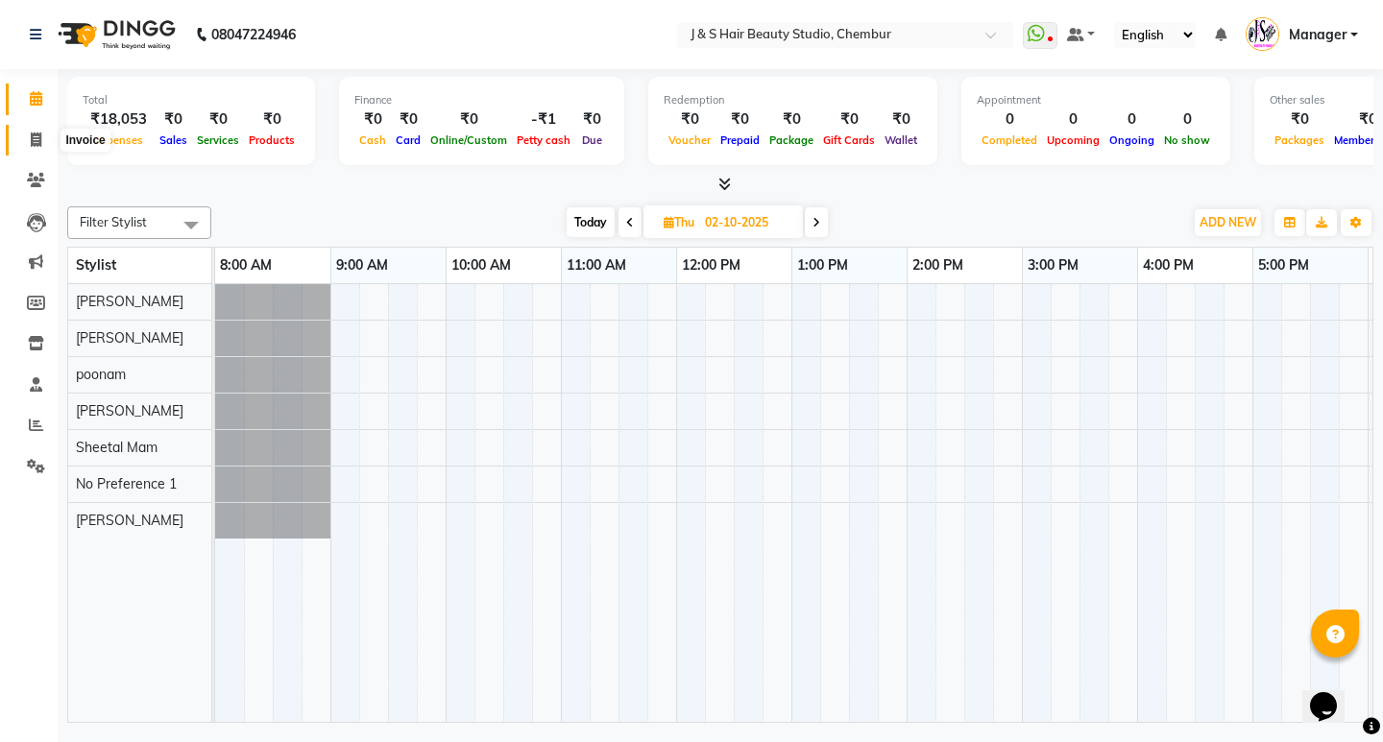
click at [36, 142] on icon at bounding box center [36, 139] width 11 height 14
select select "143"
select select "service"
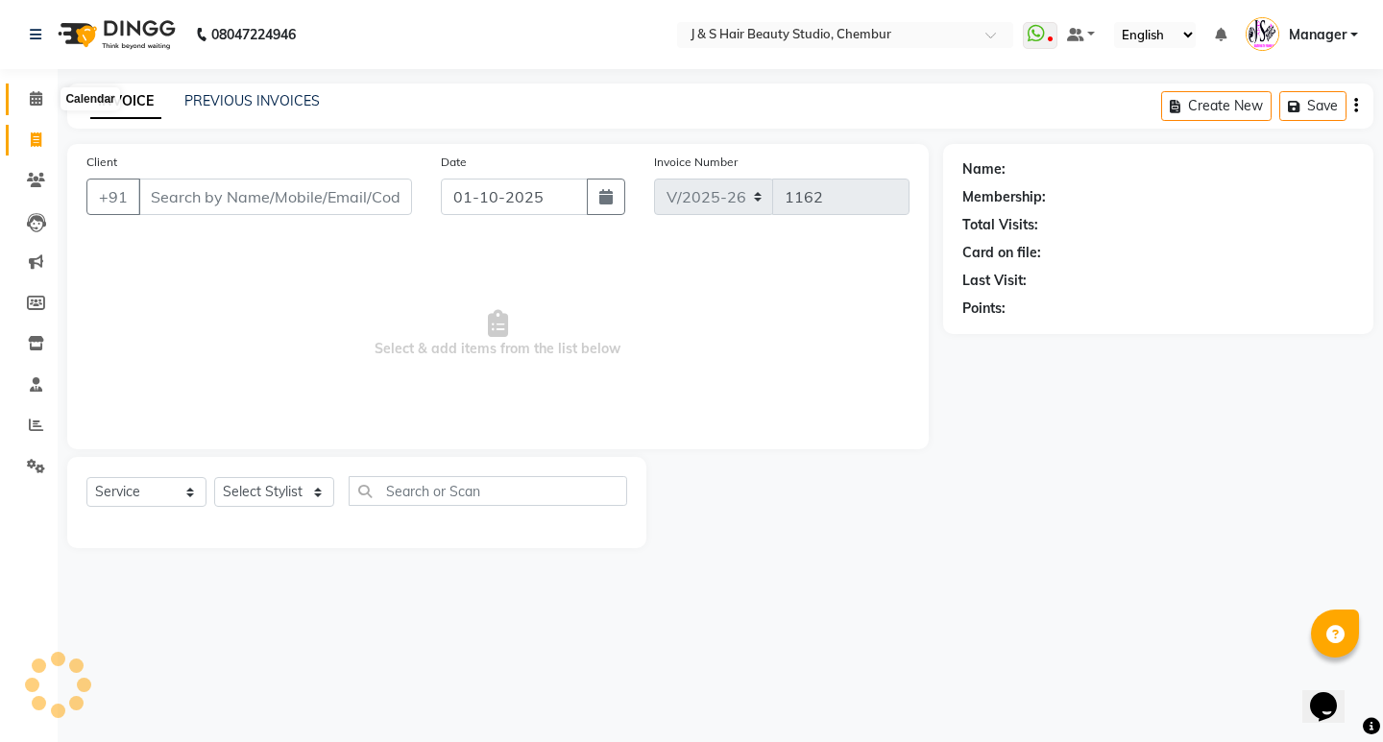
click at [25, 95] on span at bounding box center [36, 99] width 34 height 22
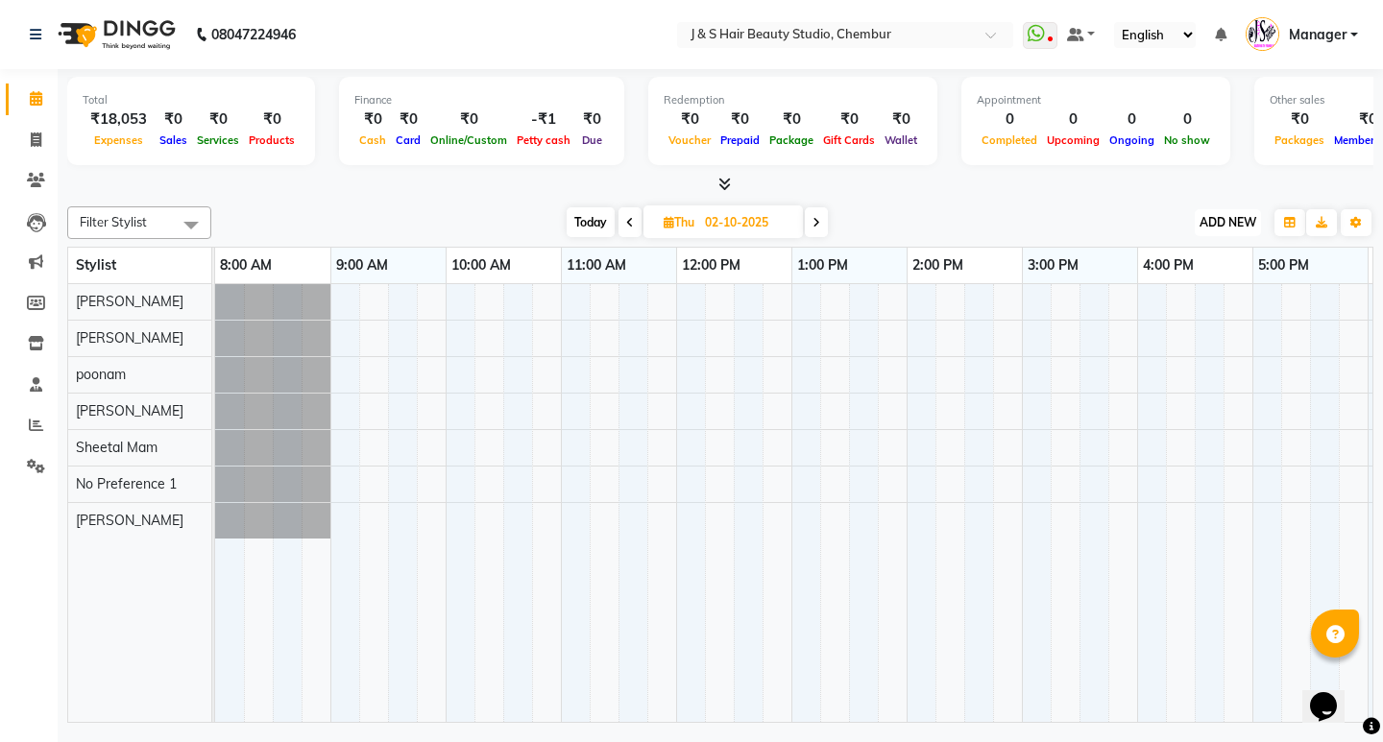
click at [1214, 218] on span "ADD NEW" at bounding box center [1227, 222] width 57 height 14
click at [1164, 255] on button "Add Appointment" at bounding box center [1184, 259] width 152 height 25
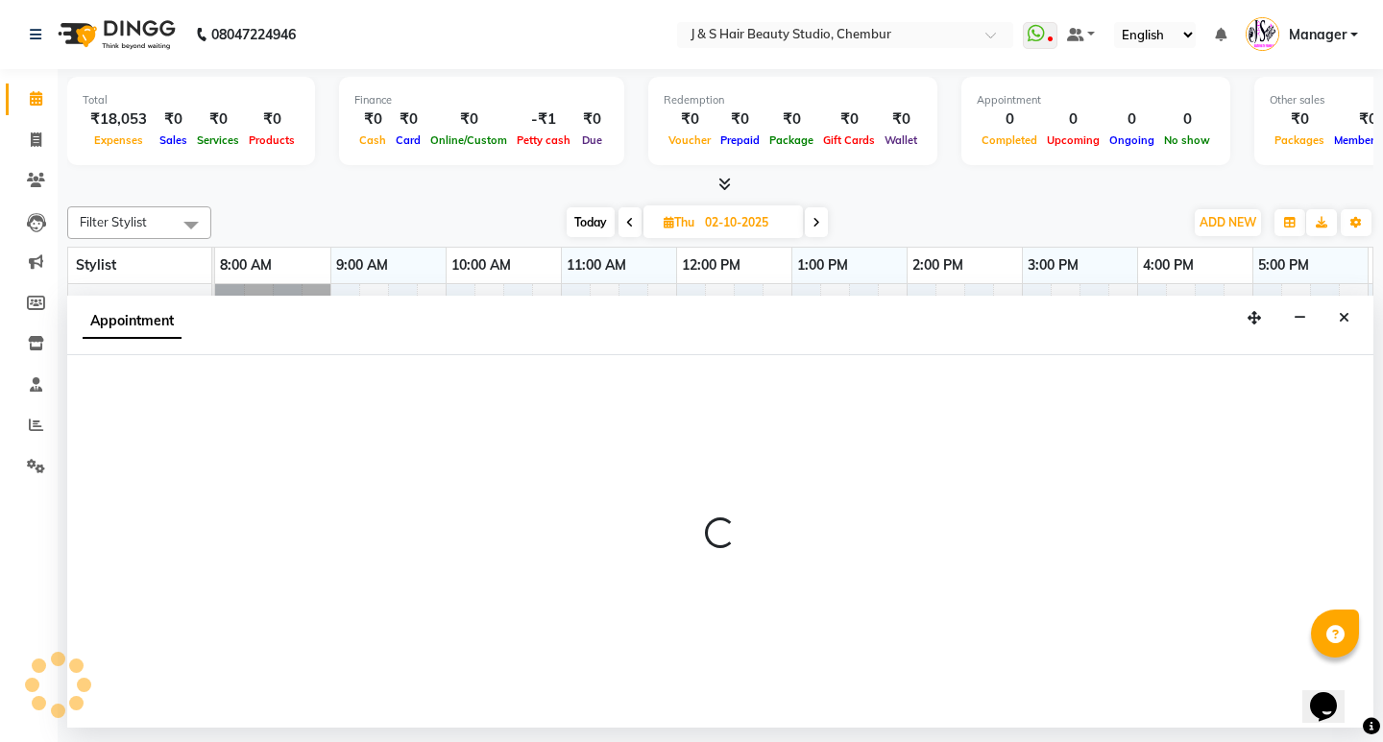
select select "tentative"
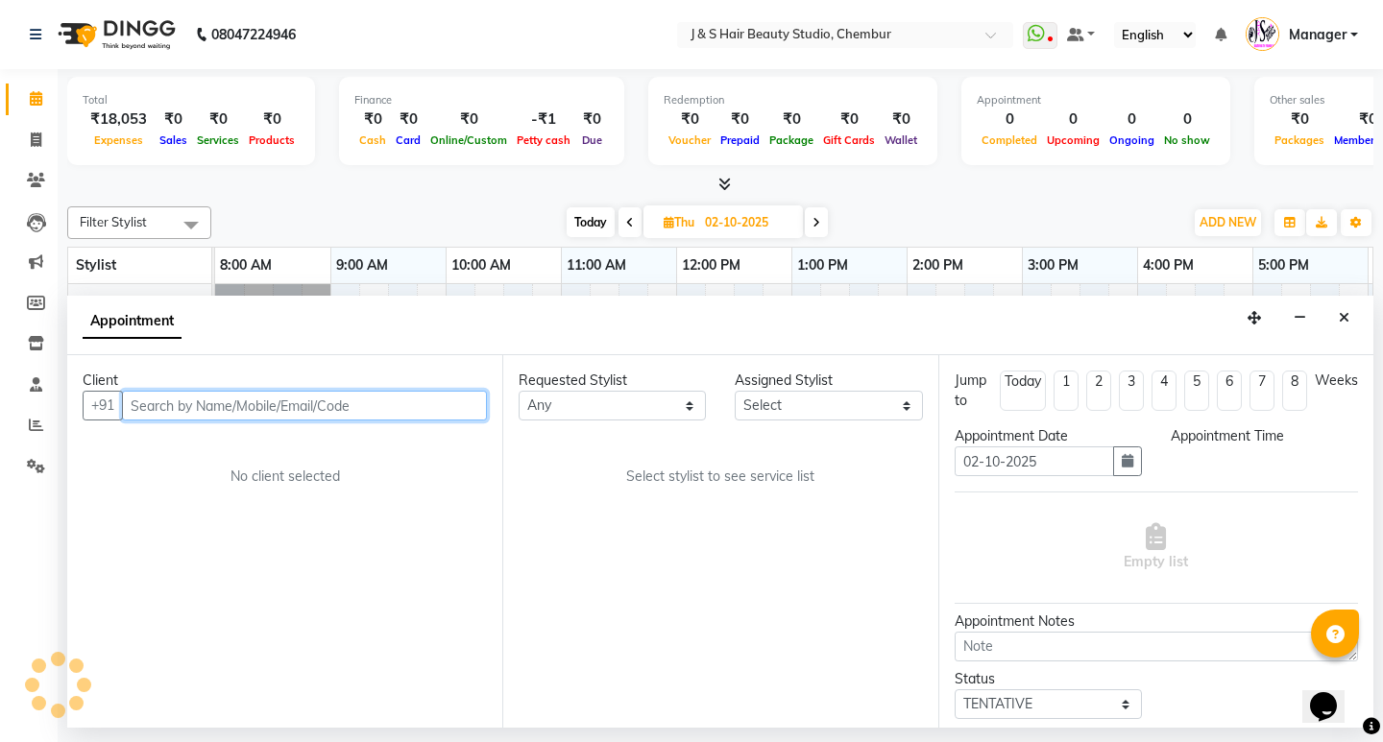
select select "540"
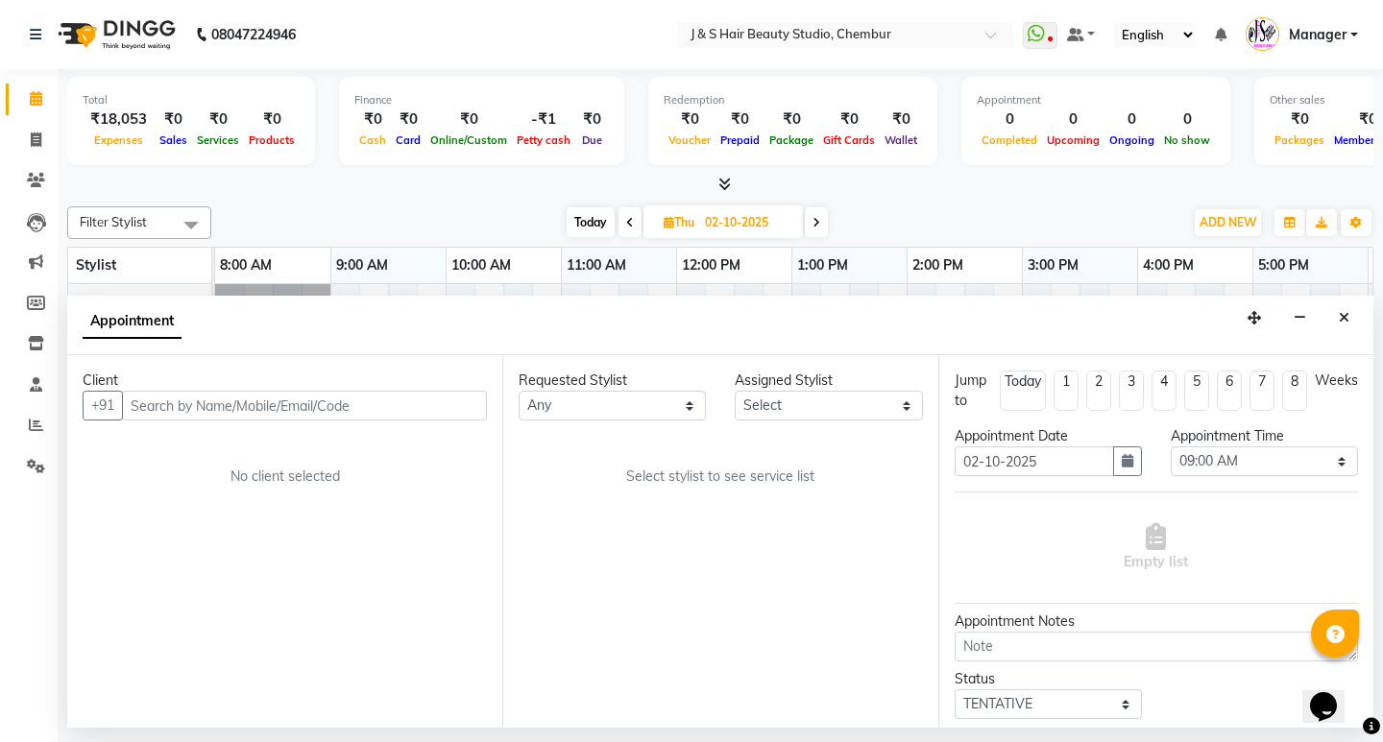
click at [742, 225] on input "02-10-2025" at bounding box center [747, 222] width 96 height 29
select select "10"
select select "2025"
click at [693, 277] on select "Jan Feb Mar Apr May Jun [DATE] Aug Sep Oct Nov Dec" at bounding box center [674, 282] width 73 height 29
click at [638, 268] on select "Jan Feb Mar Apr May Jun [DATE] Aug Sep Oct Nov Dec" at bounding box center [674, 282] width 73 height 29
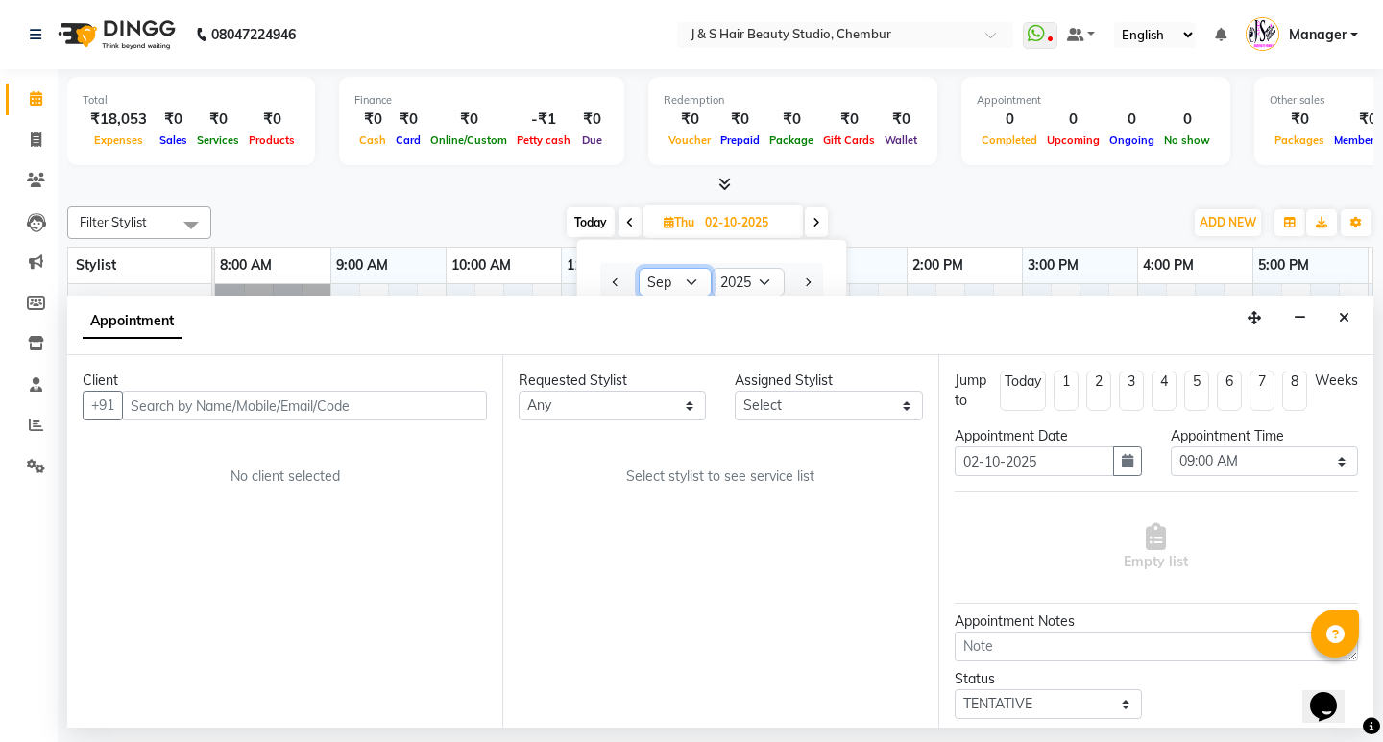
click at [675, 280] on select "Jan Feb Mar Apr May Jun [DATE] Aug Sep Oct Nov Dec" at bounding box center [674, 282] width 73 height 29
select select "10"
click at [638, 268] on select "Jan Feb Mar Apr May Jun [DATE] Aug Sep Oct Nov Dec" at bounding box center [674, 282] width 73 height 29
click at [581, 224] on span "Today" at bounding box center [590, 222] width 48 height 30
type input "01-10-2025"
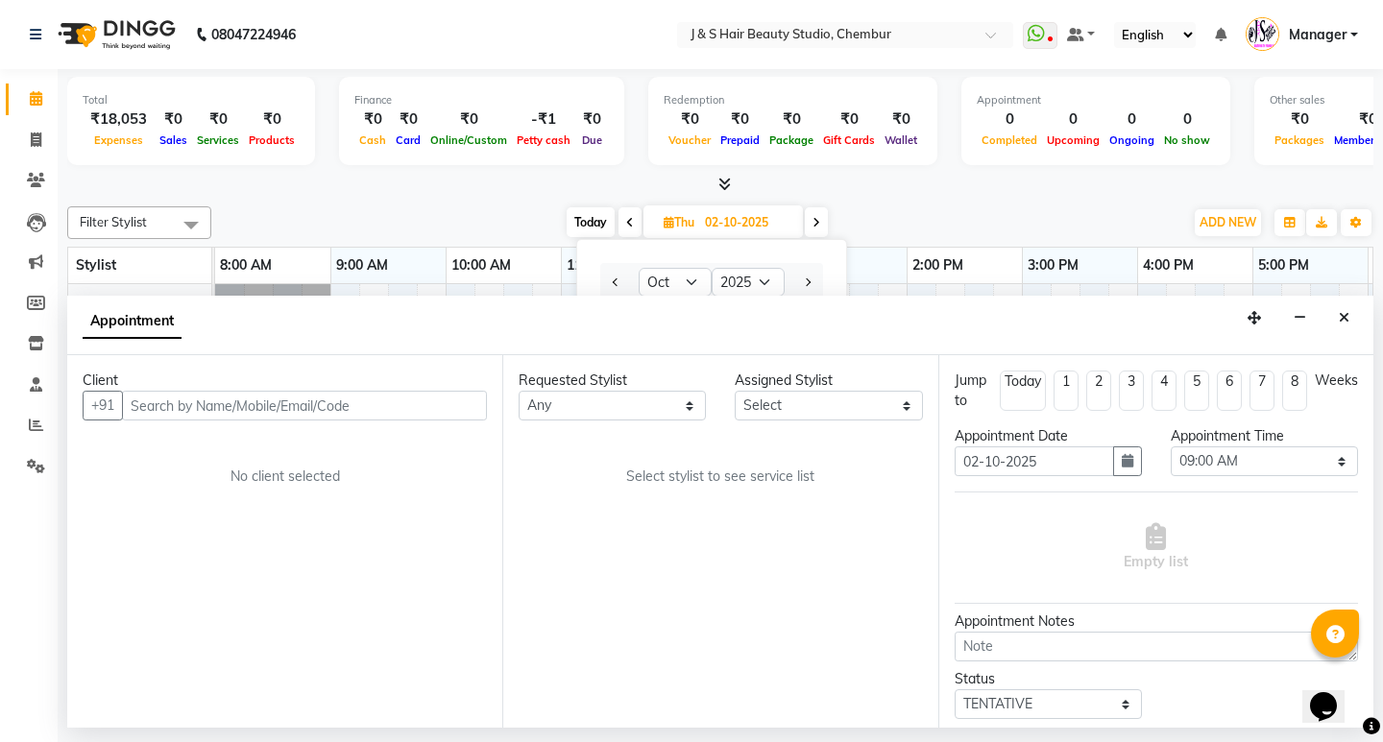
type input "01-10-2025"
select select "540"
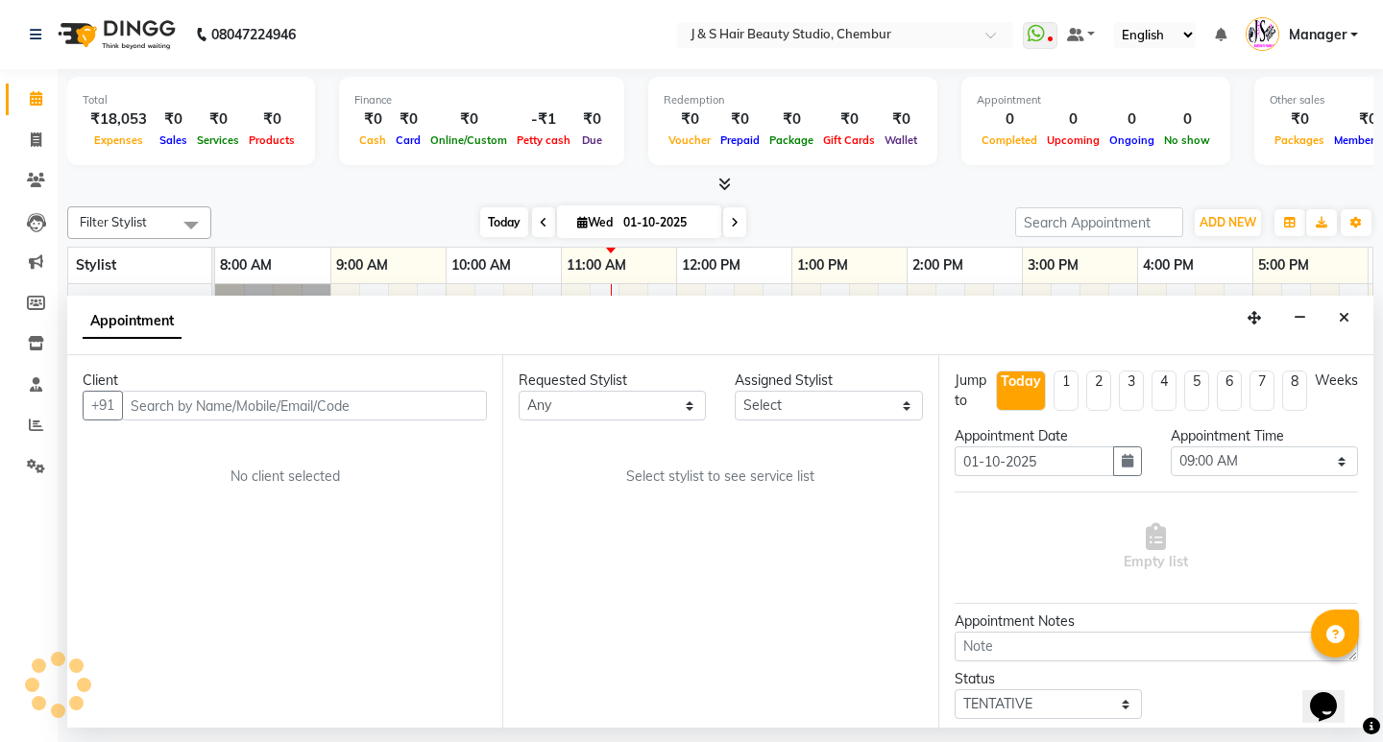
scroll to position [0, 341]
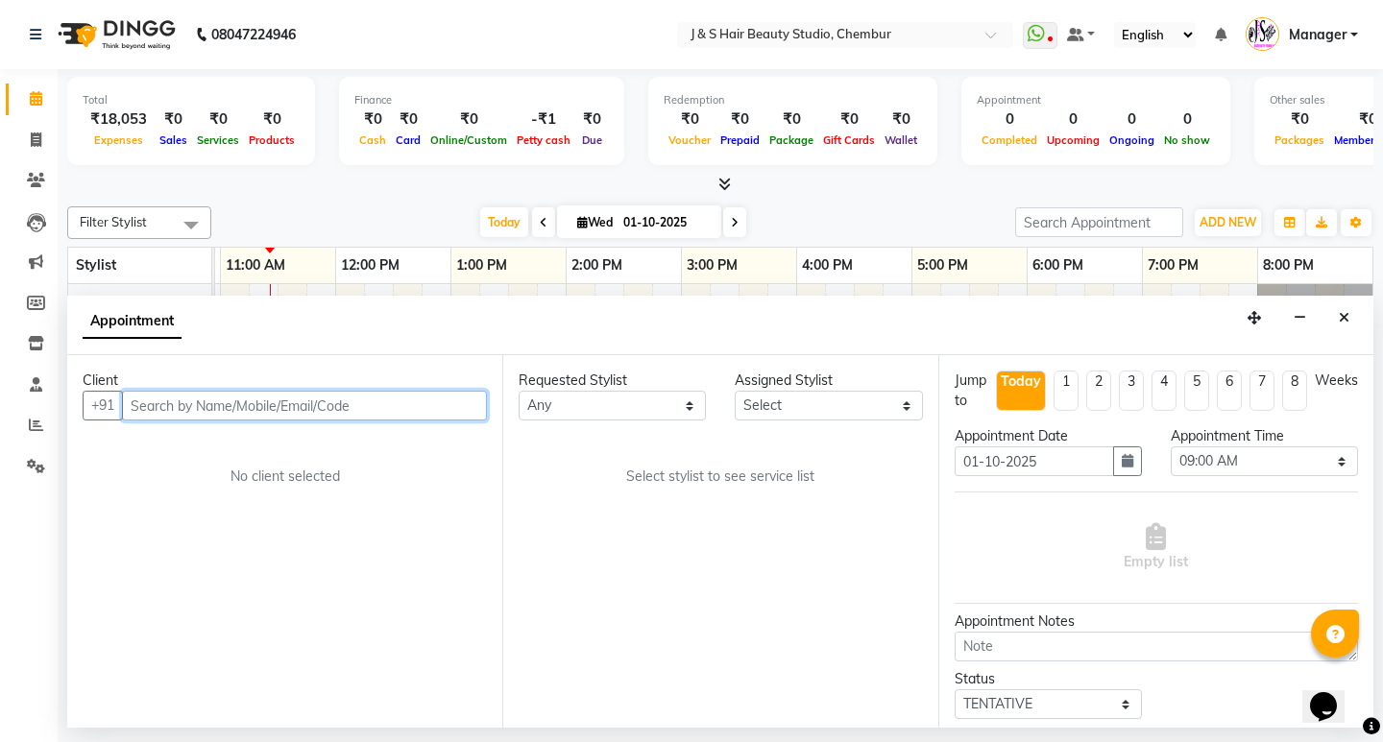
click at [325, 407] on input "text" at bounding box center [304, 406] width 365 height 30
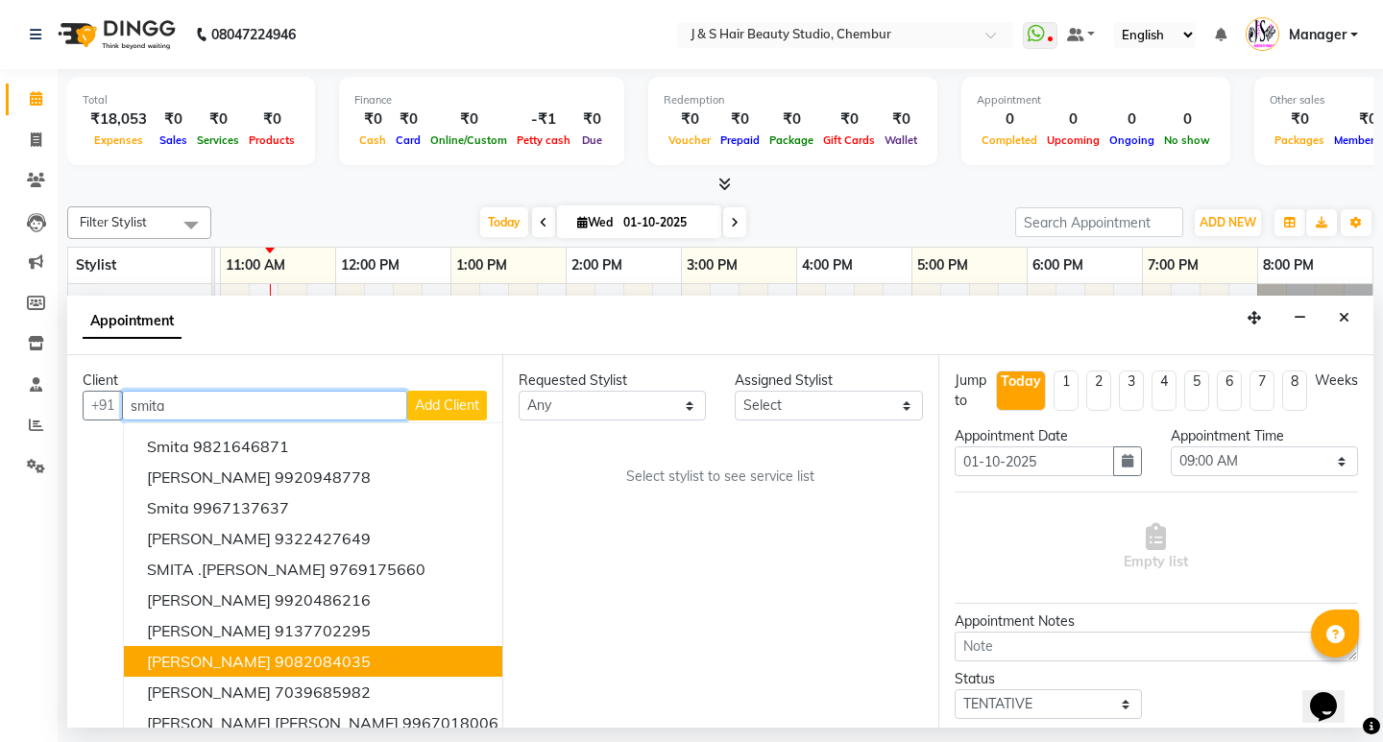
click at [220, 660] on span "[PERSON_NAME]" at bounding box center [209, 661] width 124 height 19
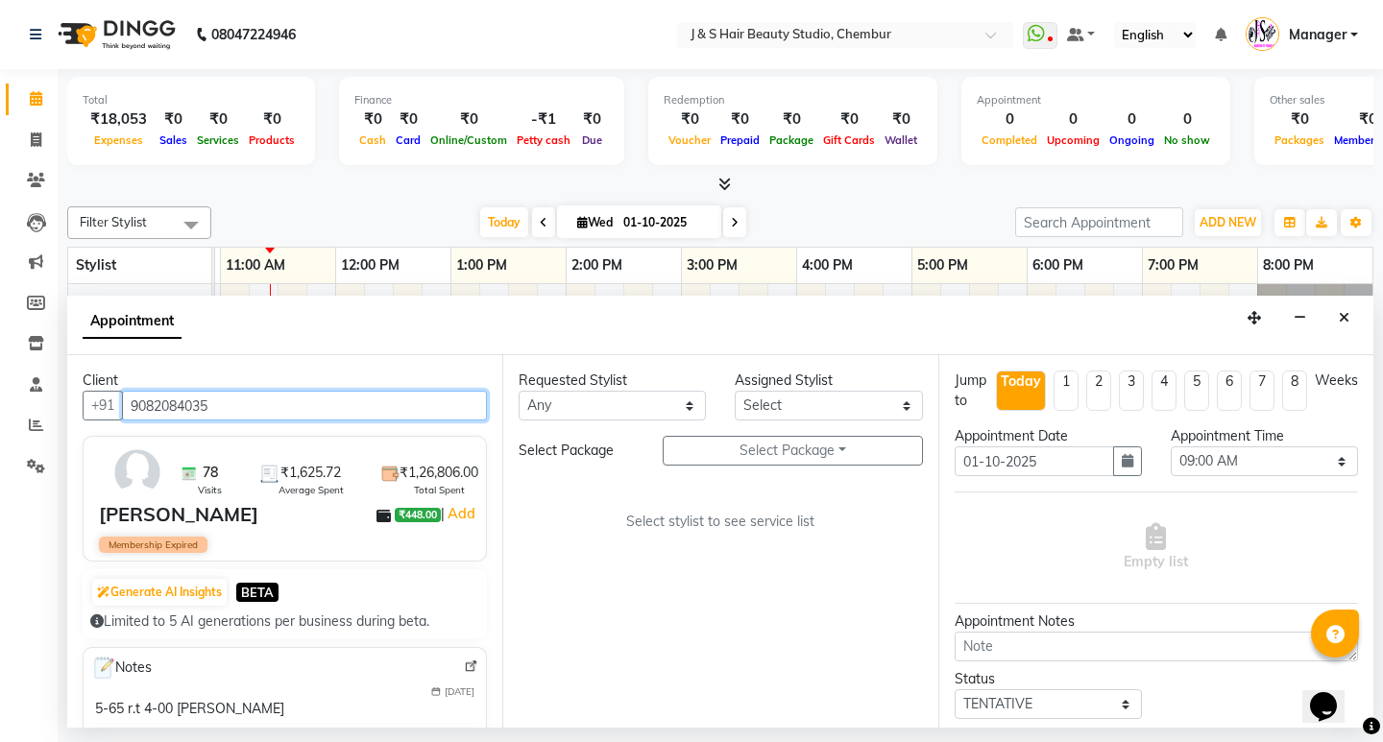
type input "9082084035"
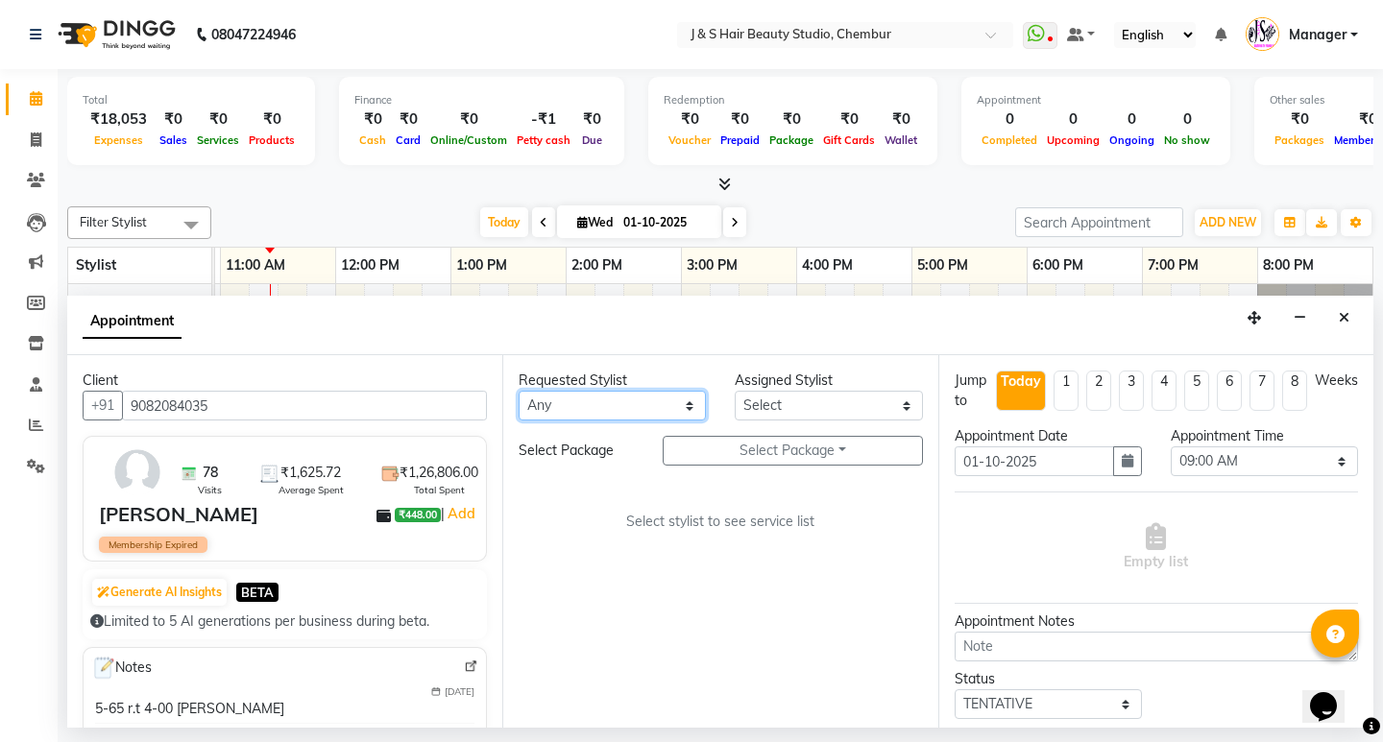
click at [637, 409] on select "Any [PERSON_NAME] Mam No Preference No Preference 1 poonam [PERSON_NAME] Sheeta…" at bounding box center [611, 406] width 187 height 30
select select "4180"
click at [518, 391] on select "Any [PERSON_NAME] Mam No Preference No Preference 1 poonam [PERSON_NAME] Sheeta…" at bounding box center [611, 406] width 187 height 30
select select "4180"
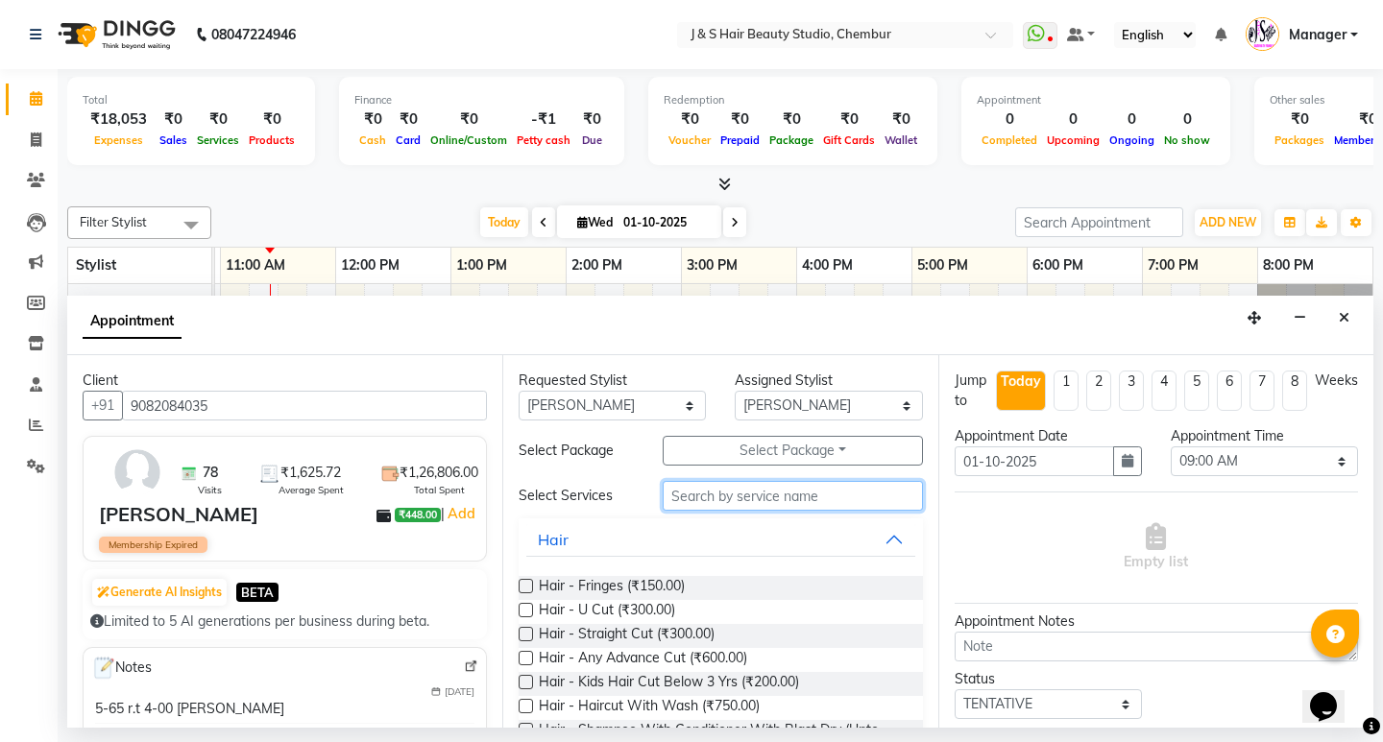
click at [737, 495] on input "text" at bounding box center [791, 496] width 259 height 30
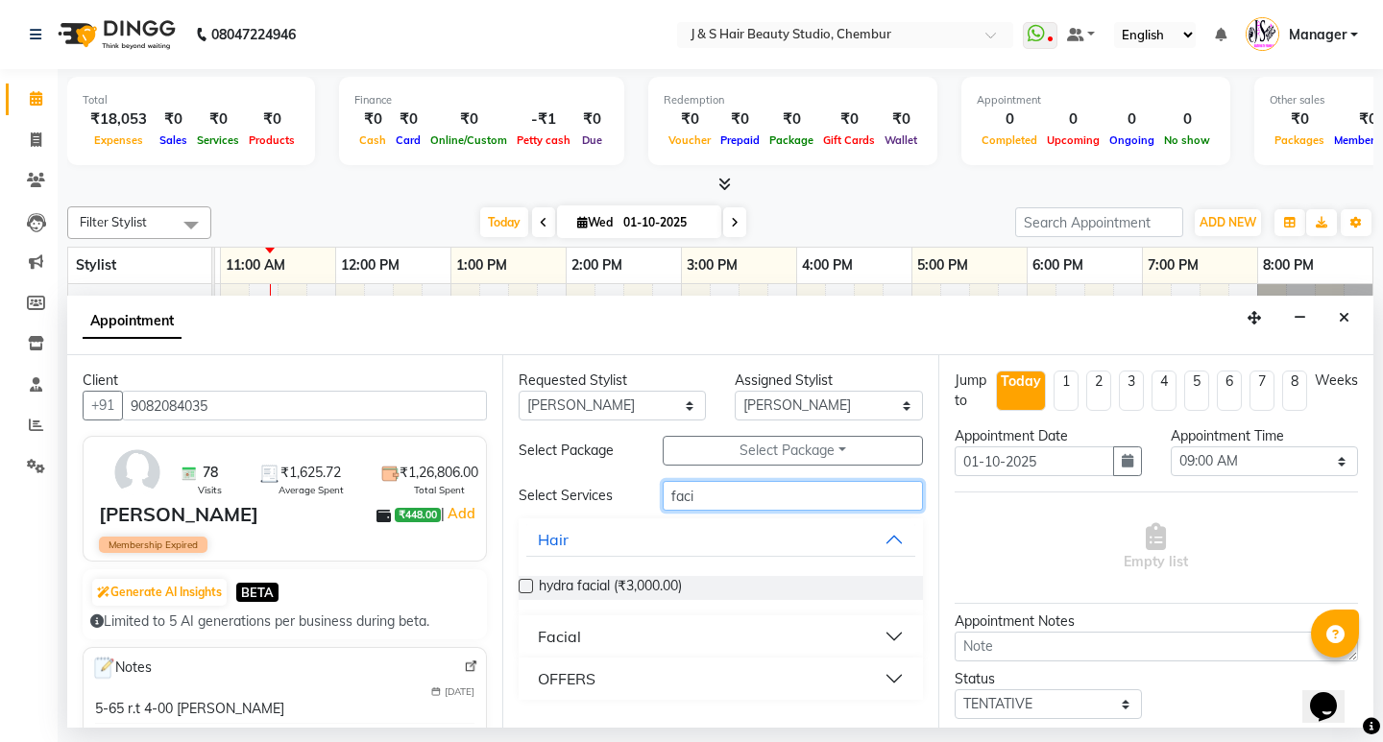
type input "faci"
click at [613, 635] on button "Facial" at bounding box center [720, 636] width 388 height 35
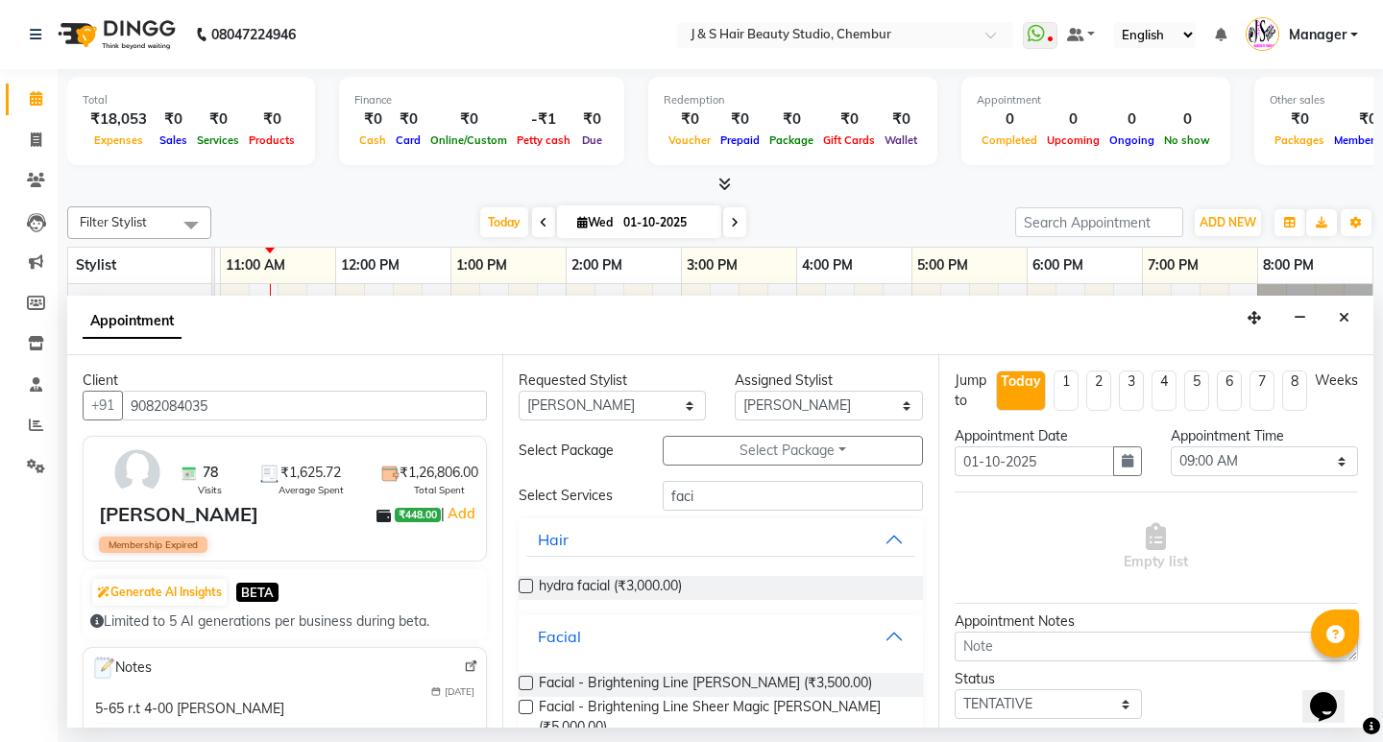
scroll to position [96, 0]
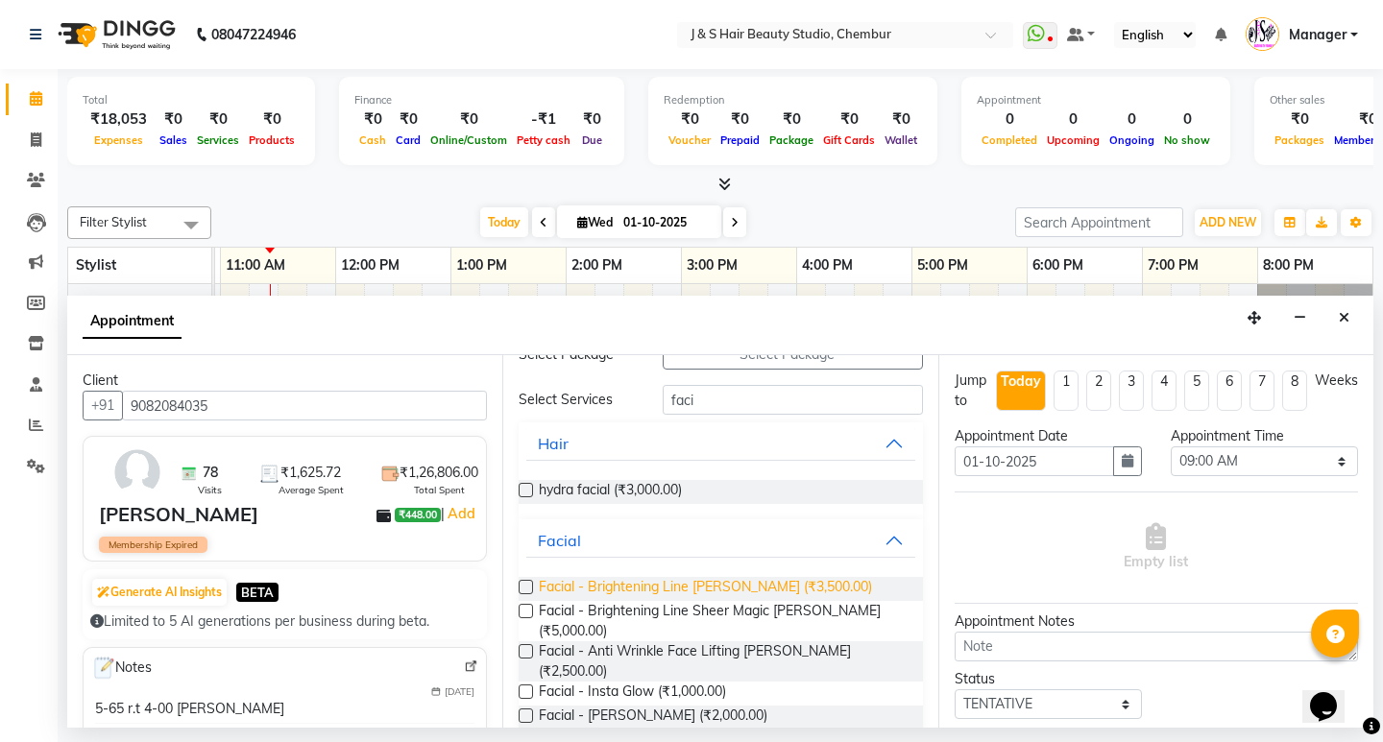
click at [622, 589] on span "Facial - Brightening Line [PERSON_NAME] (₹3,500.00)" at bounding box center [705, 589] width 333 height 24
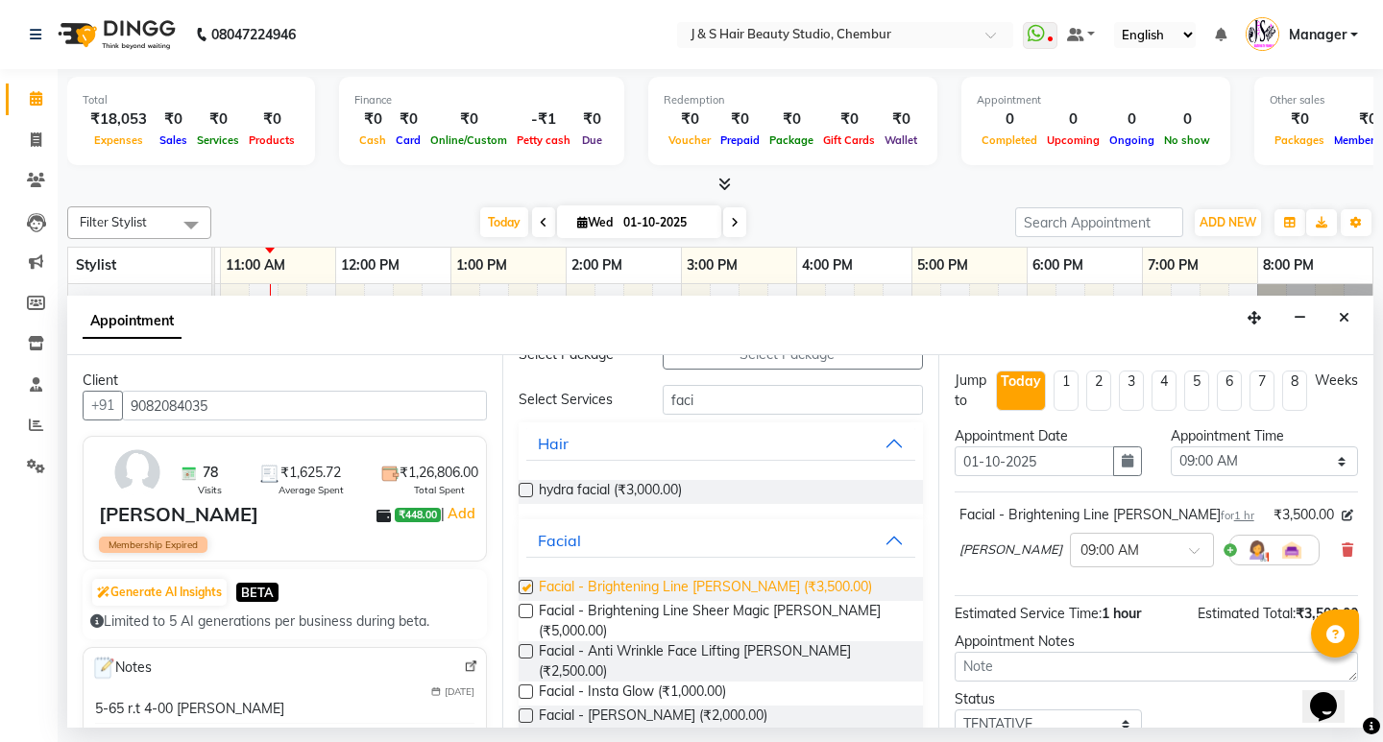
checkbox input "false"
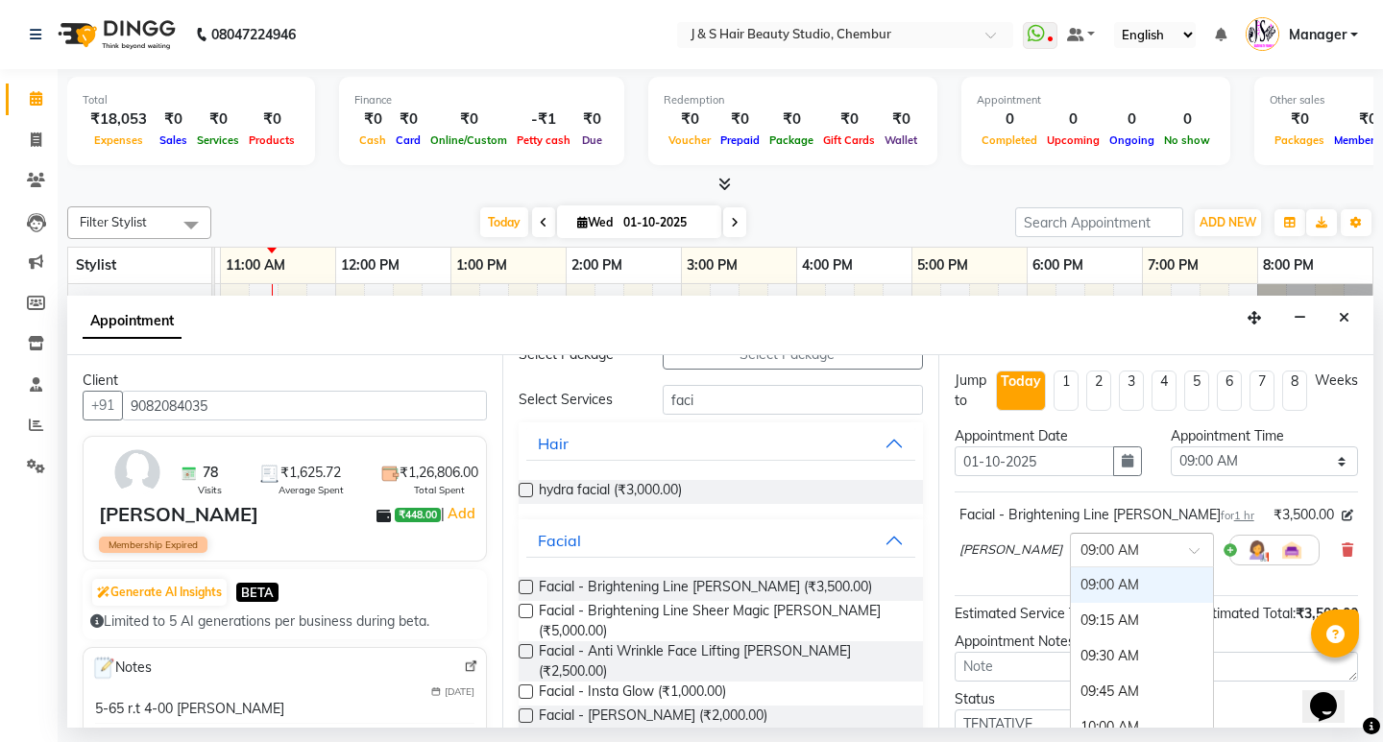
drag, startPoint x: 1106, startPoint y: 553, endPoint x: 1106, endPoint y: 520, distance: 32.6
click at [1106, 520] on div "Facial - Brightening Line [PERSON_NAME] for 1 hr ₹3,500.00 [PERSON_NAME] × 09:0…" at bounding box center [1155, 540] width 403 height 80
click at [1070, 620] on div "02:00 PM" at bounding box center [1141, 624] width 142 height 36
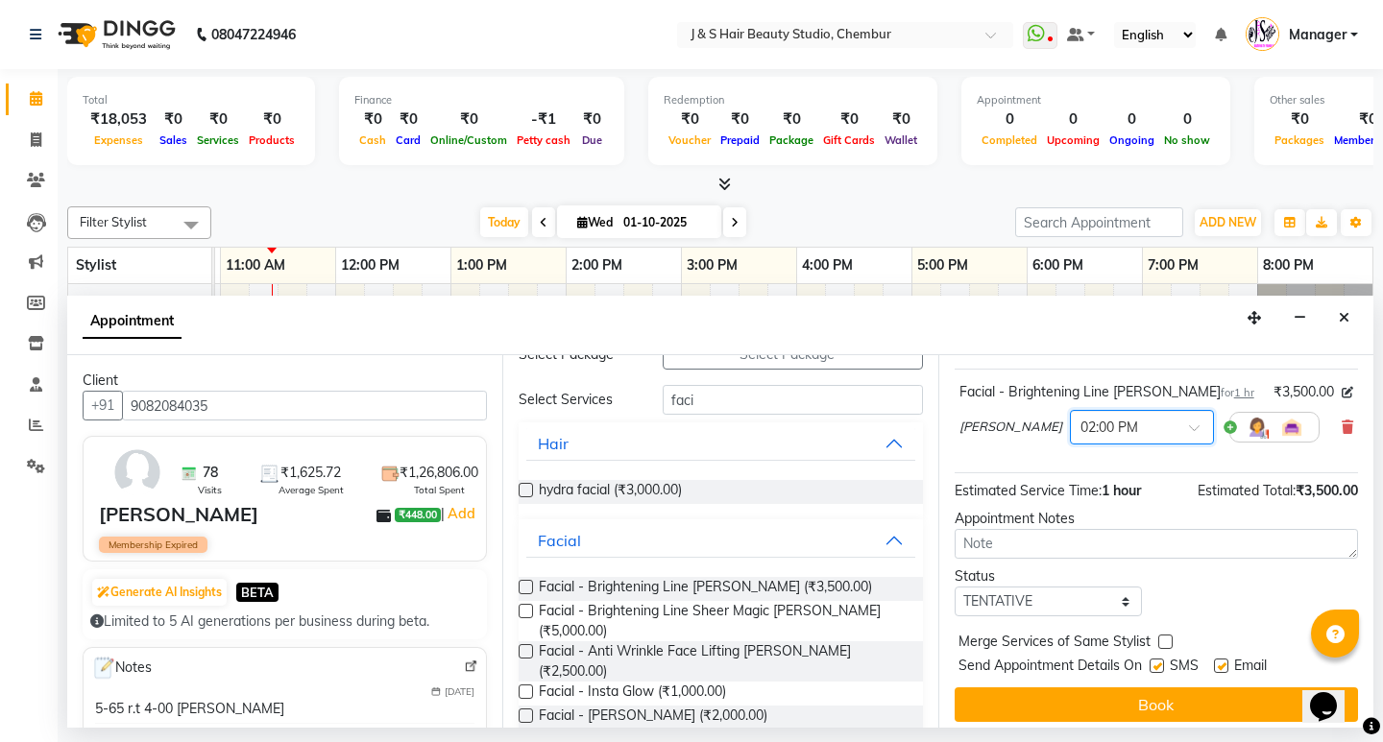
scroll to position [132, 0]
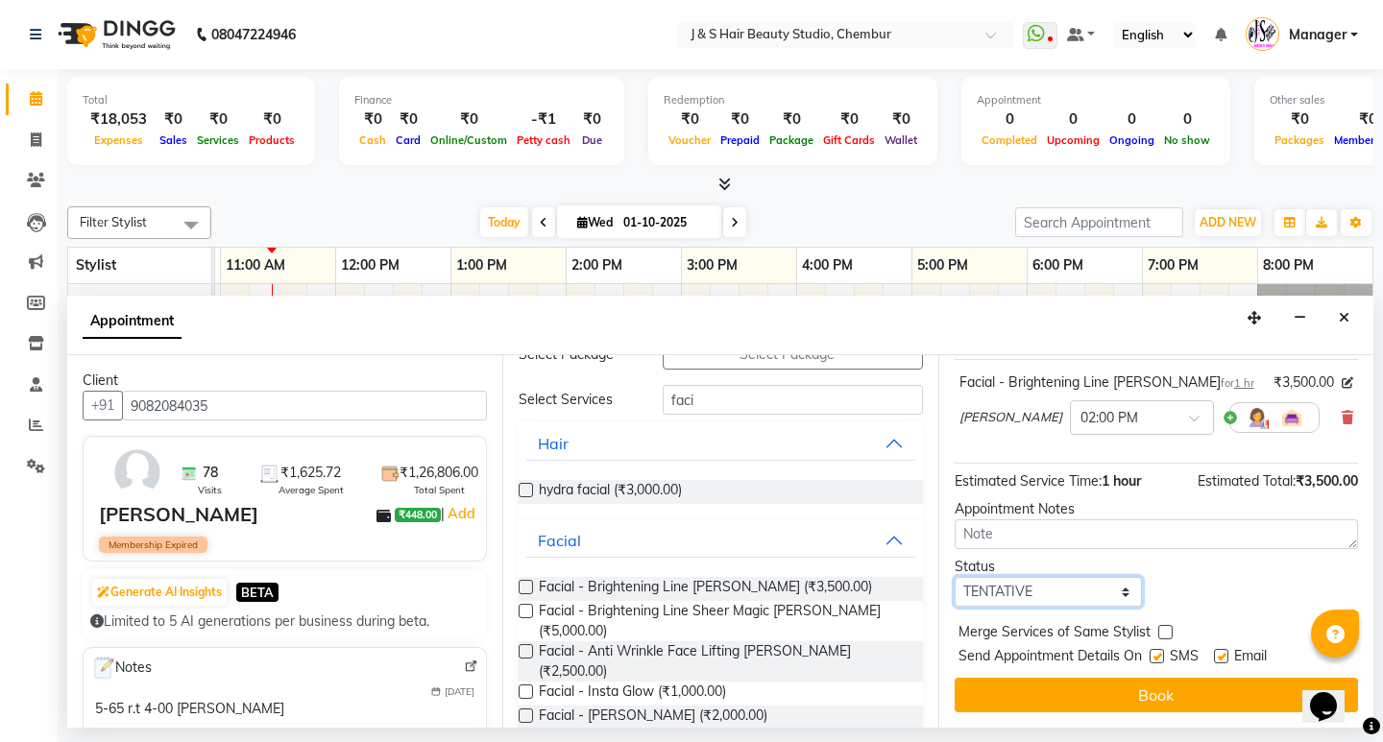
click at [1011, 589] on select "Select TENTATIVE CONFIRM CHECK-IN UPCOMING" at bounding box center [1047, 592] width 187 height 30
select select "confirm booking"
click at [954, 577] on select "Select TENTATIVE CONFIRM CHECK-IN UPCOMING" at bounding box center [1047, 592] width 187 height 30
click at [1003, 697] on button "Book" at bounding box center [1155, 695] width 403 height 35
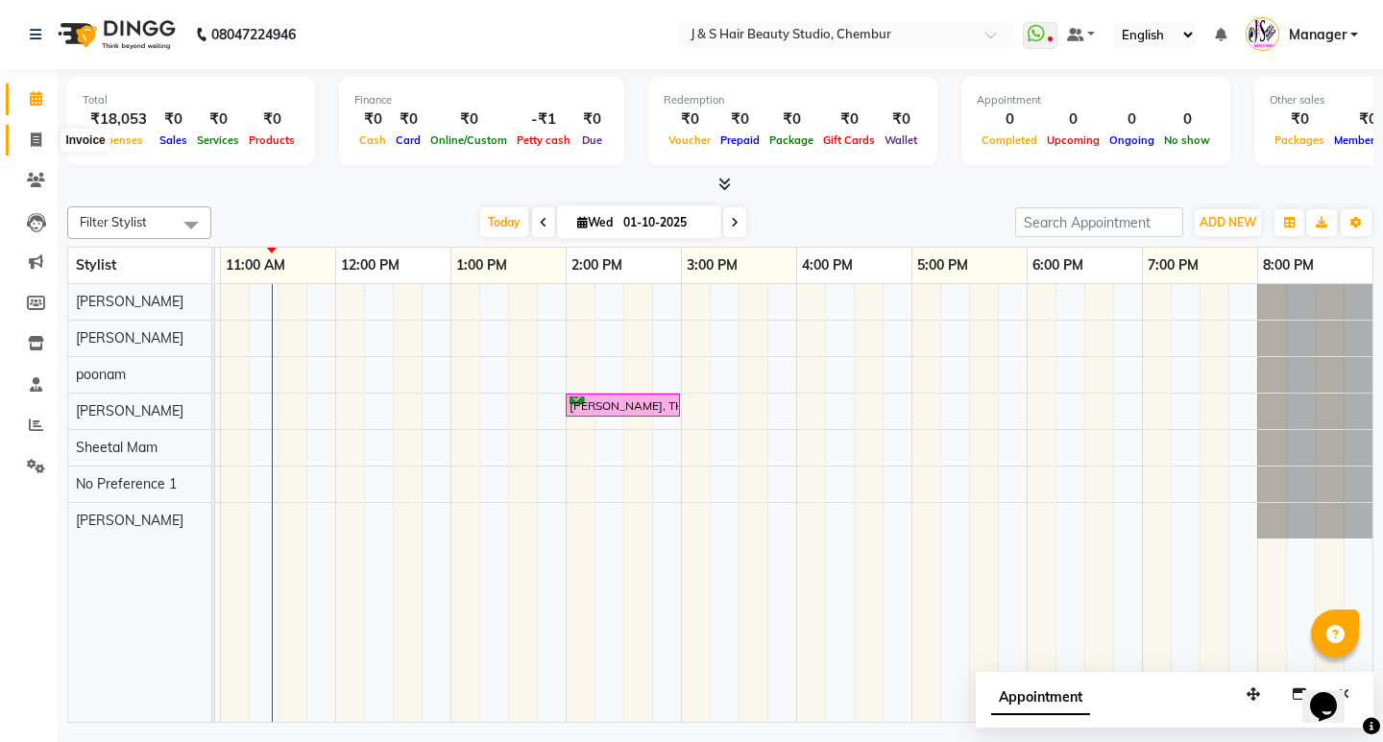
click at [28, 132] on span at bounding box center [36, 141] width 34 height 22
select select "service"
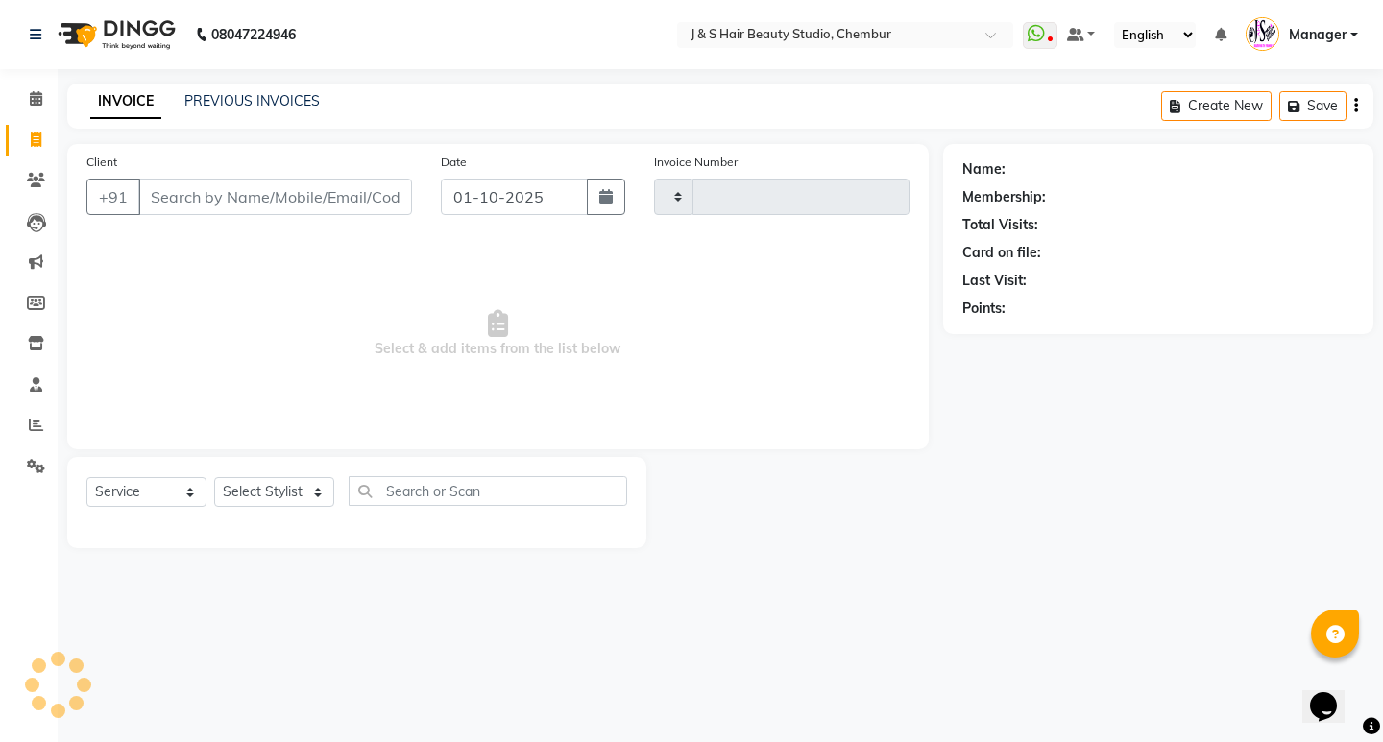
type input "1162"
select select "143"
click at [35, 92] on icon at bounding box center [36, 98] width 12 height 14
